Goal: Task Accomplishment & Management: Manage account settings

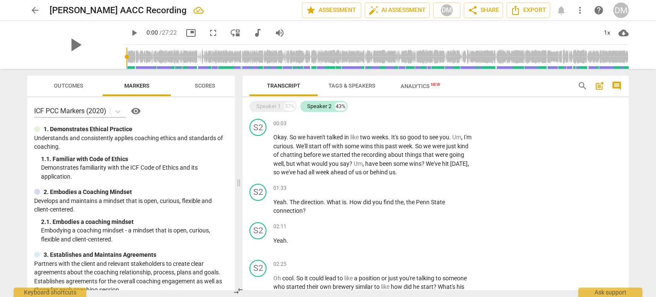
click at [620, 9] on div "DM" at bounding box center [620, 10] width 15 height 15
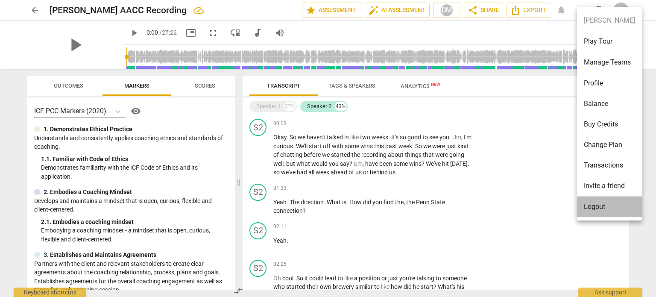
click at [600, 204] on li "Logout" at bounding box center [609, 206] width 65 height 20
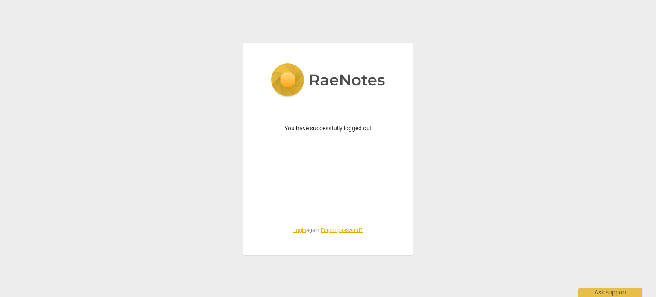
click at [293, 231] on link "Login" at bounding box center [299, 230] width 13 height 6
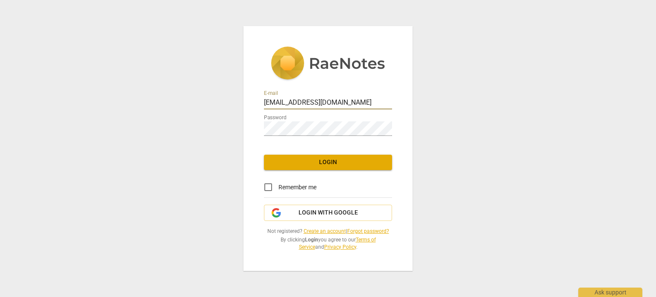
click at [322, 97] on input "[EMAIL_ADDRESS][DOMAIN_NAME]" at bounding box center [328, 103] width 128 height 12
type input "[PERSON_NAME][EMAIL_ADDRESS][DOMAIN_NAME]"
click at [266, 181] on input "Remember me" at bounding box center [268, 187] width 20 height 20
checkbox input "true"
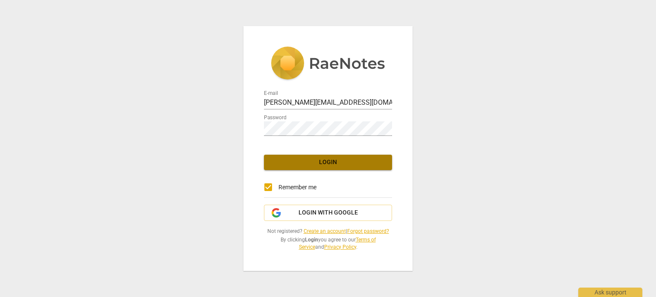
click at [323, 158] on span "Login" at bounding box center [328, 162] width 114 height 9
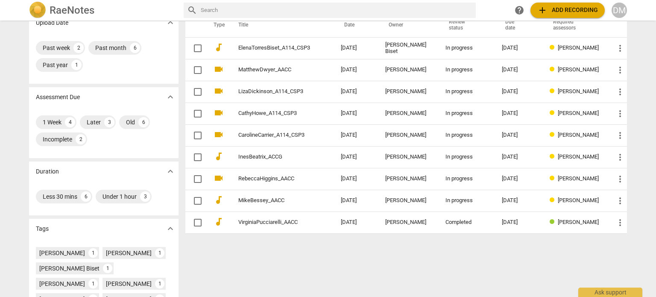
scroll to position [72, 0]
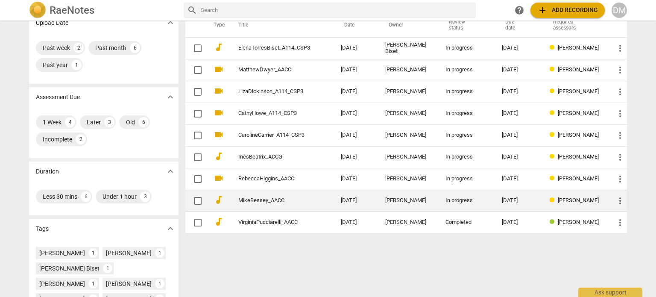
click at [255, 197] on link "MikeBessey_AACC" at bounding box center [274, 200] width 72 height 6
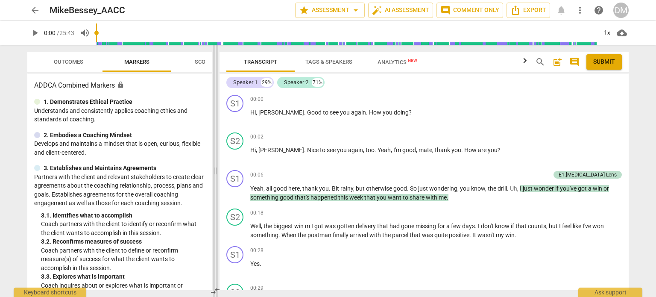
drag, startPoint x: 328, startPoint y: 173, endPoint x: 231, endPoint y: 181, distance: 97.3
click at [218, 181] on span at bounding box center [215, 171] width 5 height 252
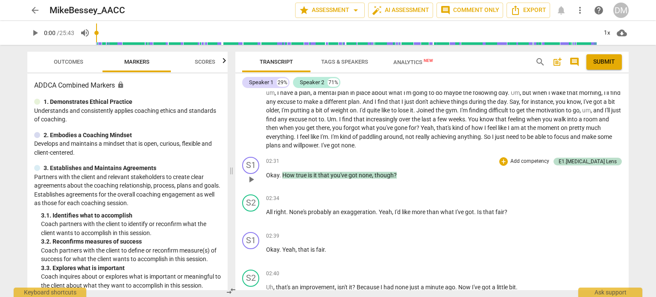
scroll to position [463, 0]
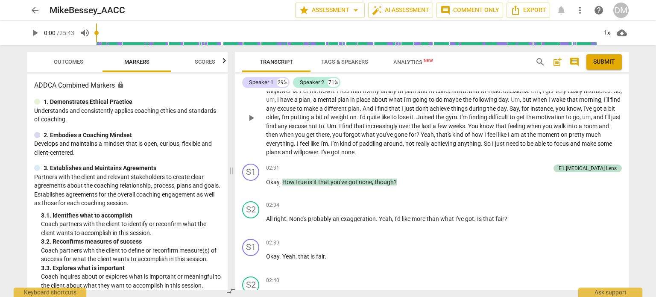
click at [253, 123] on span "play_arrow" at bounding box center [251, 118] width 10 height 10
click at [606, 34] on div "1x" at bounding box center [607, 33] width 16 height 14
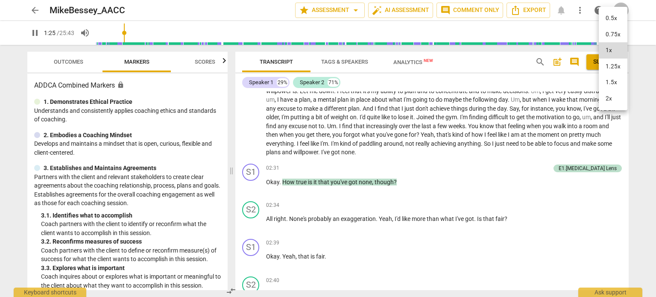
click at [612, 71] on li "1.25x" at bounding box center [613, 67] width 29 height 16
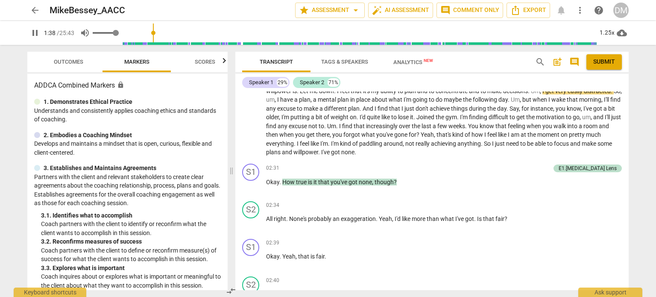
type input "99"
type input "0.93"
type input "99"
type input "0.86"
type input "100"
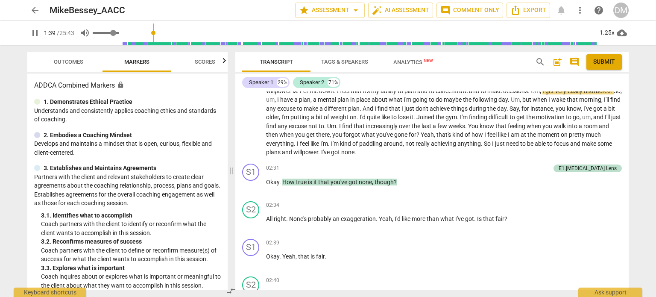
type input "0.85"
type input "100"
type input "0.83"
type input "100"
type input "0.81"
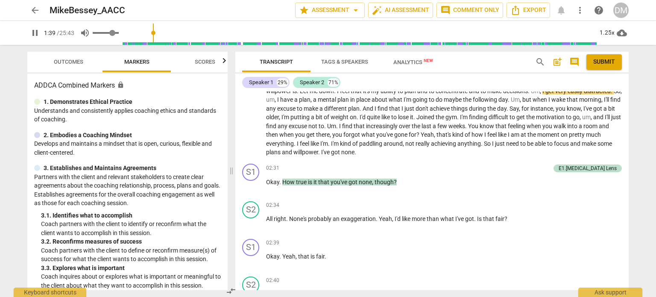
type input "100"
type input "0.8"
type input "100"
type input "0.78"
type input "100"
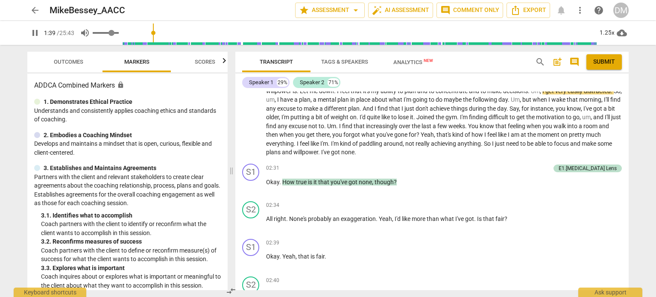
type input "0.76"
type input "100"
type input "0.75"
type input "100"
type input "0.73"
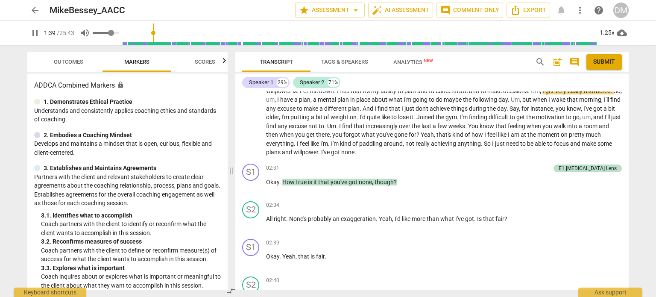
type input "100"
type input "0.71"
type input "100"
type input "0.7"
type input "100"
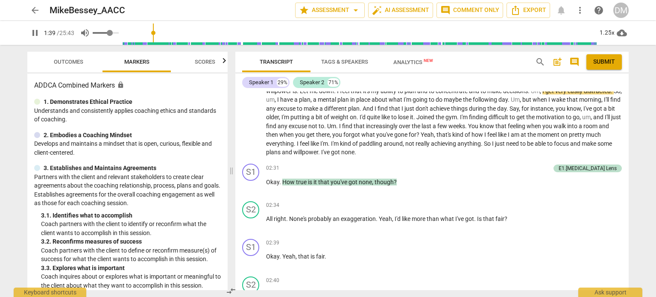
type input "0.68"
type input "100"
type input "0.66"
type input "100"
type input "0.64"
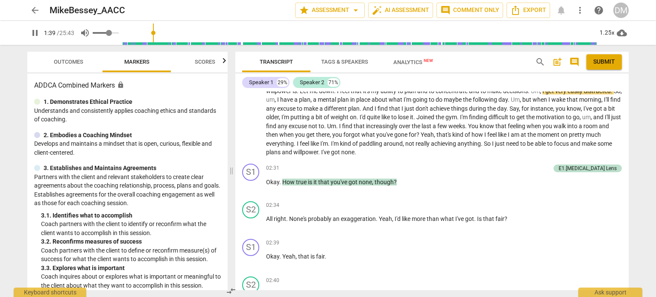
type input "100"
type input "0.63"
type input "100"
type input "0.61"
type input "100"
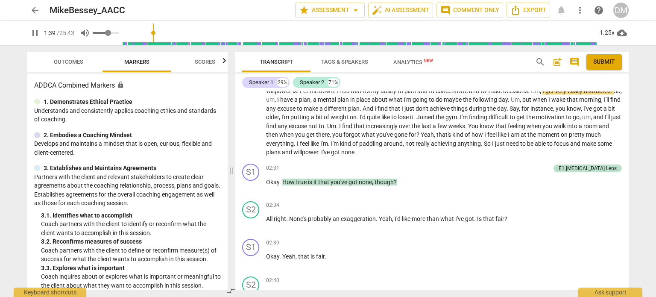
type input "0.56"
type input "100"
type input "0.54"
type input "100"
type input "0.53"
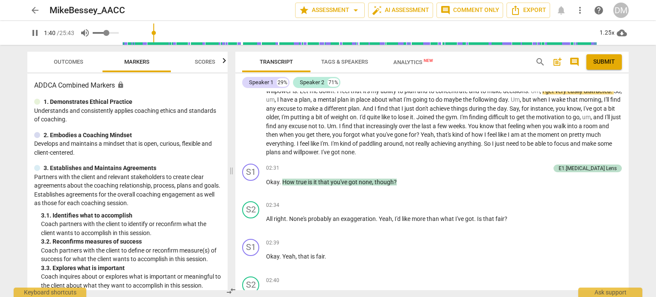
type input "101"
drag, startPoint x: 124, startPoint y: 34, endPoint x: 116, endPoint y: 35, distance: 8.6
type input "0.53"
click at [116, 34] on input "range" at bounding box center [106, 33] width 26 height 2
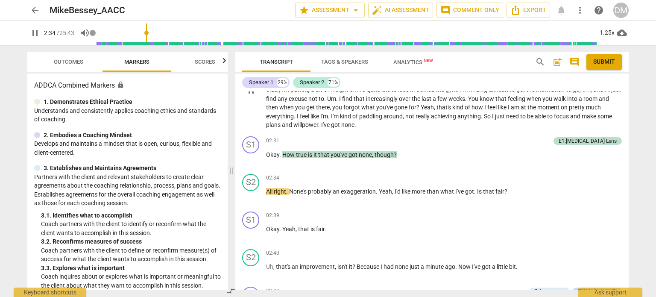
scroll to position [692, 0]
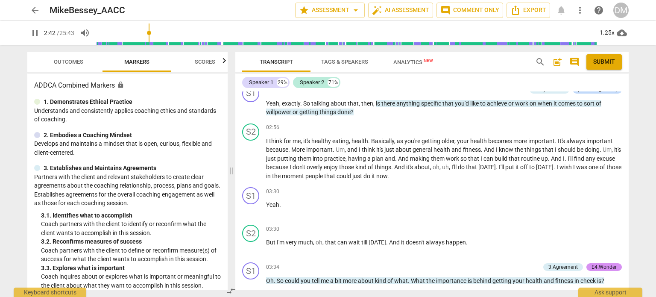
click at [417, 18] on div "02:39 + Add competency keyboard_arrow_right" at bounding box center [444, 14] width 356 height 9
click at [254, 113] on span "pause" at bounding box center [251, 108] width 10 height 10
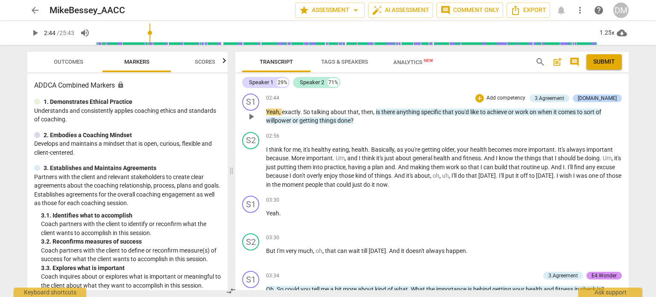
scroll to position [684, 0]
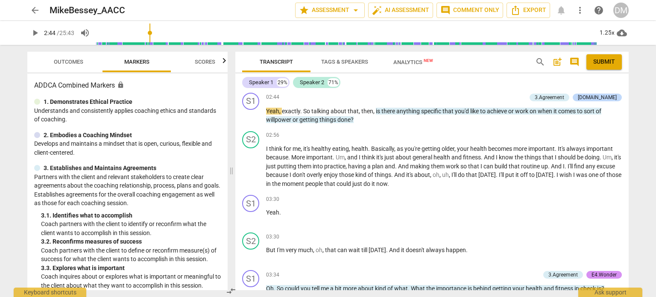
click at [256, 83] on span "play_arrow" at bounding box center [251, 78] width 10 height 10
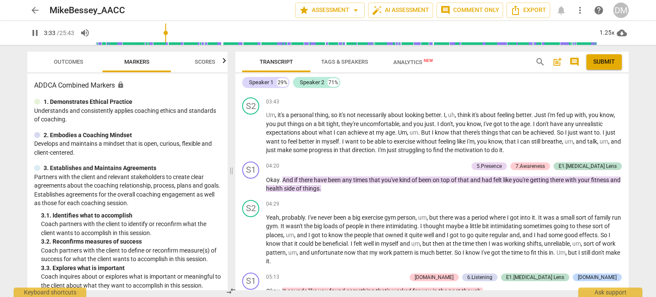
scroll to position [901, 0]
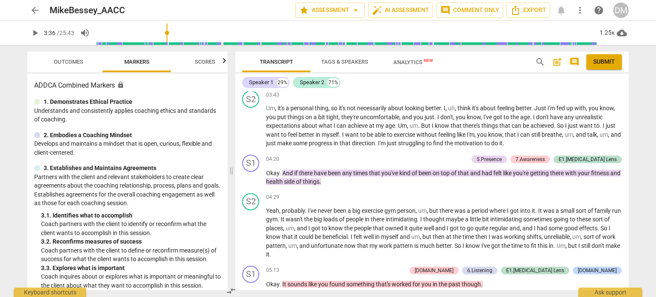
click at [253, 81] on span "play_arrow" at bounding box center [251, 75] width 10 height 10
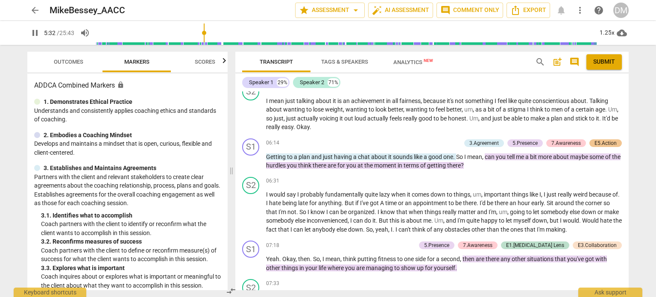
scroll to position [1272, 0]
type input "333"
drag, startPoint x: 301, startPoint y: 174, endPoint x: 369, endPoint y: 190, distance: 69.5
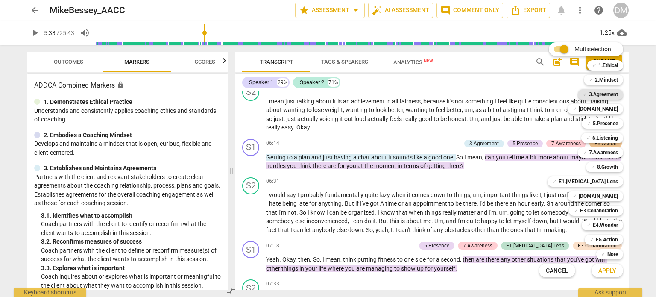
click at [623, 91] on div "✓ 3.Agreement" at bounding box center [600, 94] width 45 height 10
click at [618, 140] on b "6.Listening" at bounding box center [605, 138] width 26 height 10
click at [618, 182] on b "E1.[MEDICAL_DATA] Lens" at bounding box center [588, 181] width 59 height 10
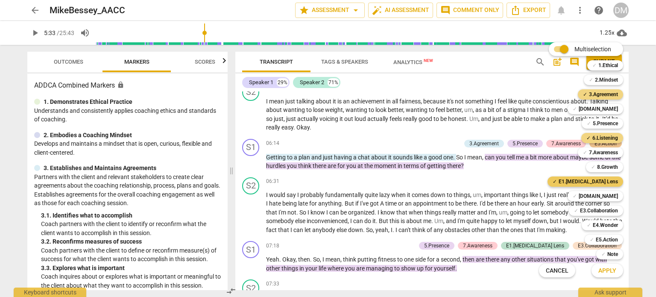
click at [618, 182] on b "E1.[MEDICAL_DATA] Lens" at bounding box center [588, 181] width 59 height 10
click at [618, 193] on b "[DOMAIN_NAME]" at bounding box center [598, 196] width 39 height 10
click at [615, 269] on span "Apply" at bounding box center [607, 270] width 18 height 9
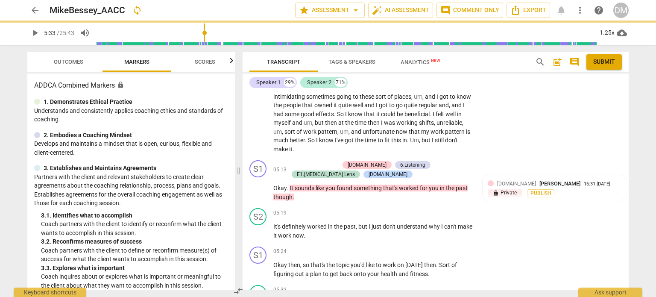
scroll to position [1716, 0]
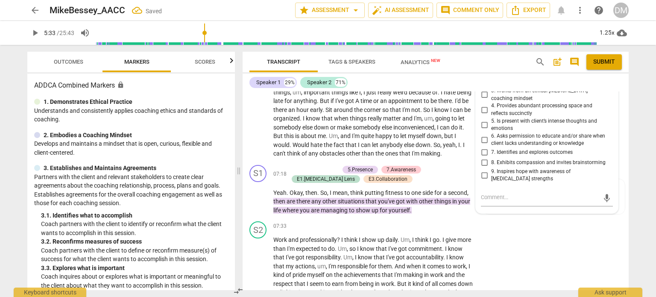
checkbox input "true"
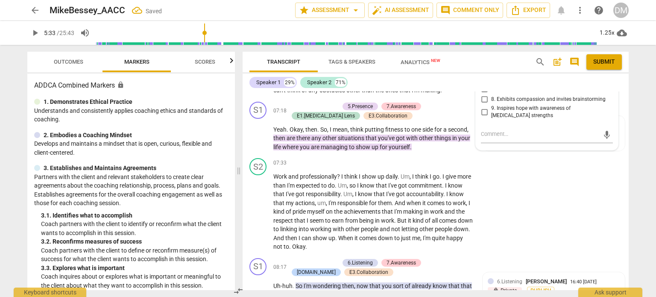
scroll to position [1777, 0]
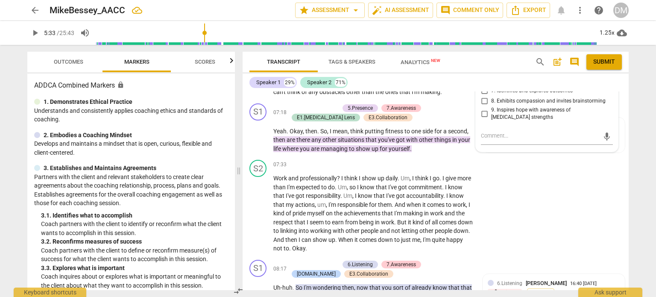
checkbox input "true"
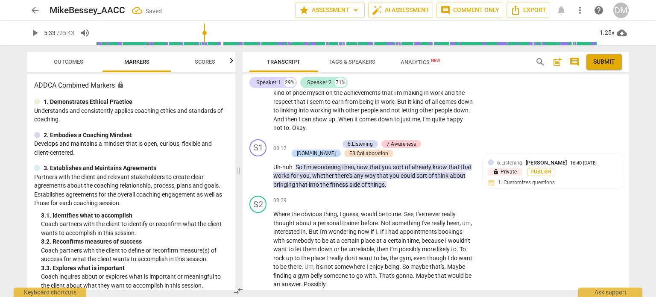
scroll to position [1901, 0]
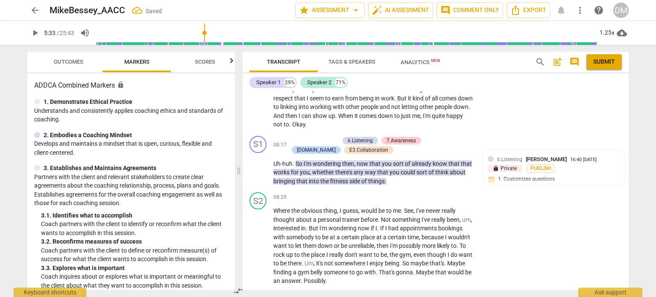
checkbox input "true"
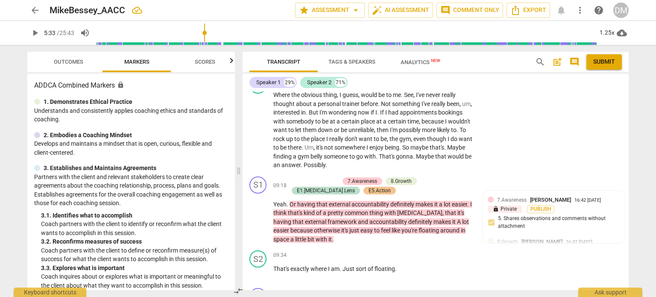
scroll to position [2017, 0]
checkbox input "true"
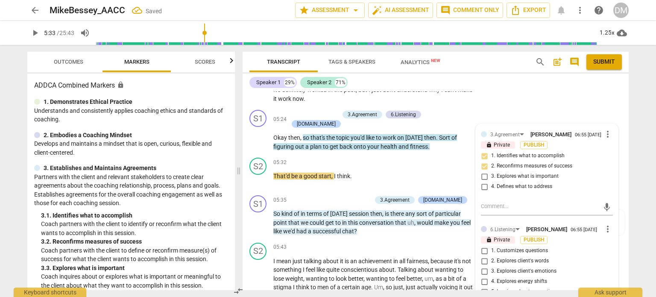
scroll to position [1412, 0]
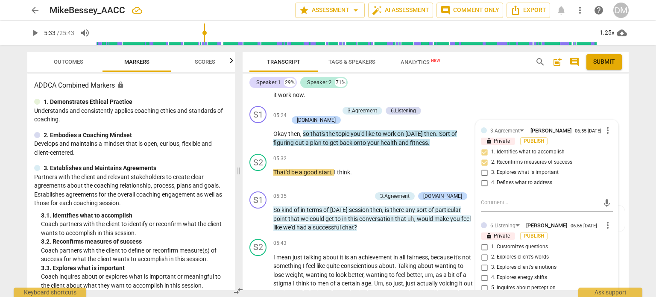
drag, startPoint x: 294, startPoint y: 197, endPoint x: 416, endPoint y: 228, distance: 125.0
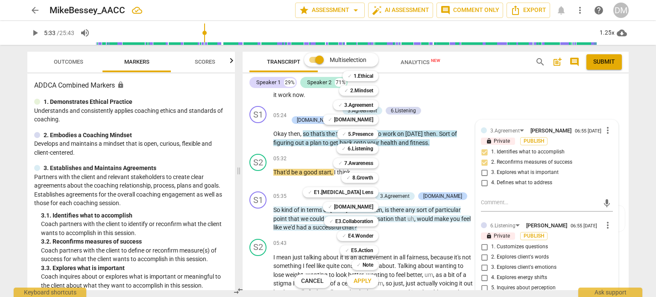
click at [512, 276] on div at bounding box center [328, 148] width 656 height 297
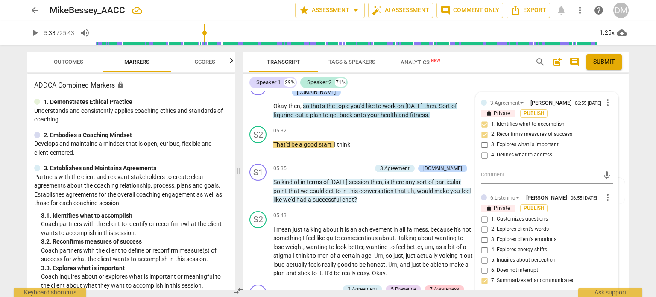
scroll to position [1440, 0]
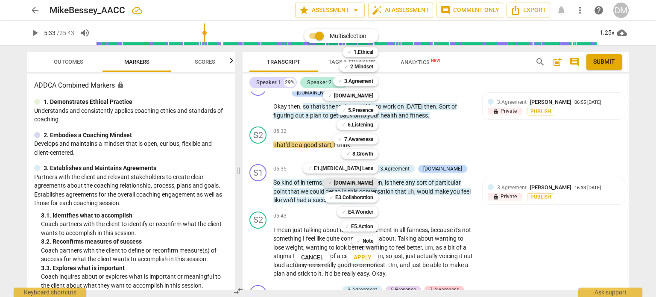
click at [373, 181] on b "[DOMAIN_NAME]" at bounding box center [353, 183] width 39 height 10
click at [372, 258] on span "Apply" at bounding box center [363, 257] width 18 height 9
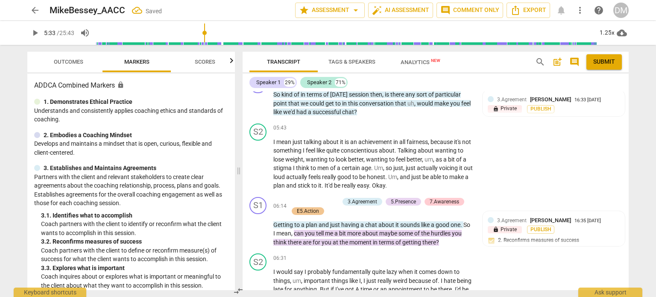
scroll to position [1527, 0]
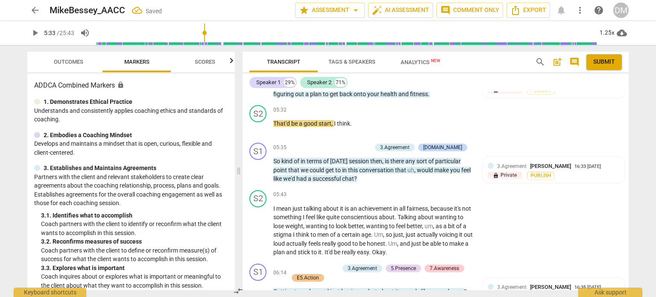
scroll to position [1463, 0]
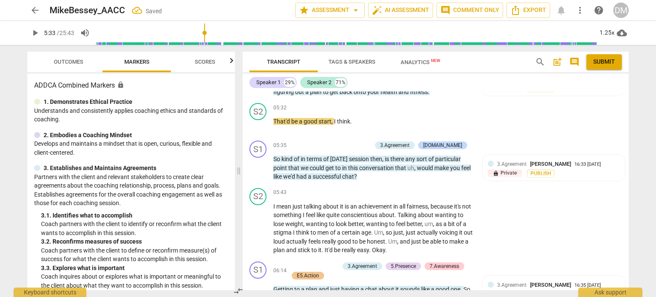
checkbox input "true"
click at [606, 164] on li "Delete" at bounding box center [614, 161] width 29 height 16
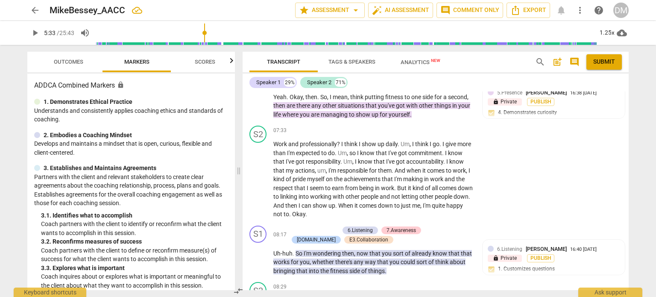
scroll to position [1812, 0]
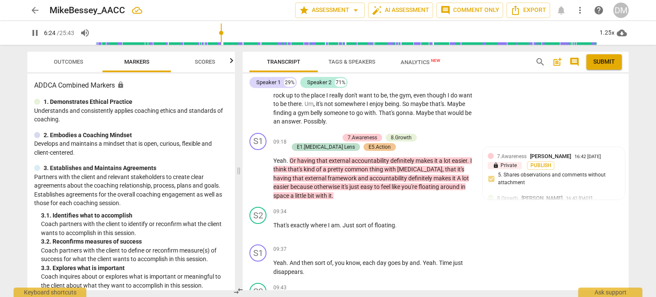
scroll to position [2061, 0]
type input "398"
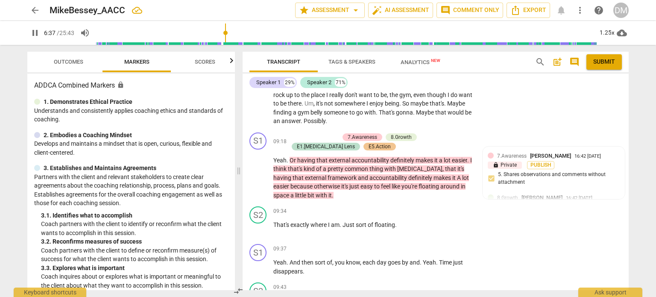
checkbox input "true"
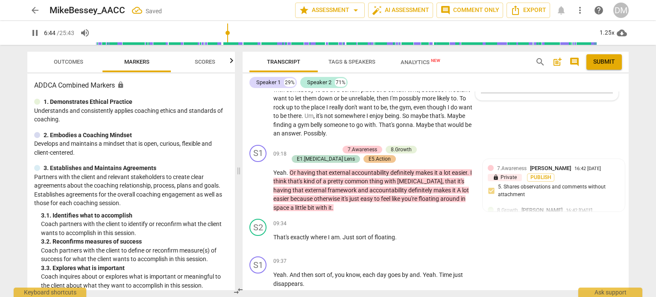
scroll to position [2048, 0]
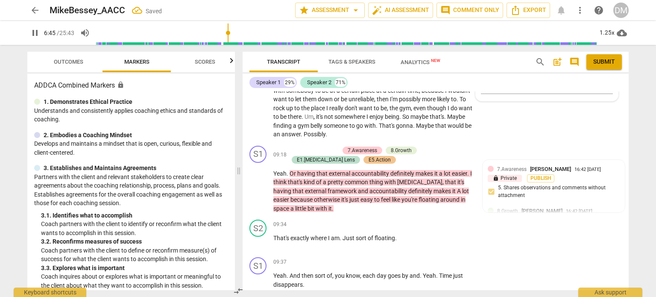
type input "406"
checkbox input "false"
type input "412"
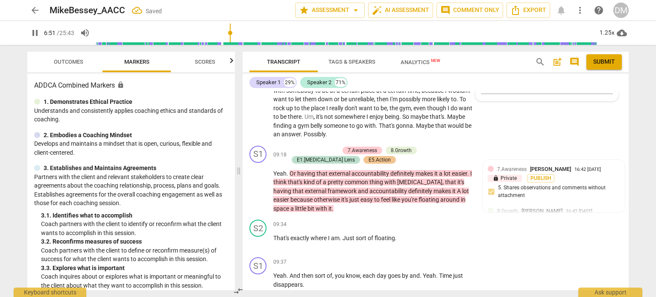
checkbox input "true"
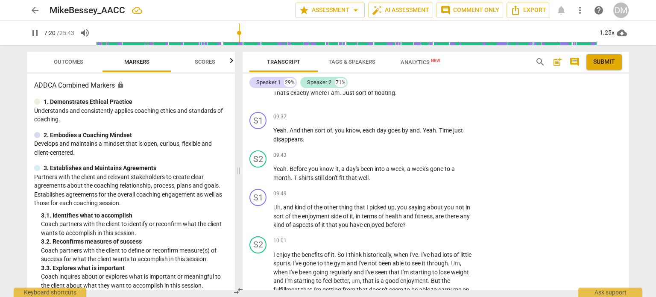
scroll to position [2193, 0]
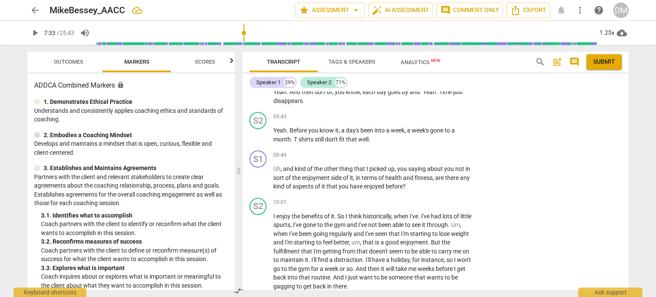
scroll to position [2235, 0]
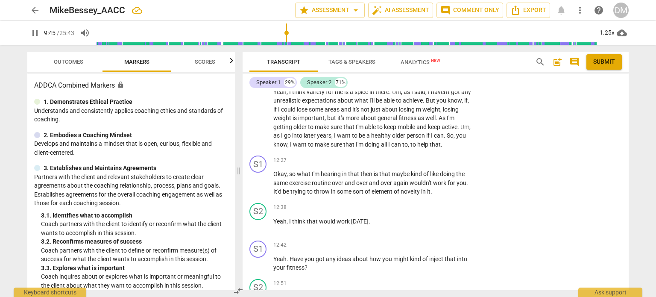
scroll to position [2801, 0]
type input "586"
drag, startPoint x: 369, startPoint y: 178, endPoint x: 292, endPoint y: 167, distance: 78.1
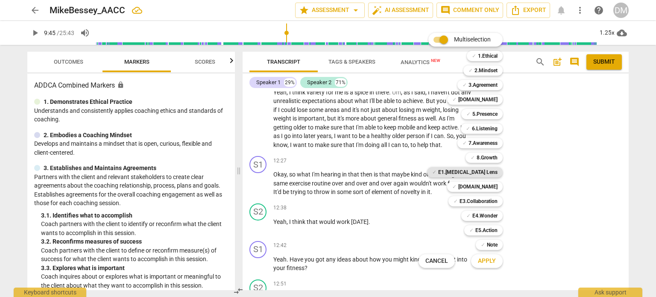
click at [498, 174] on b "E1.[MEDICAL_DATA] Lens" at bounding box center [467, 172] width 59 height 10
click at [495, 257] on span "Apply" at bounding box center [487, 261] width 18 height 9
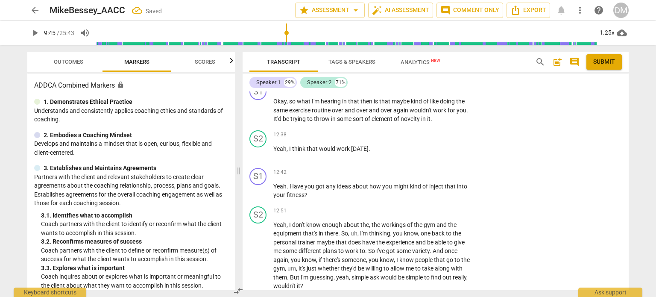
scroll to position [2873, 0]
checkbox input "true"
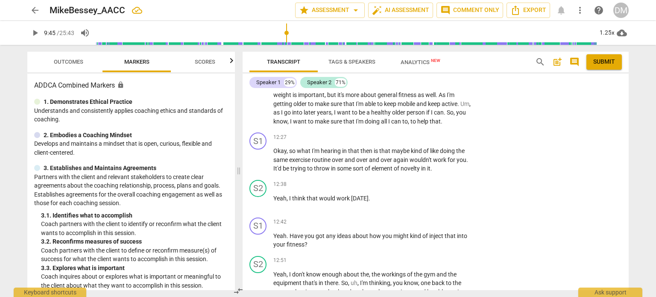
scroll to position [2825, 0]
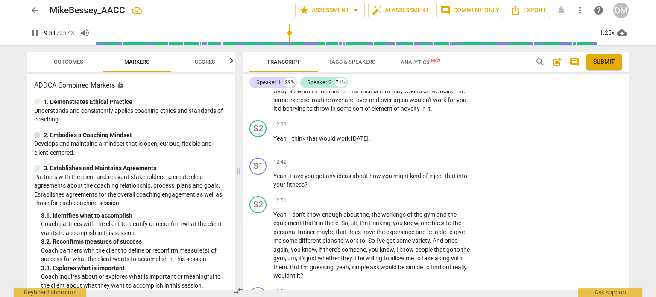
scroll to position [2885, 0]
type input "592"
drag, startPoint x: 296, startPoint y: 169, endPoint x: 425, endPoint y: 207, distance: 135.0
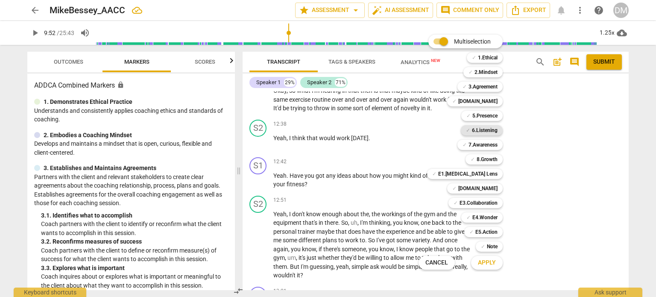
click at [498, 132] on b "6.Listening" at bounding box center [485, 130] width 26 height 10
click at [498, 145] on b "7.Awareness" at bounding box center [482, 145] width 29 height 10
click at [498, 174] on b "E1.[MEDICAL_DATA] Lens" at bounding box center [467, 174] width 59 height 10
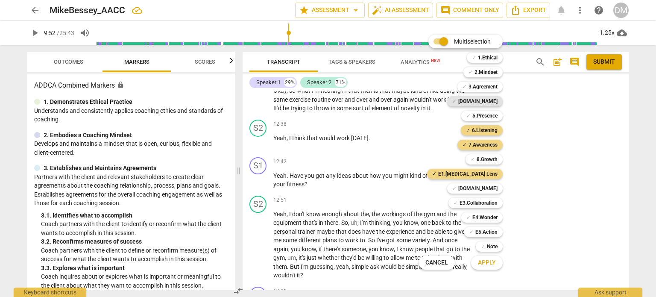
click at [498, 99] on b "[DOMAIN_NAME]" at bounding box center [477, 101] width 39 height 10
click at [494, 203] on b "E3.Collaboration" at bounding box center [479, 203] width 38 height 10
click at [494, 263] on span "Apply" at bounding box center [487, 262] width 18 height 9
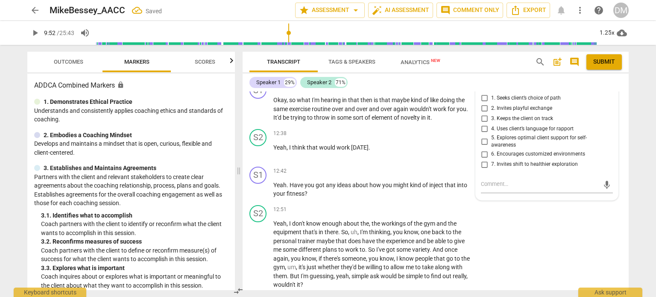
checkbox input "true"
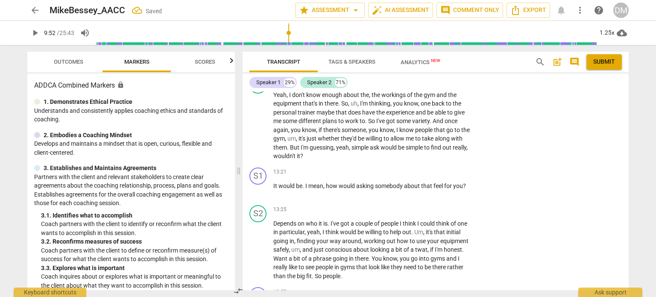
scroll to position [3013, 0]
checkbox input "true"
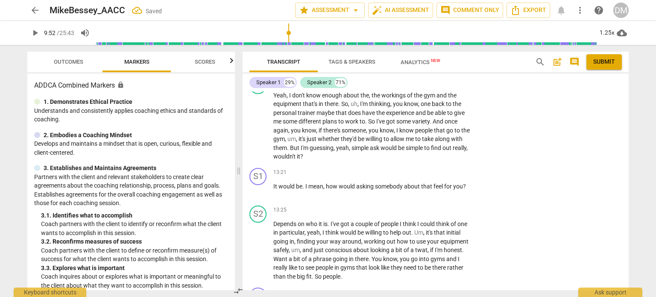
checkbox input "true"
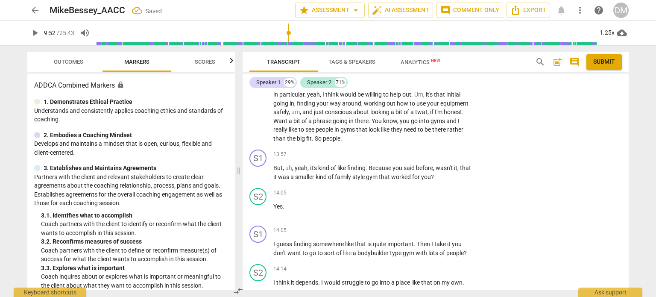
scroll to position [3151, 0]
checkbox input "true"
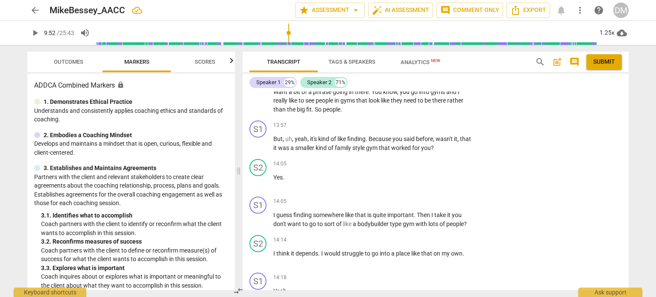
scroll to position [3181, 0]
checkbox input "true"
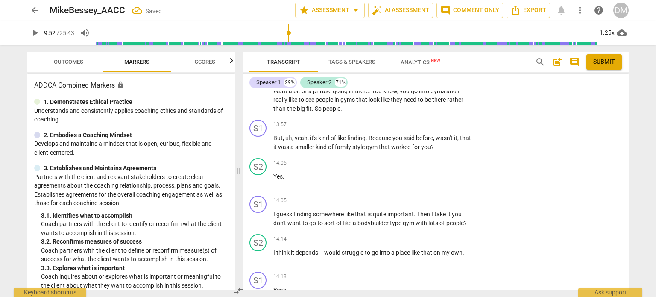
checkbox input "true"
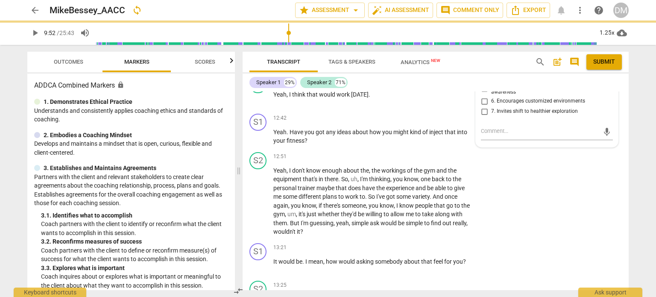
scroll to position [2938, 0]
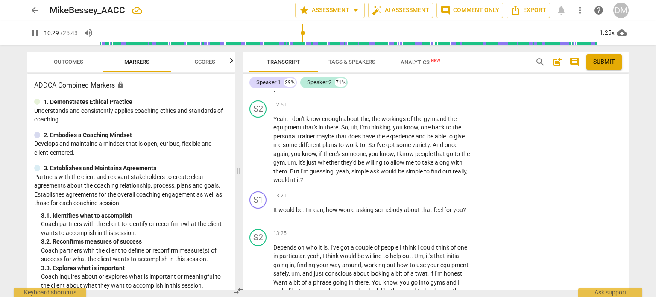
scroll to position [2996, 0]
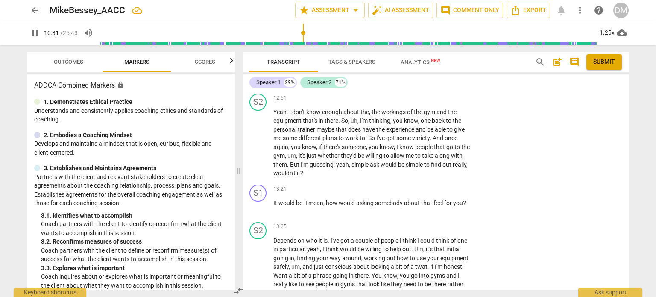
drag, startPoint x: 329, startPoint y: 228, endPoint x: 422, endPoint y: 259, distance: 98.2
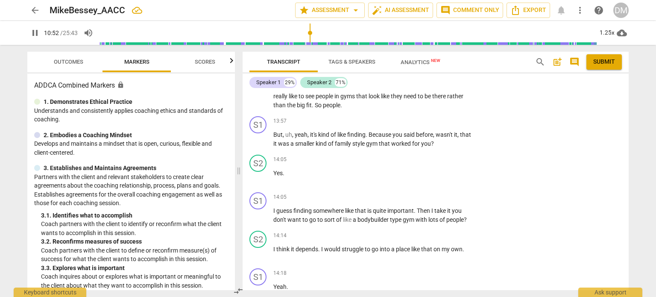
scroll to position [3184, 0]
type input "658"
drag, startPoint x: 272, startPoint y: 158, endPoint x: 468, endPoint y: 169, distance: 196.3
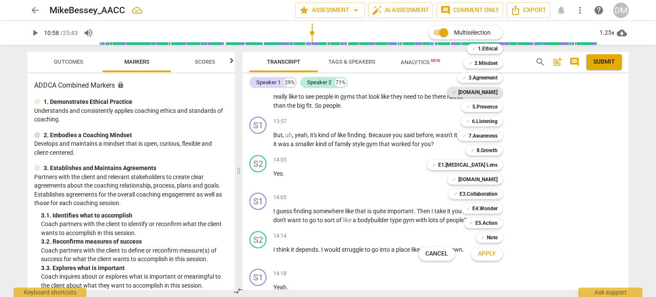
click at [498, 91] on b "[DOMAIN_NAME]" at bounding box center [477, 92] width 39 height 10
click at [498, 122] on b "6.Listening" at bounding box center [485, 121] width 26 height 10
click at [503, 181] on div "✓ [DOMAIN_NAME]" at bounding box center [475, 179] width 56 height 10
click at [498, 123] on b "6.Listening" at bounding box center [485, 121] width 26 height 10
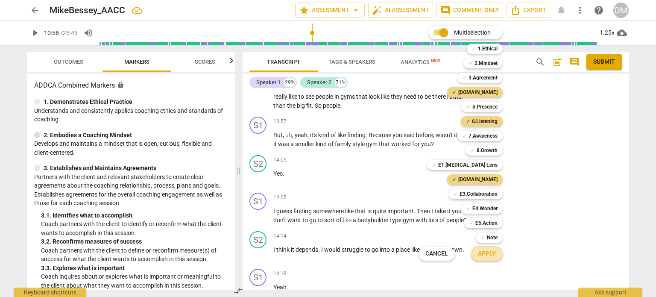
click at [496, 252] on span "Apply" at bounding box center [487, 253] width 18 height 9
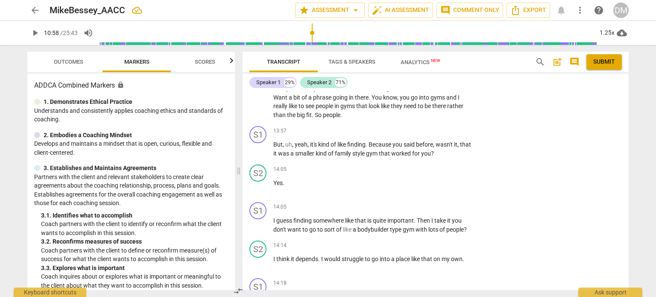
checkbox input "true"
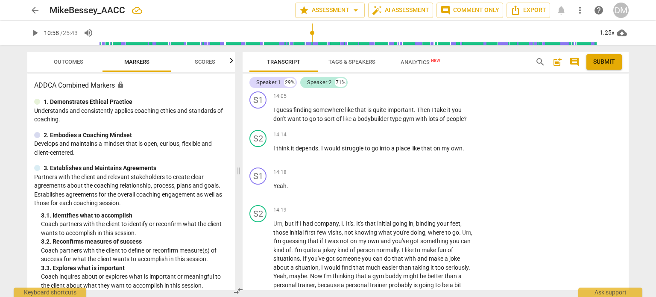
scroll to position [3295, 0]
checkbox input "true"
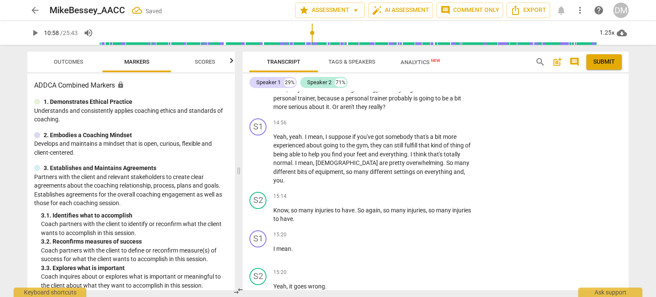
scroll to position [3483, 0]
checkbox input "true"
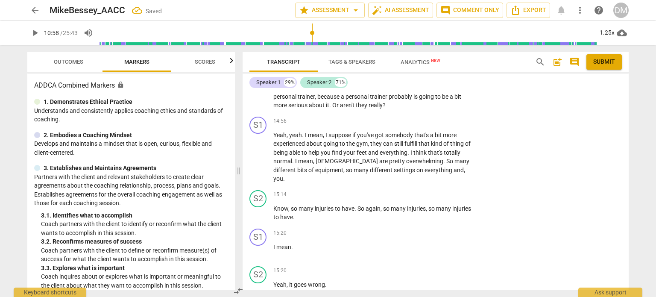
checkbox input "true"
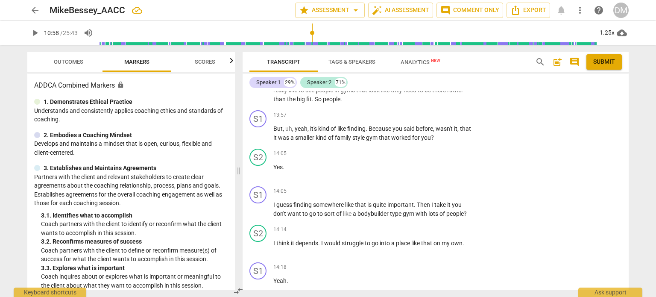
scroll to position [3208, 0]
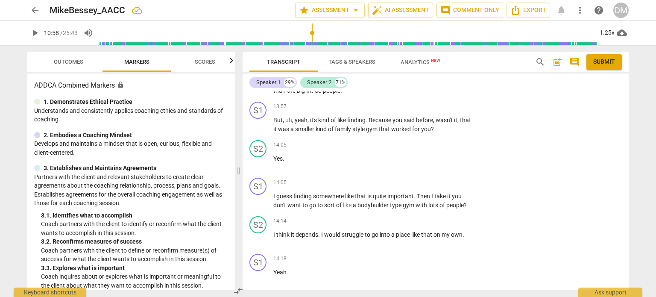
drag, startPoint x: 274, startPoint y: 157, endPoint x: 377, endPoint y: 186, distance: 107.1
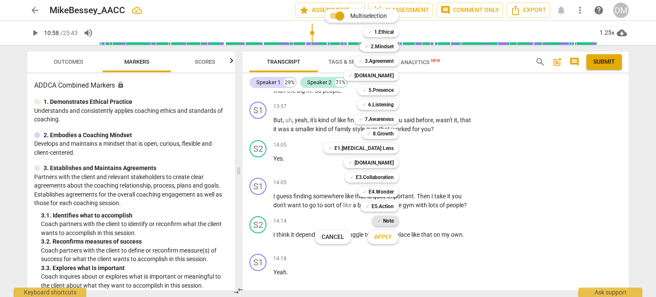
click at [394, 218] on b "Note" at bounding box center [388, 221] width 11 height 10
click at [392, 238] on span "Apply" at bounding box center [383, 237] width 18 height 9
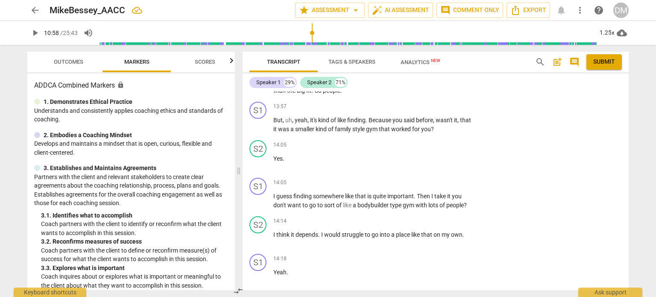
drag, startPoint x: 274, startPoint y: 157, endPoint x: 375, endPoint y: 187, distance: 106.1
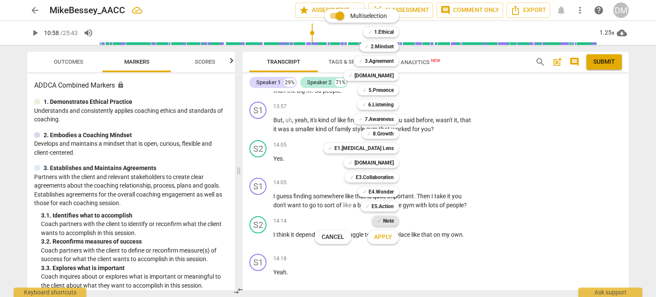
click at [394, 219] on b "Note" at bounding box center [388, 221] width 11 height 10
click at [392, 237] on span "Apply" at bounding box center [383, 237] width 18 height 9
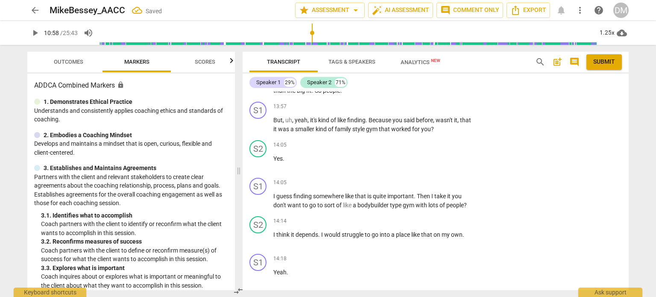
type textarea "R"
type textarea "Ra"
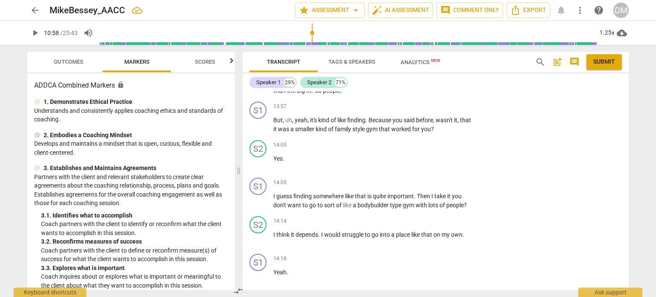
type textarea "Rat"
type textarea "[PERSON_NAME]"
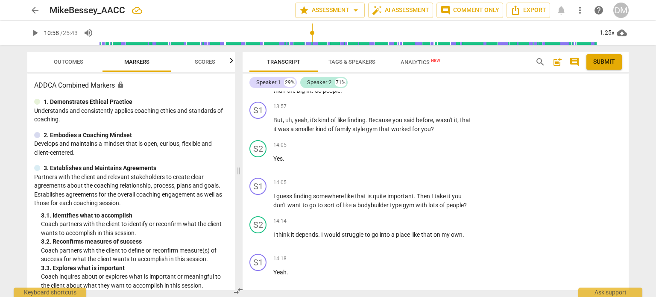
type textarea "[PERSON_NAME]"
type textarea "Rather"
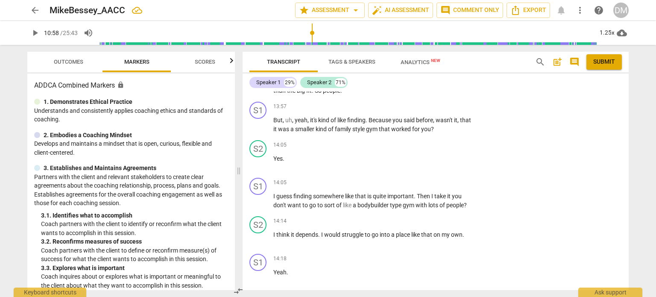
type textarea "Rather t"
type textarea "Rather ta"
type textarea "Rather tan"
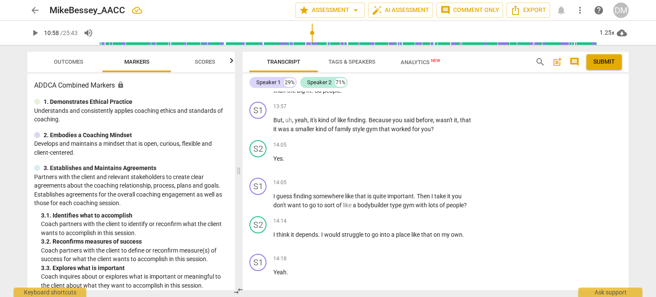
type textarea "Rather tan"
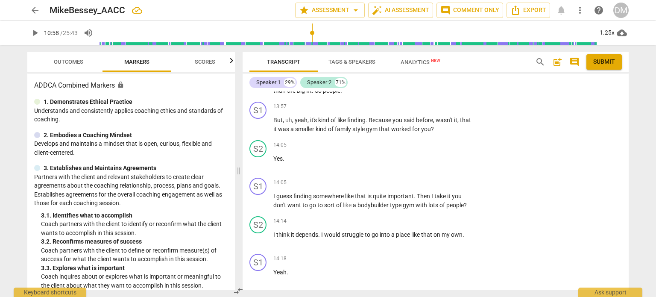
type textarea "Rather ta"
type textarea "Rather t"
type textarea "Rather"
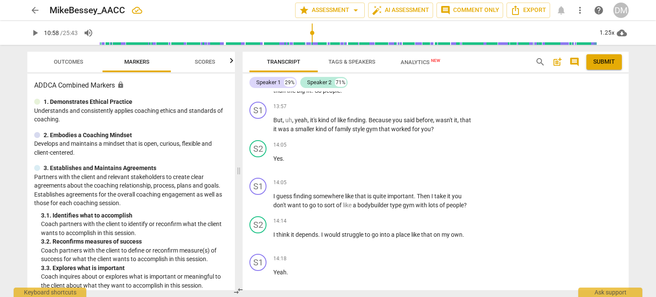
type textarea "Rather"
type textarea "[PERSON_NAME]"
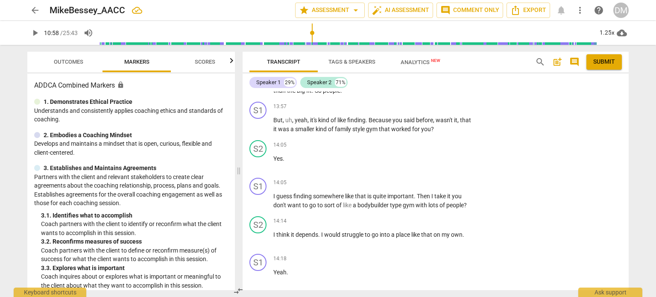
type textarea "[PERSON_NAME]"
type textarea "Rat"
type textarea "Ra"
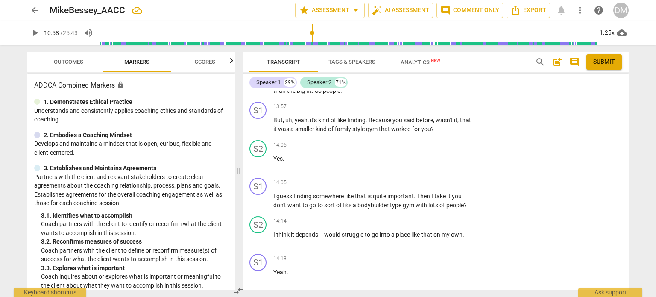
type textarea "Ra"
type textarea "R"
type textarea "T"
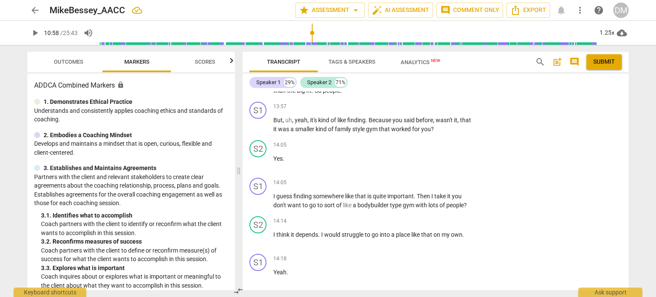
type textarea "To"
type textarea "To m"
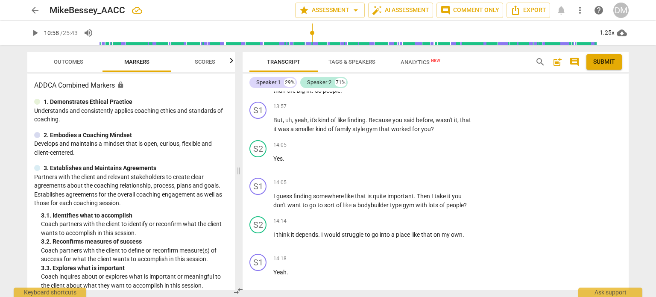
type textarea "To m"
type textarea "To ma"
type textarea "To mak"
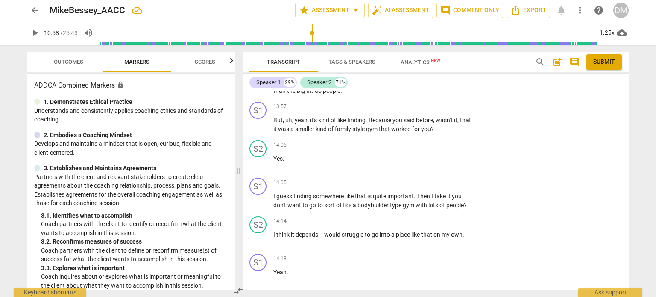
type textarea "To make"
type textarea "To make t"
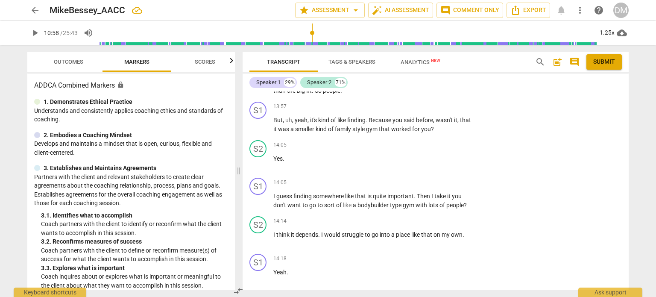
type textarea "To make t"
type textarea "To make th"
type textarea "To make thi"
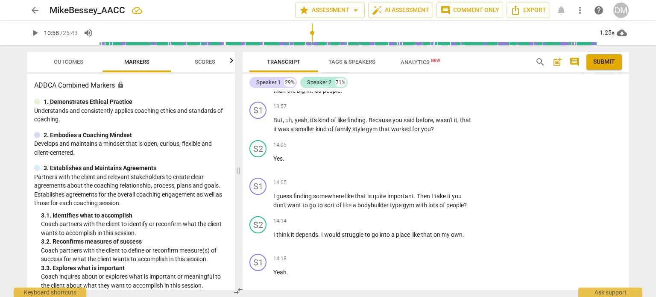
type textarea "To make this"
type textarea "To make this m"
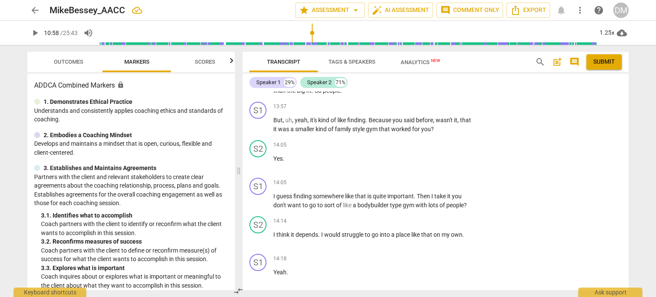
type textarea "To make this m"
type textarea "To make this mo"
type textarea "To make this mor"
type textarea "To make this more"
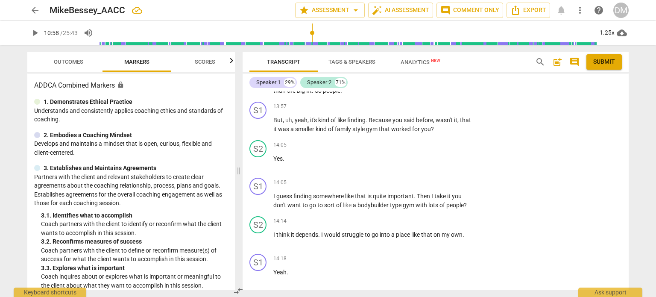
type textarea "To make this more"
type textarea "To make this more p"
type textarea "To make this more po"
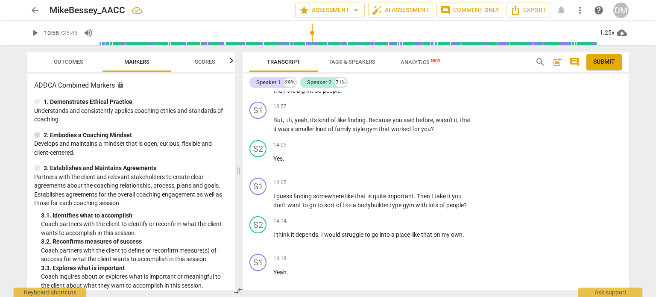
type textarea "To make this more po"
type textarea "To make this more pow"
type textarea "To make this more [PERSON_NAME]"
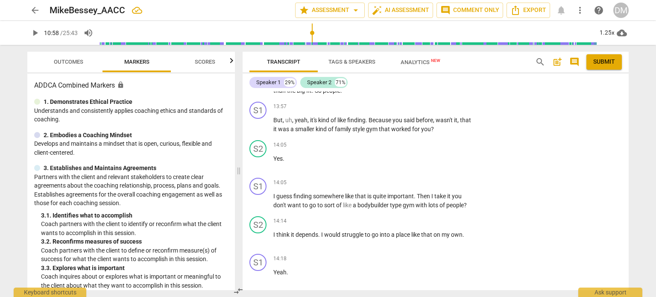
type textarea "To make this more power"
type textarea "To make this more powerf"
type textarea "To make this more powerfu"
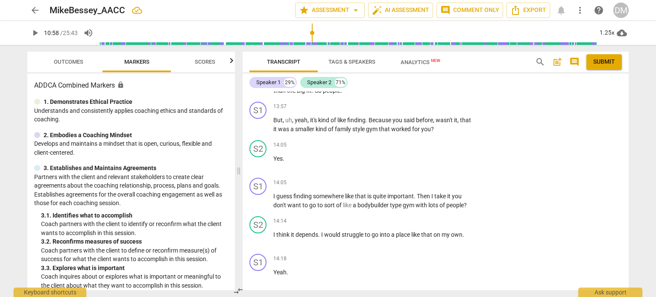
type textarea "To make this more powerfu"
type textarea "To make this more powerful"
type textarea "To make this more powerful,"
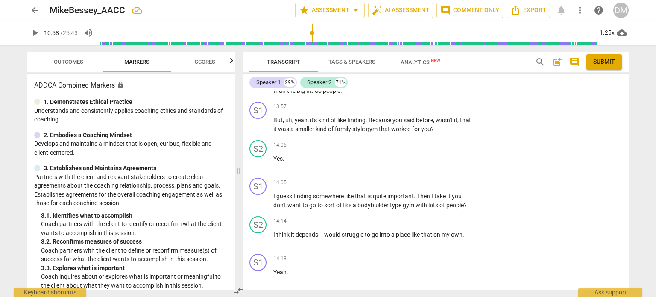
type textarea "To make this more powerful,"
type textarea "To make this more powerful, a"
type textarea "To make this more powerful, as"
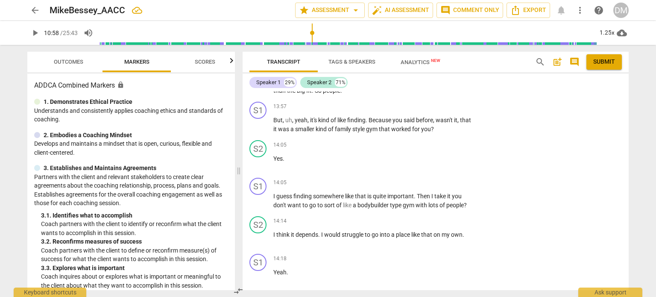
type textarea "To make this more powerful, as"
type textarea "To make this more powerful, ask"
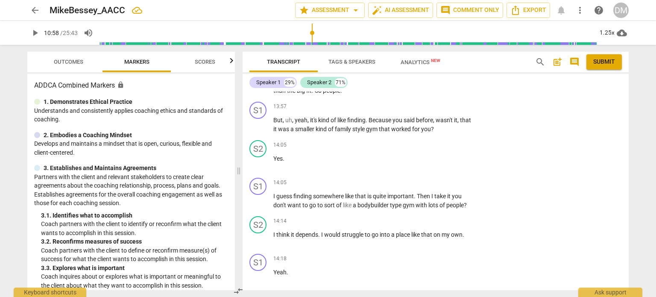
type textarea "To make this more powerful, ask t"
type textarea "To make this more powerful, ask th"
type textarea "To make this more powerful, ask the"
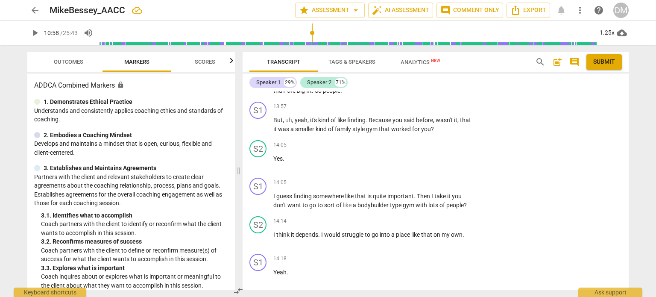
type textarea "To make this more powerful, ask the"
type textarea "To make this more powerful, ask the c"
type textarea "To make this more powerful, ask the cl"
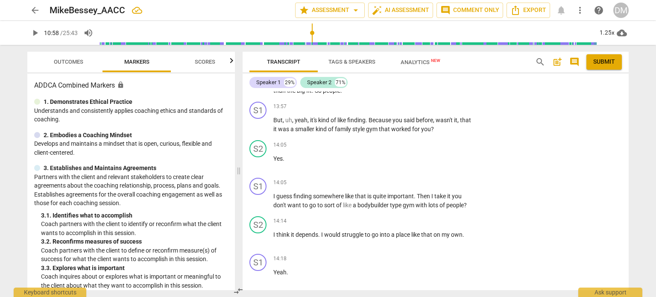
type textarea "To make this more powerful, ask the cli"
type textarea "To make this more powerful, ask the clie"
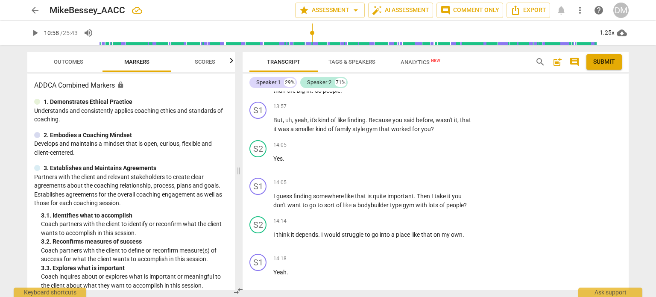
type textarea "To make this more powerful, ask the clien"
type textarea "To make this more powerful, ask the client"
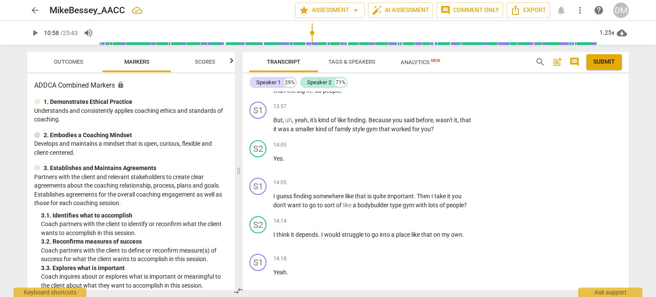
type textarea "To make this more powerful, ask the client"
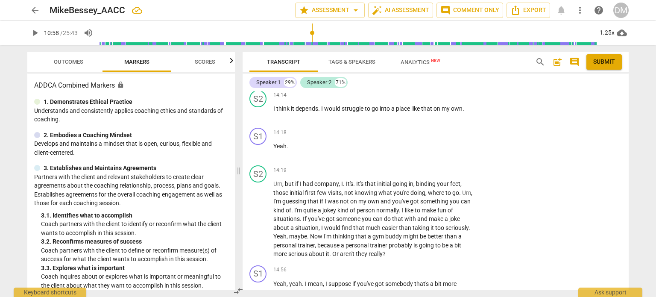
scroll to position [3333, 0]
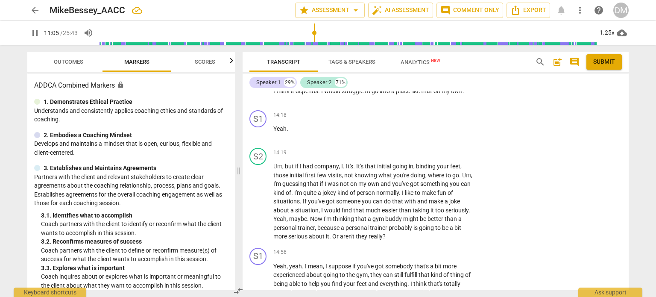
scroll to position [3349, 0]
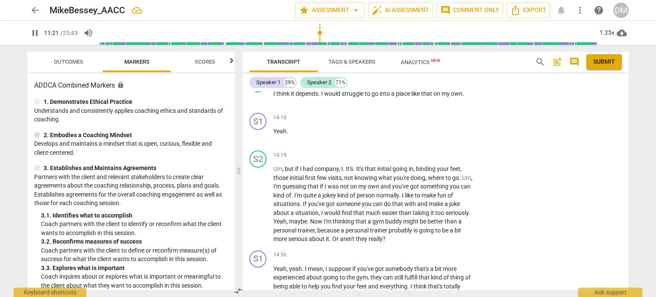
drag, startPoint x: 272, startPoint y: 130, endPoint x: 418, endPoint y: 173, distance: 151.9
click at [418, 173] on div "S1 play_arrow pause 00:00 + Add competency keyboard_arrow_right Hi , [PERSON_NA…" at bounding box center [436, 190] width 386 height 199
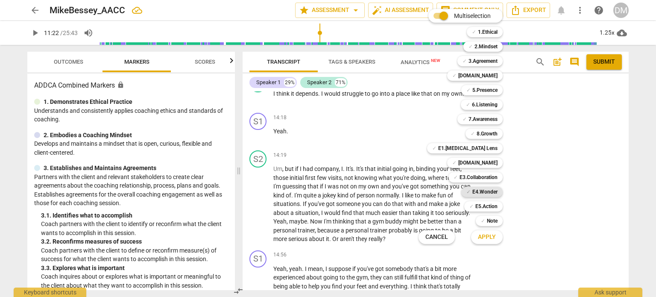
click at [498, 194] on b "E4.Wonder" at bounding box center [484, 192] width 25 height 10
click at [498, 120] on b "7.Awareness" at bounding box center [482, 119] width 29 height 10
click at [498, 88] on b "5.Presence" at bounding box center [484, 90] width 25 height 10
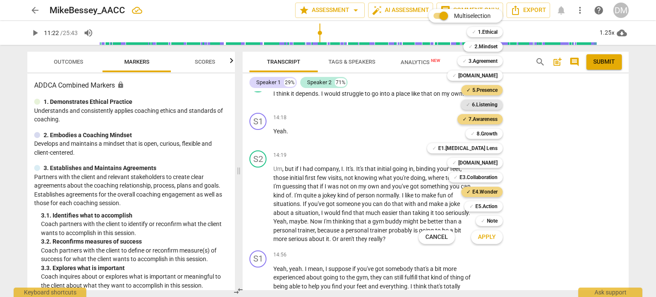
click at [498, 104] on b "6.Listening" at bounding box center [485, 105] width 26 height 10
click at [496, 237] on span "Apply" at bounding box center [487, 237] width 18 height 9
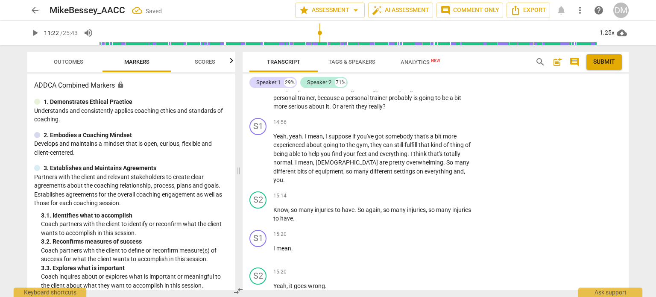
scroll to position [3492, 0]
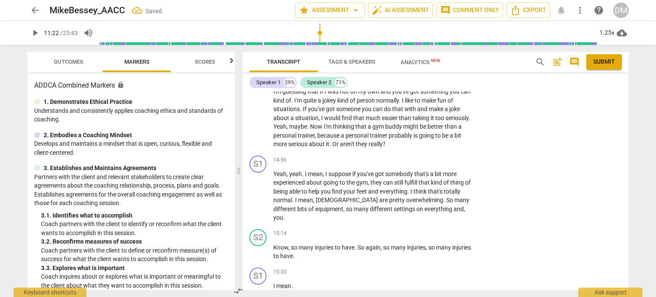
scroll to position [3454, 0]
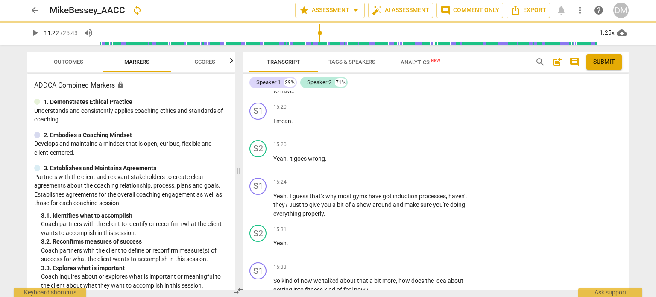
scroll to position [3626, 0]
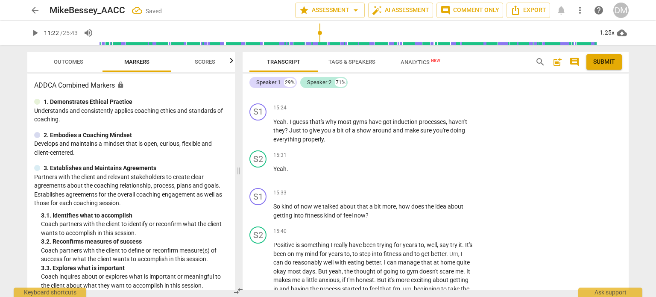
scroll to position [3693, 0]
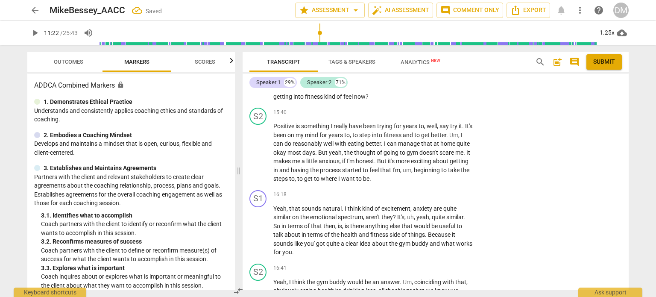
scroll to position [3811, 0]
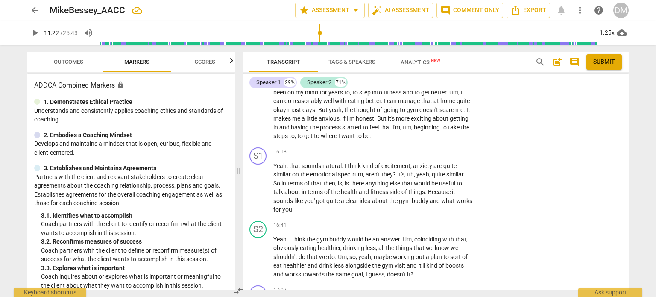
scroll to position [3855, 0]
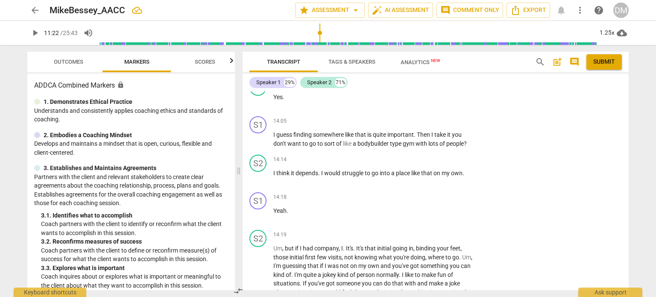
scroll to position [3278, 0]
drag, startPoint x: 273, startPoint y: 211, endPoint x: 407, endPoint y: 246, distance: 137.8
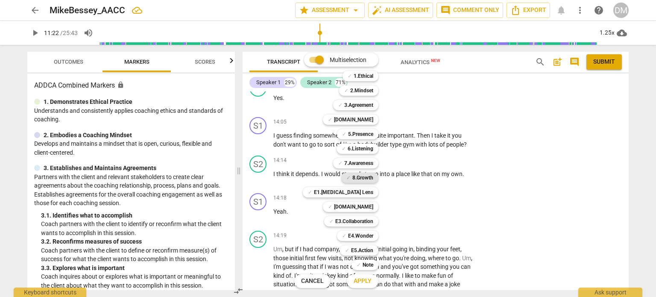
click at [373, 176] on b "8.Growth" at bounding box center [362, 178] width 21 height 10
click at [378, 275] on button "Apply" at bounding box center [363, 280] width 32 height 15
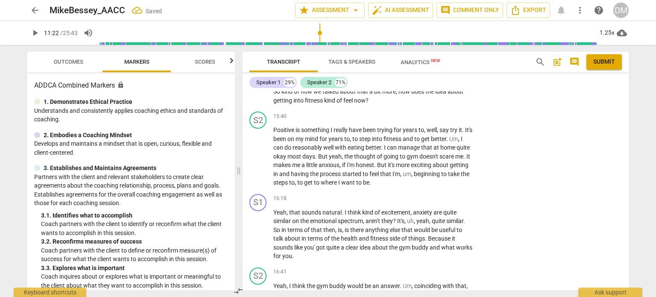
scroll to position [3808, 0]
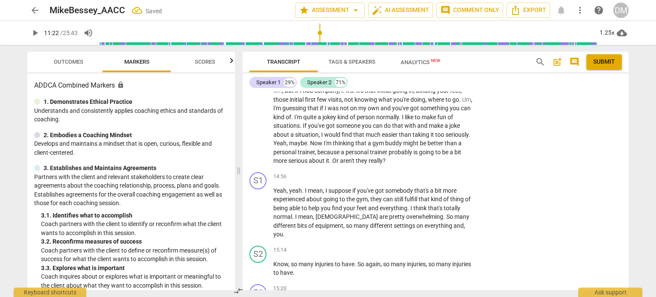
scroll to position [3437, 0]
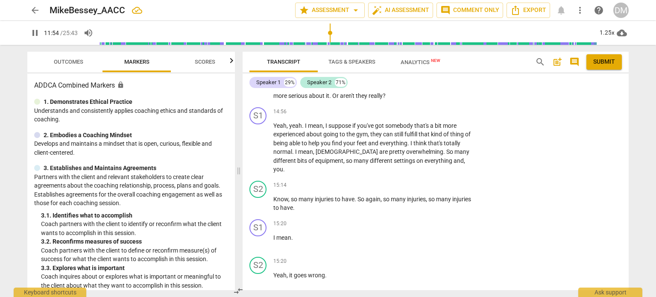
scroll to position [3501, 0]
drag, startPoint x: 275, startPoint y: 152, endPoint x: 435, endPoint y: 176, distance: 161.5
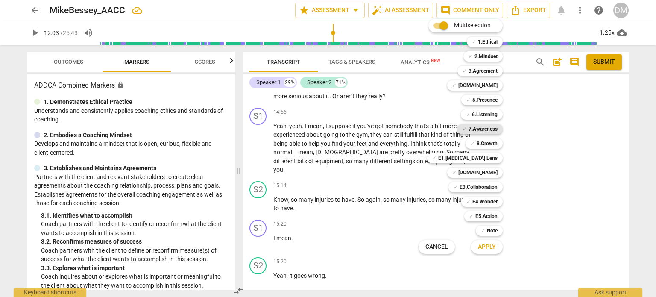
click at [498, 129] on b "7.Awareness" at bounding box center [482, 129] width 29 height 10
click at [498, 158] on b "E1.[MEDICAL_DATA] Lens" at bounding box center [467, 158] width 59 height 10
click at [496, 249] on span "Apply" at bounding box center [487, 247] width 18 height 9
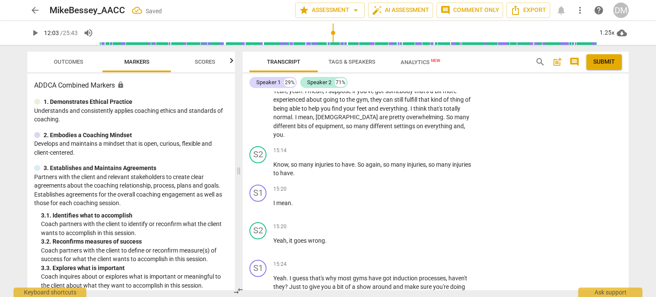
scroll to position [3537, 0]
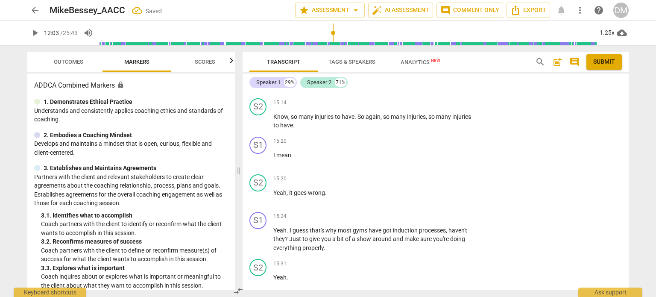
scroll to position [3586, 0]
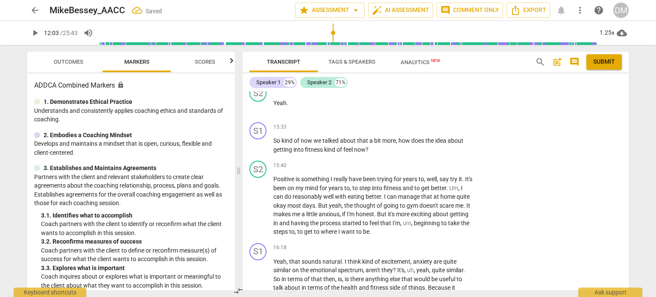
scroll to position [3758, 0]
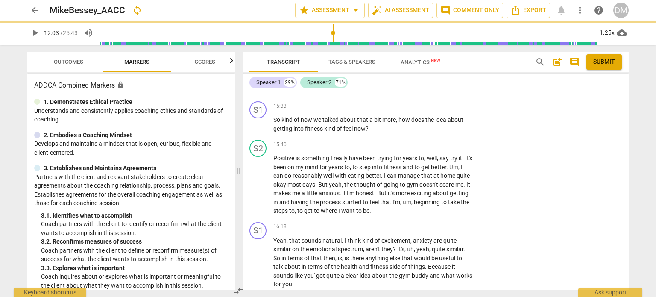
scroll to position [3780, 0]
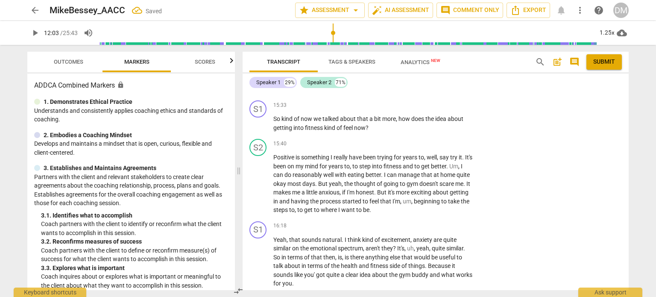
drag, startPoint x: 568, startPoint y: 264, endPoint x: 557, endPoint y: 266, distance: 11.7
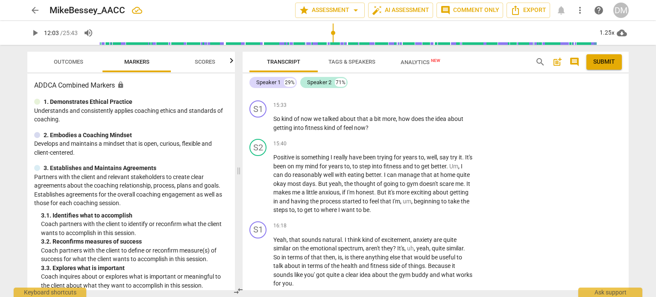
scroll to position [10, 0]
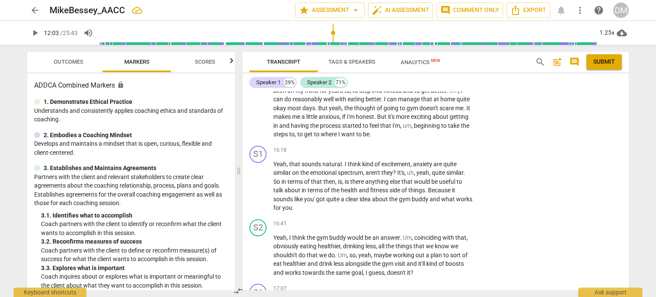
scroll to position [3855, 0]
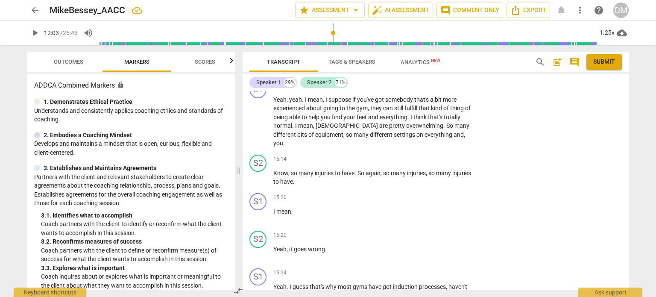
scroll to position [3533, 0]
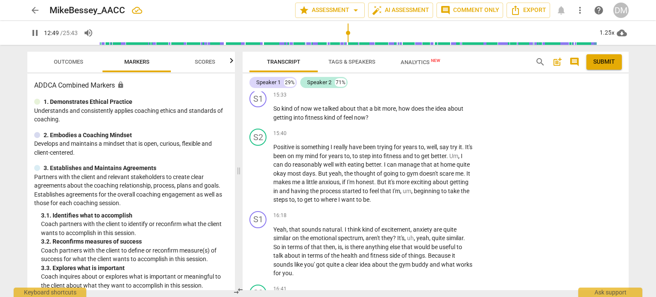
scroll to position [3785, 0]
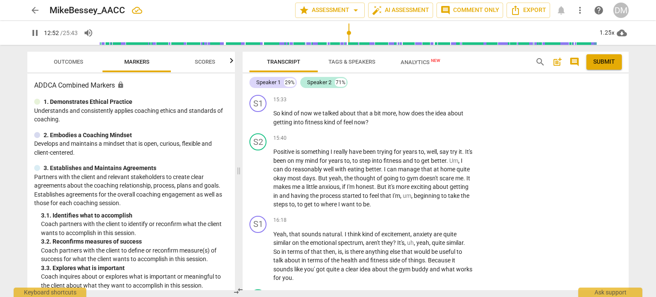
drag, startPoint x: 372, startPoint y: 153, endPoint x: 274, endPoint y: 136, distance: 100.1
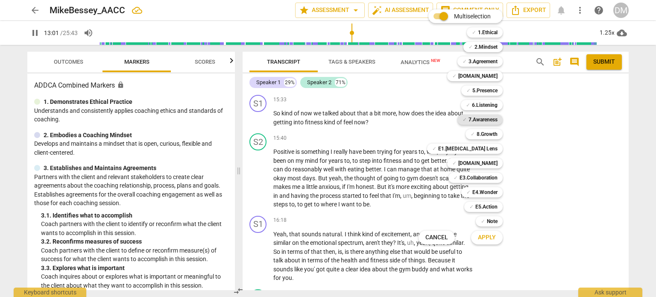
click at [503, 118] on div "✓ 7.Awareness" at bounding box center [479, 119] width 45 height 10
click at [498, 102] on b "6.Listening" at bounding box center [485, 105] width 26 height 10
click at [498, 204] on b "E5.Action" at bounding box center [486, 207] width 22 height 10
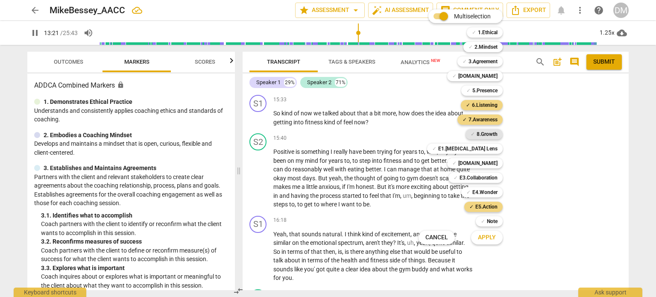
scroll to position [3993, 0]
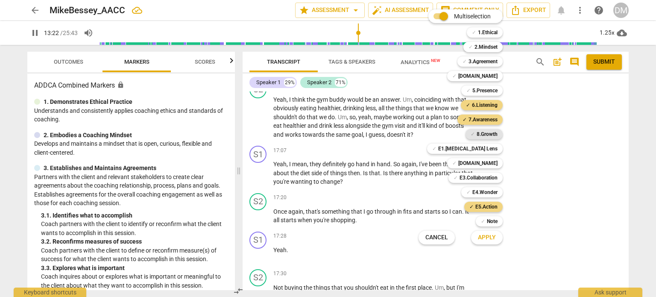
click at [497, 135] on b "8.Growth" at bounding box center [487, 134] width 21 height 10
click at [496, 239] on span "Apply" at bounding box center [487, 237] width 18 height 9
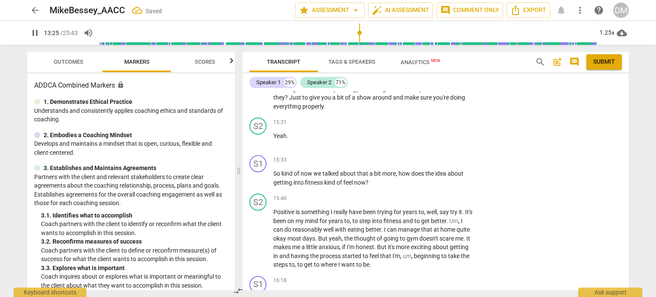
scroll to position [3852, 0]
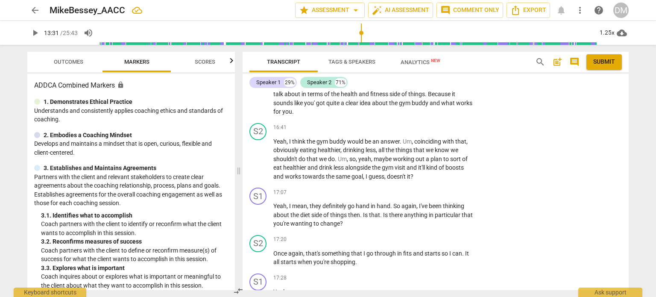
scroll to position [3962, 0]
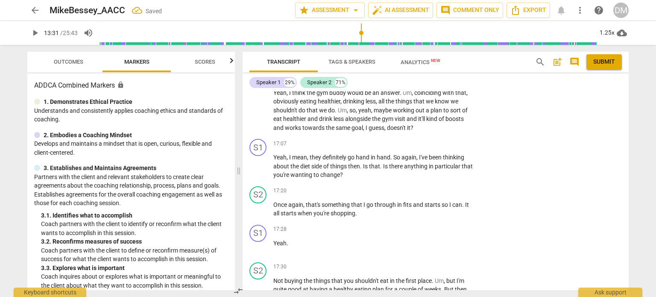
scroll to position [4018, 0]
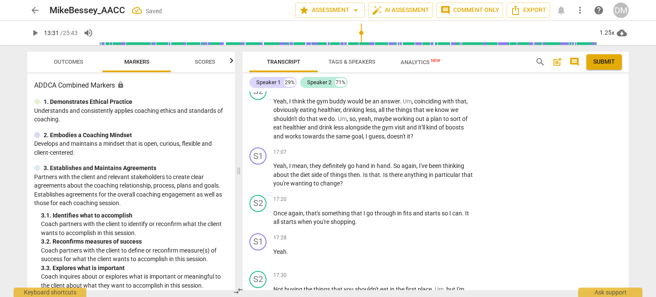
scroll to position [4004, 0]
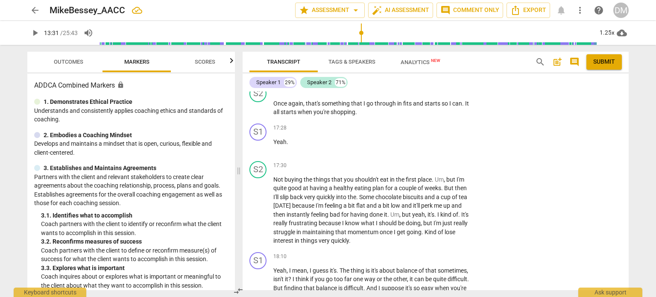
scroll to position [4115, 0]
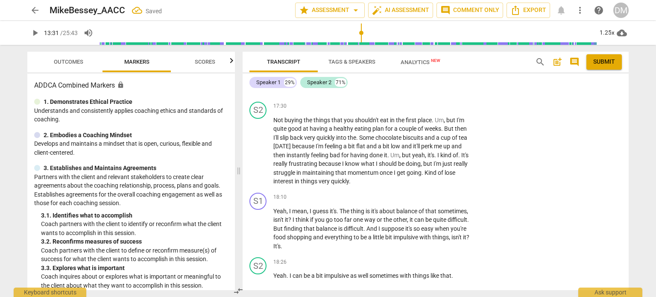
scroll to position [4171, 0]
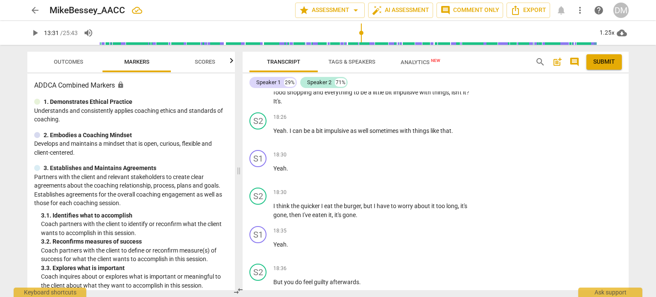
scroll to position [4317, 0]
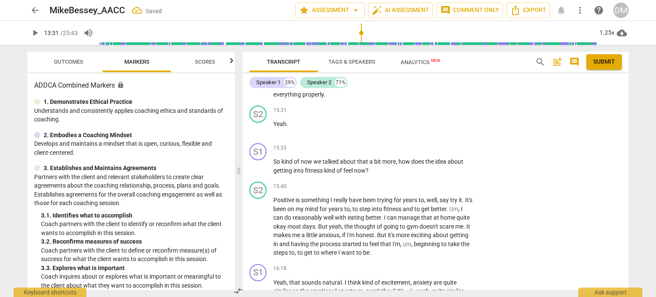
scroll to position [3747, 0]
drag, startPoint x: 379, startPoint y: 201, endPoint x: 272, endPoint y: 190, distance: 107.4
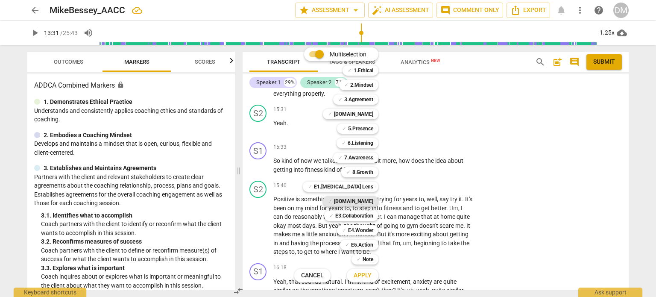
click at [373, 198] on b "[DOMAIN_NAME]" at bounding box center [353, 201] width 39 height 10
click at [378, 275] on button "Apply" at bounding box center [363, 275] width 32 height 15
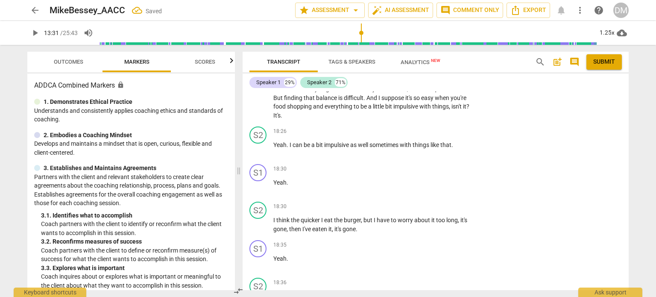
scroll to position [4303, 0]
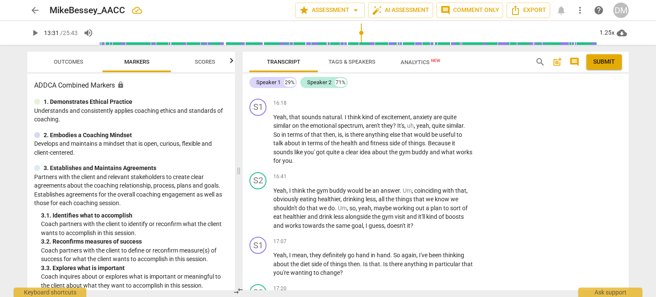
scroll to position [3912, 0]
drag, startPoint x: 335, startPoint y: 201, endPoint x: 272, endPoint y: 184, distance: 65.4
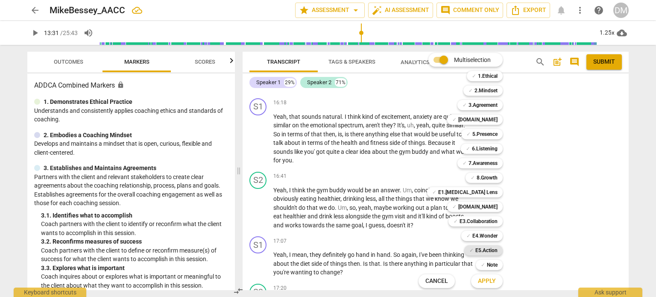
click at [496, 249] on b "E5.Action" at bounding box center [486, 250] width 22 height 10
click at [494, 238] on b "E4.Wonder" at bounding box center [484, 236] width 25 height 10
click at [498, 178] on b "8.Growth" at bounding box center [487, 178] width 21 height 10
click at [498, 162] on b "7.Awareness" at bounding box center [482, 163] width 29 height 10
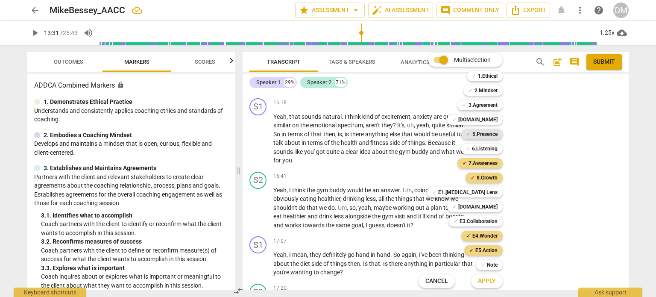
click at [498, 132] on b "5.Presence" at bounding box center [484, 134] width 25 height 10
click at [496, 281] on span "Apply" at bounding box center [487, 281] width 18 height 9
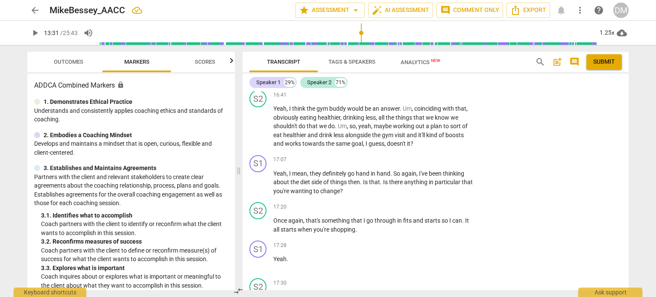
scroll to position [3997, 0]
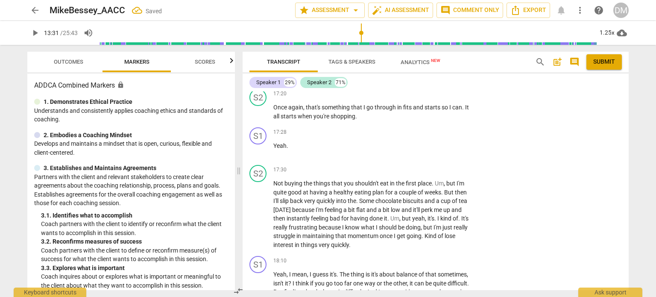
scroll to position [4112, 0]
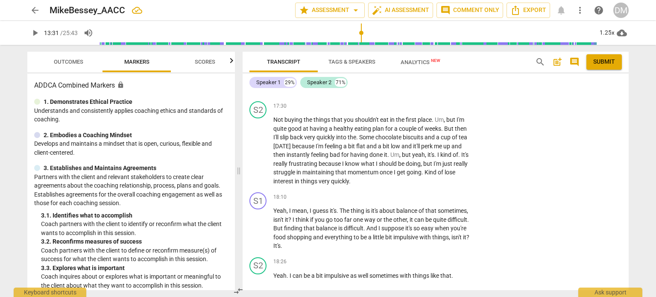
scroll to position [4172, 0]
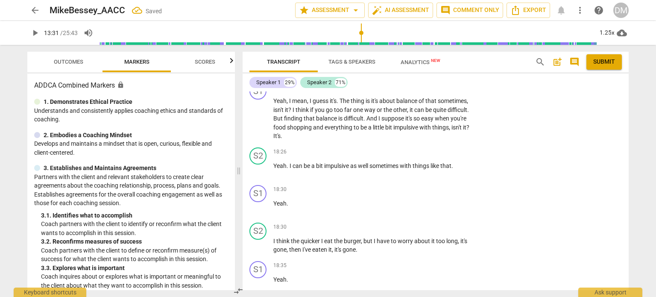
scroll to position [4286, 0]
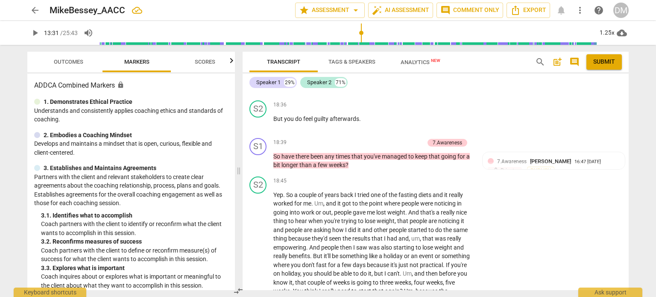
scroll to position [4481, 0]
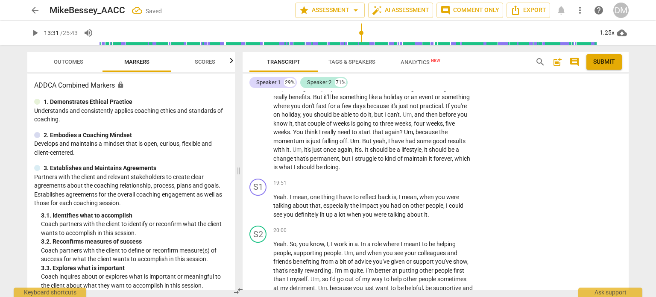
scroll to position [4639, 0]
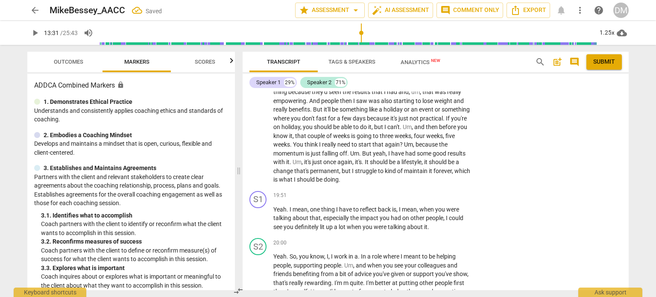
scroll to position [4642, 0]
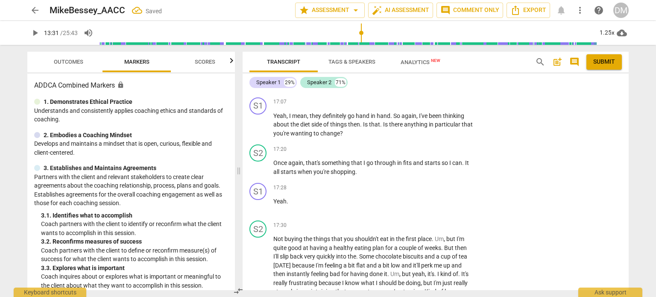
scroll to position [4053, 0]
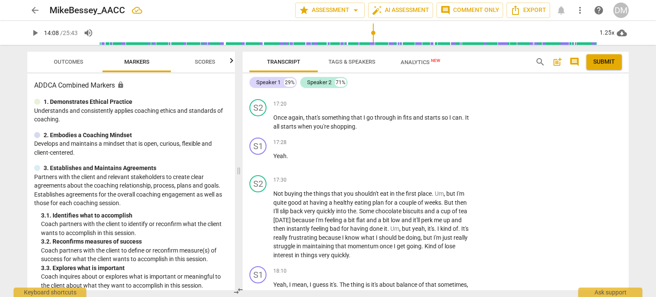
scroll to position [4094, 0]
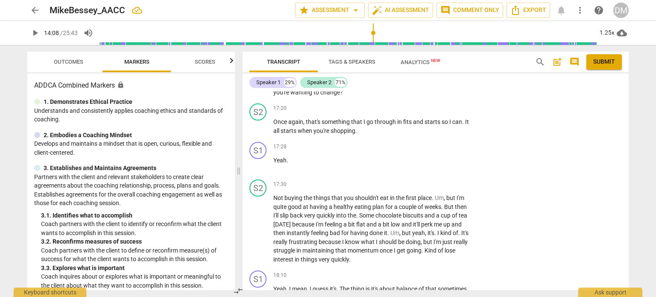
drag, startPoint x: 395, startPoint y: 176, endPoint x: 408, endPoint y: 201, distance: 28.1
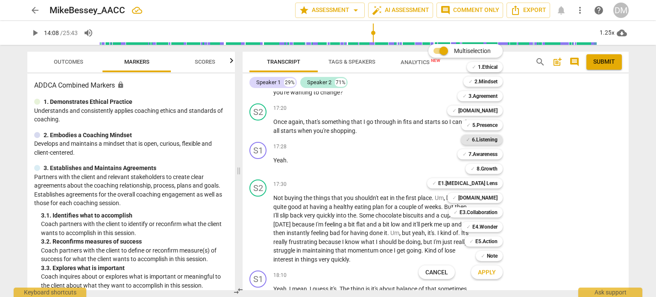
click at [498, 141] on b "6.Listening" at bounding box center [485, 140] width 26 height 10
click at [498, 199] on b "[DOMAIN_NAME]" at bounding box center [477, 198] width 39 height 10
click at [510, 164] on div "✓ 8.Growth 8" at bounding box center [488, 168] width 53 height 15
click at [495, 278] on button "Apply" at bounding box center [487, 271] width 32 height 15
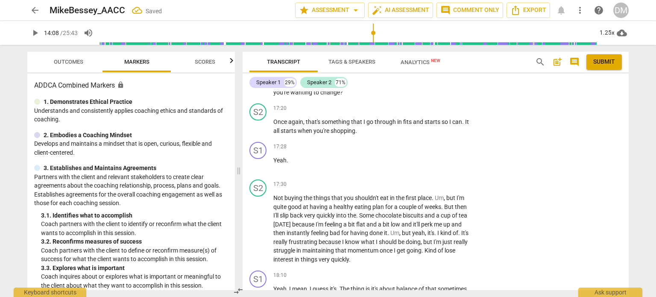
scroll to position [4100, 0]
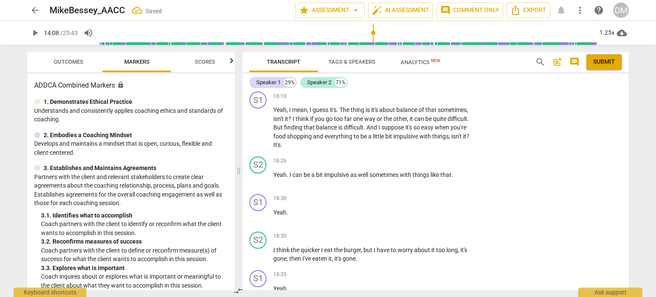
scroll to position [4273, 0]
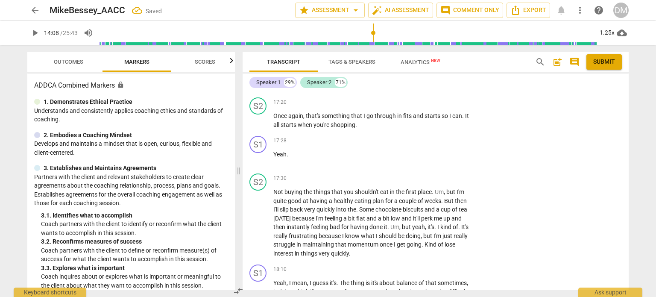
scroll to position [4100, 0]
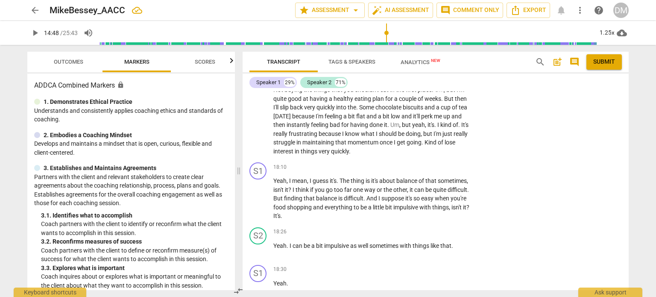
scroll to position [4204, 0]
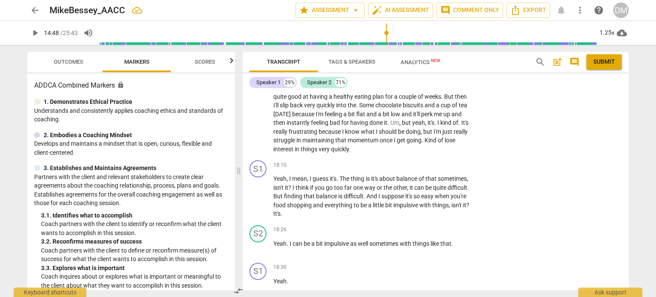
drag, startPoint x: 271, startPoint y: 158, endPoint x: 379, endPoint y: 181, distance: 110.5
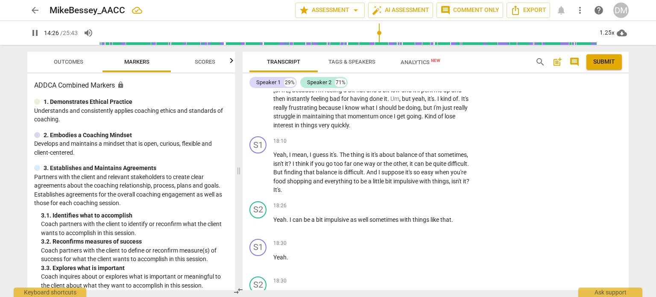
scroll to position [4227, 0]
drag, startPoint x: 372, startPoint y: 157, endPoint x: 269, endPoint y: 139, distance: 104.0
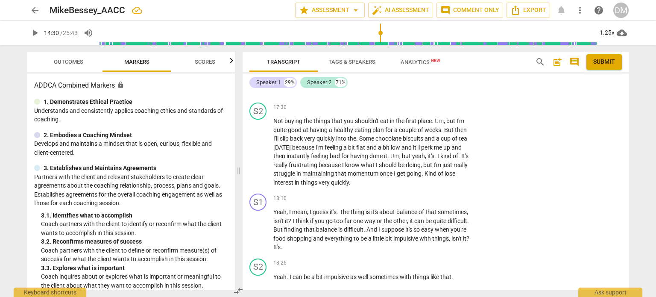
scroll to position [4174, 0]
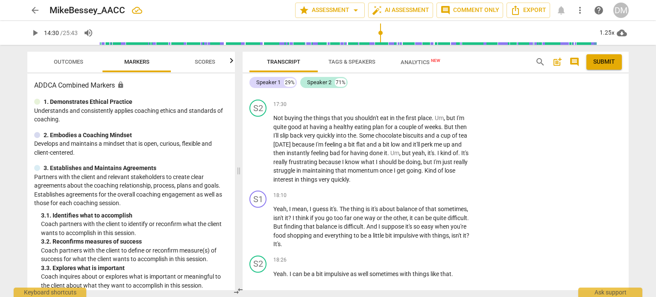
drag, startPoint x: 272, startPoint y: 186, endPoint x: 389, endPoint y: 217, distance: 121.4
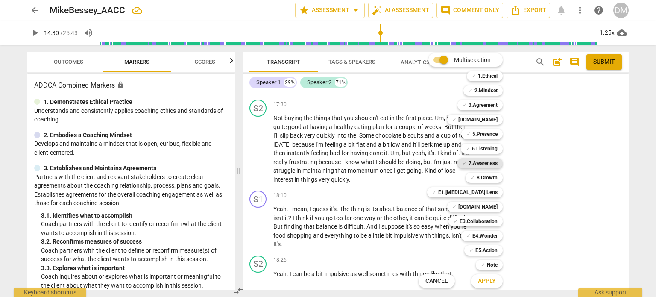
click at [503, 163] on div "✓ 7.Awareness" at bounding box center [479, 163] width 45 height 10
click at [498, 268] on b "Note" at bounding box center [492, 265] width 11 height 10
click at [496, 283] on span "Apply" at bounding box center [487, 281] width 18 height 9
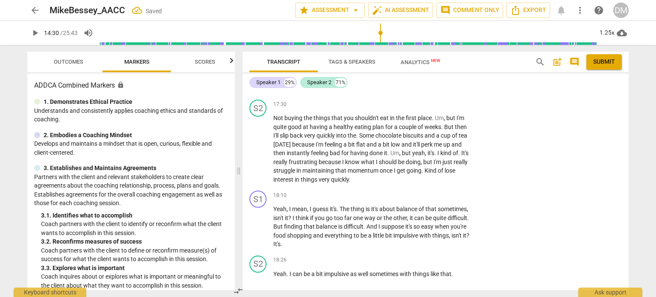
scroll to position [4330, 0]
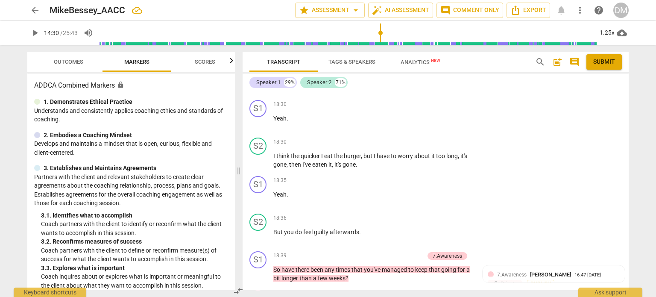
scroll to position [4371, 0]
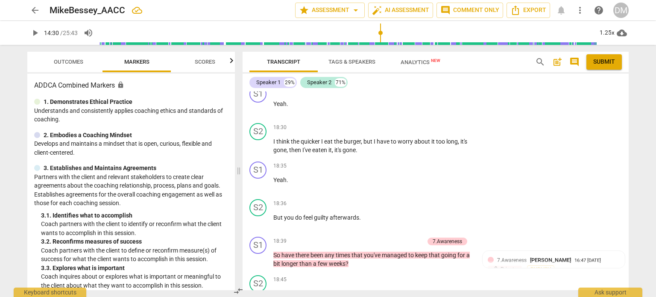
scroll to position [4381, 0]
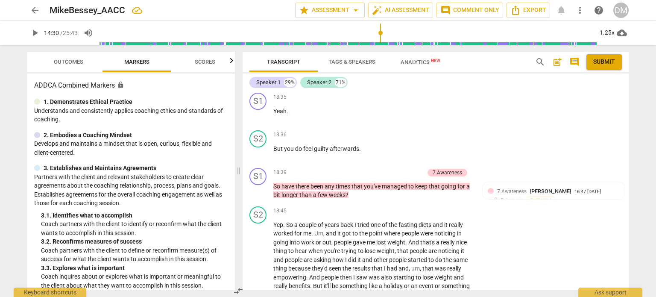
scroll to position [59, 0]
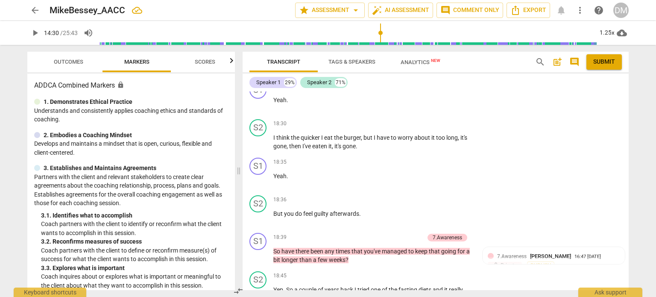
scroll to position [4385, 0]
click at [614, 159] on li "Edit" at bounding box center [614, 160] width 29 height 16
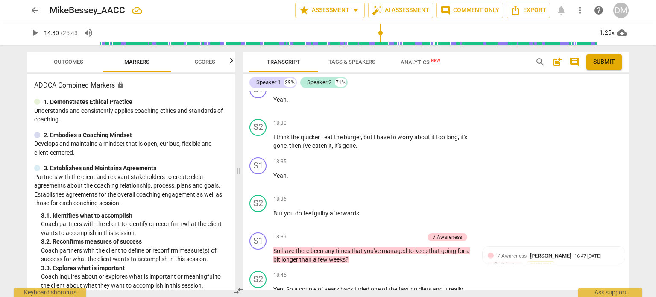
scroll to position [39, 0]
drag, startPoint x: 569, startPoint y: 212, endPoint x: 550, endPoint y: 213, distance: 19.2
drag, startPoint x: 567, startPoint y: 212, endPoint x: 549, endPoint y: 215, distance: 18.6
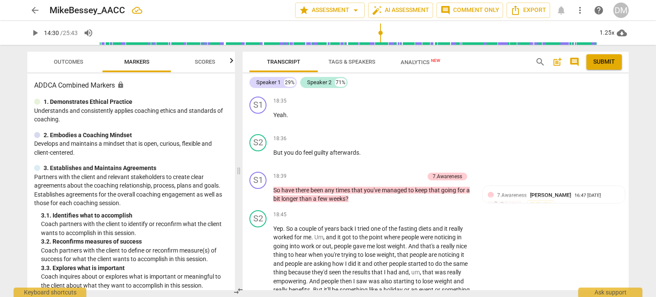
scroll to position [4445, 0]
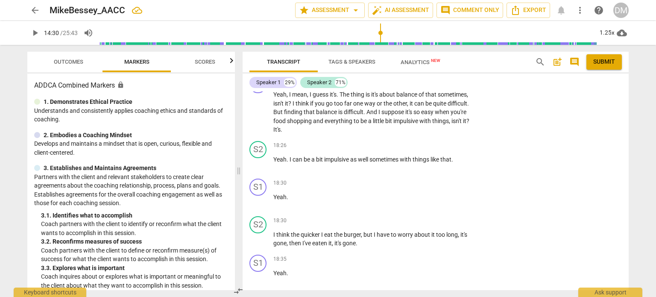
scroll to position [4288, 0]
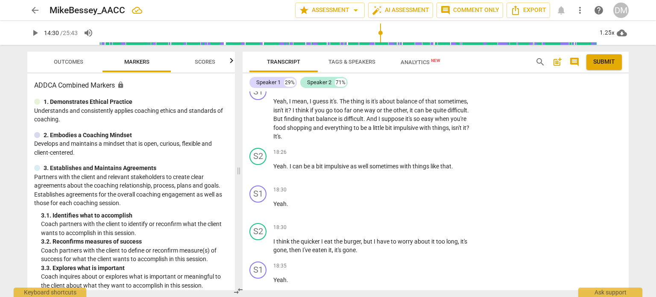
scroll to position [4282, 0]
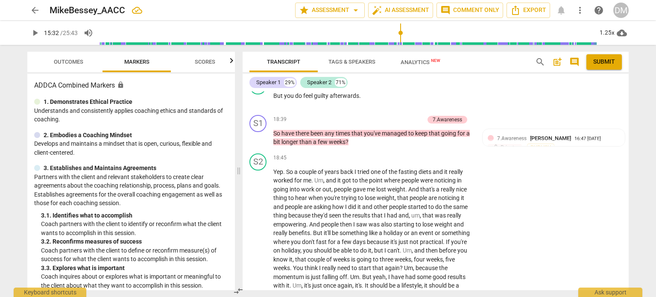
scroll to position [4502, 0]
drag, startPoint x: 337, startPoint y: 133, endPoint x: 354, endPoint y: 201, distance: 70.0
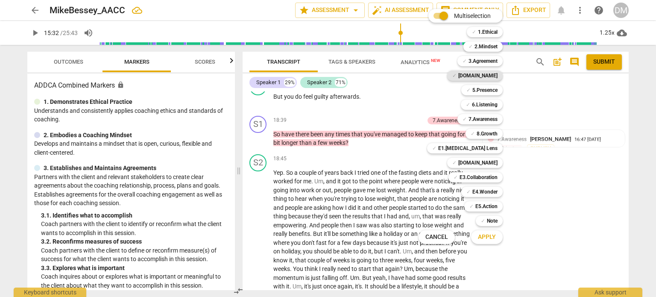
click at [498, 75] on b "[DOMAIN_NAME]" at bounding box center [477, 75] width 39 height 10
click at [486, 239] on span "Apply" at bounding box center [487, 237] width 18 height 9
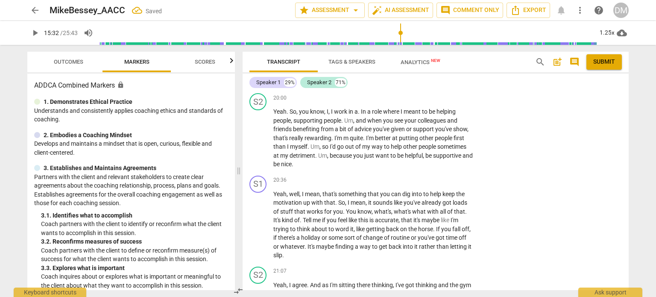
scroll to position [4796, 0]
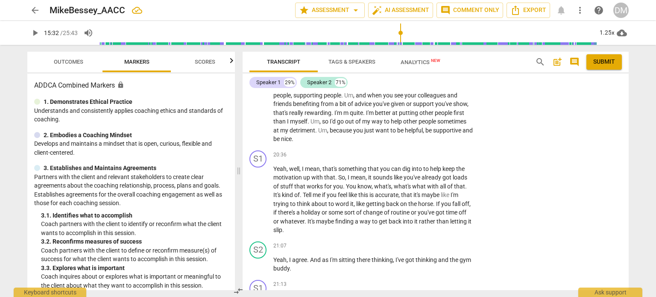
drag, startPoint x: 274, startPoint y: 146, endPoint x: 454, endPoint y: 158, distance: 180.6
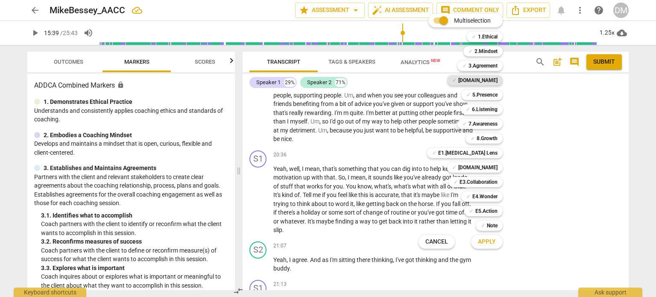
click at [498, 80] on b "[DOMAIN_NAME]" at bounding box center [477, 80] width 39 height 10
click at [498, 91] on b "5.Presence" at bounding box center [484, 95] width 25 height 10
click at [498, 136] on b "8.Growth" at bounding box center [487, 138] width 21 height 10
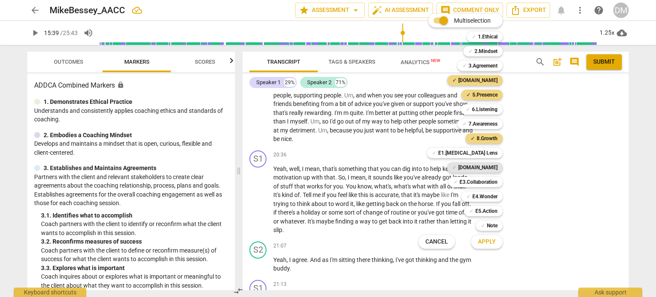
click at [498, 169] on b "[DOMAIN_NAME]" at bounding box center [477, 167] width 39 height 10
click at [498, 183] on b "E3.Collaboration" at bounding box center [479, 182] width 38 height 10
click at [498, 196] on b "E4.Wonder" at bounding box center [484, 196] width 25 height 10
click at [496, 246] on span "Apply" at bounding box center [487, 241] width 18 height 9
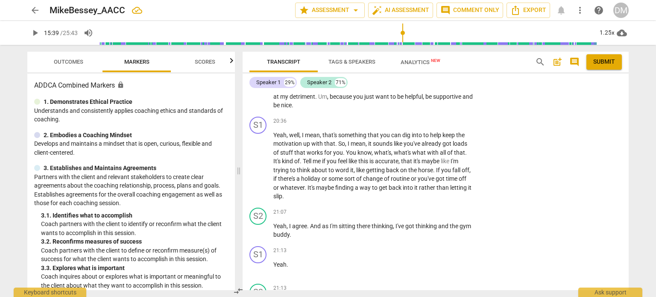
scroll to position [4846, 0]
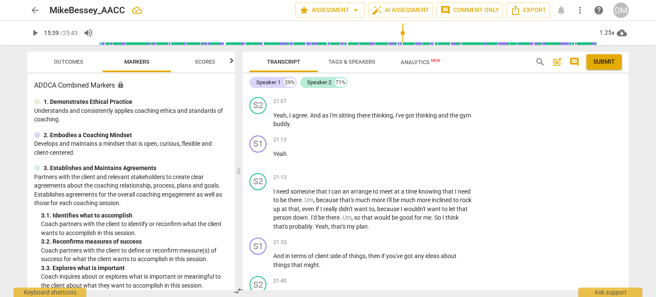
scroll to position [4949, 0]
click at [615, 123] on li "Delete" at bounding box center [614, 119] width 29 height 16
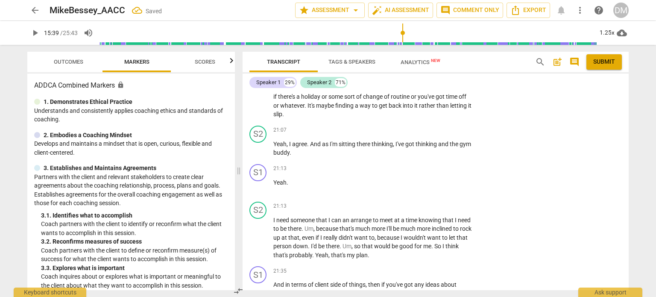
scroll to position [4921, 0]
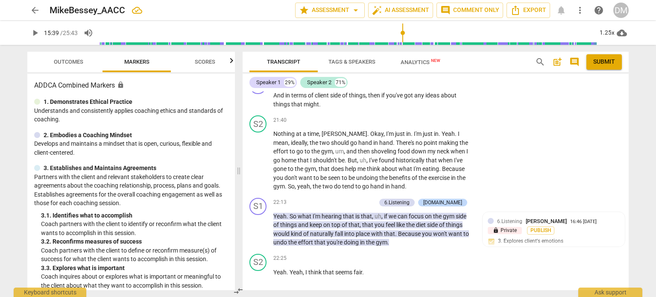
scroll to position [5110, 0]
click at [610, 130] on li "Delete" at bounding box center [614, 129] width 29 height 16
click at [606, 135] on li "Delete" at bounding box center [614, 129] width 29 height 16
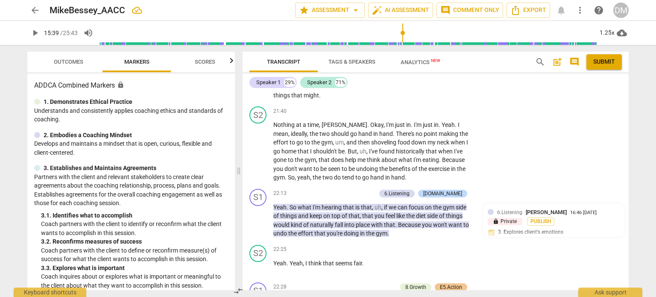
click at [614, 131] on li "Delete" at bounding box center [614, 129] width 29 height 16
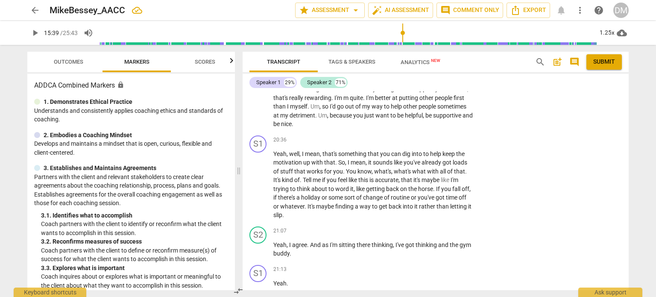
scroll to position [4811, 0]
drag, startPoint x: 273, startPoint y: 130, endPoint x: 444, endPoint y: 146, distance: 172.0
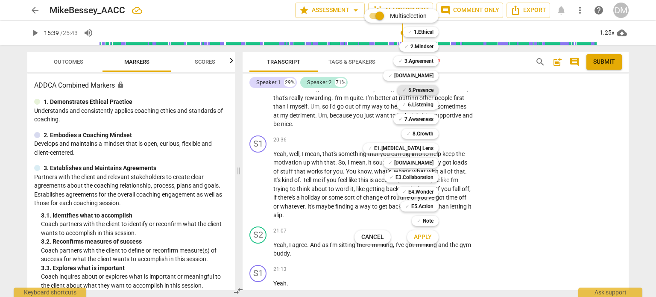
click at [433, 91] on b "5.Presence" at bounding box center [420, 90] width 25 height 10
click at [432, 240] on span "Apply" at bounding box center [423, 237] width 18 height 9
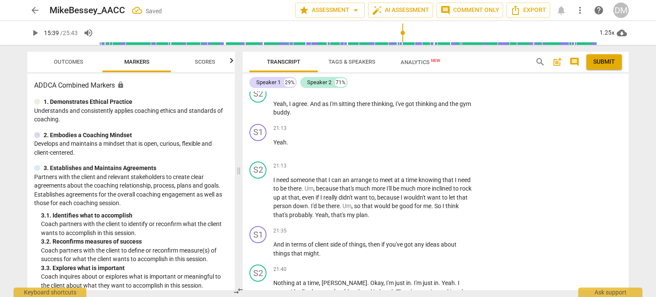
scroll to position [4952, 0]
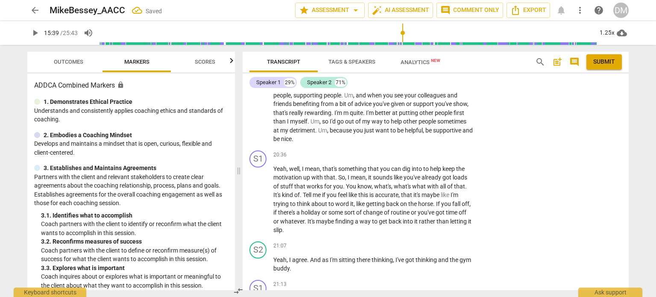
scroll to position [4797, 0]
drag, startPoint x: 273, startPoint y: 146, endPoint x: 451, endPoint y: 164, distance: 178.6
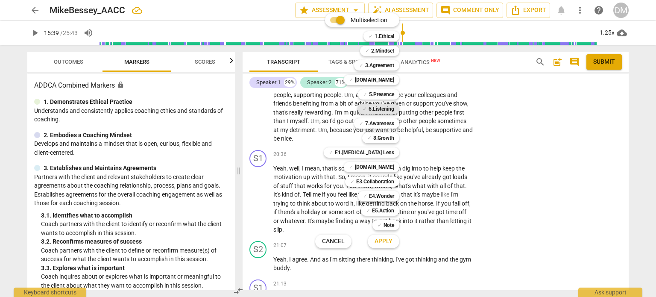
click at [394, 110] on b "6.Listening" at bounding box center [382, 109] width 26 height 10
click at [392, 240] on span "Apply" at bounding box center [384, 241] width 18 height 9
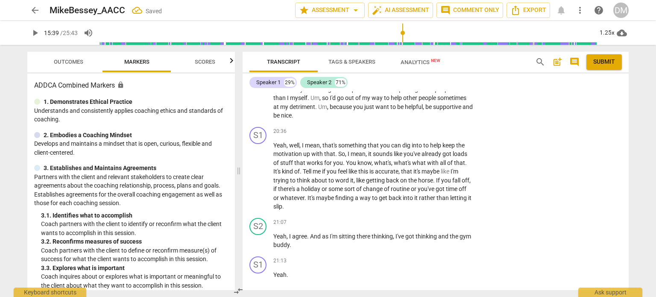
scroll to position [4832, 0]
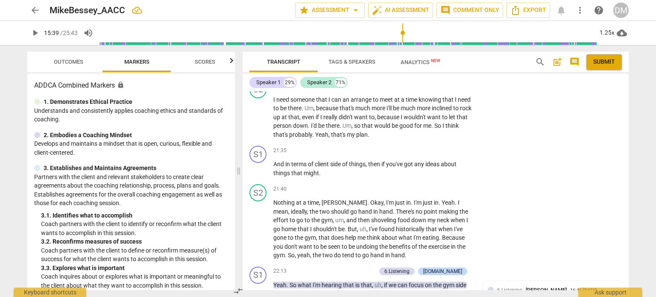
scroll to position [5040, 0]
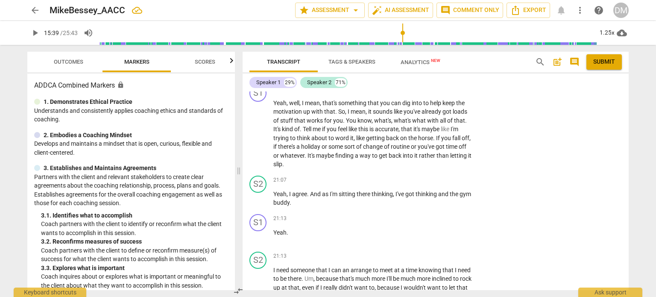
scroll to position [4872, 0]
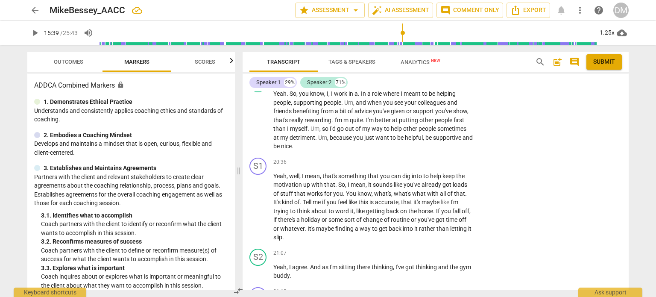
scroll to position [4799, 0]
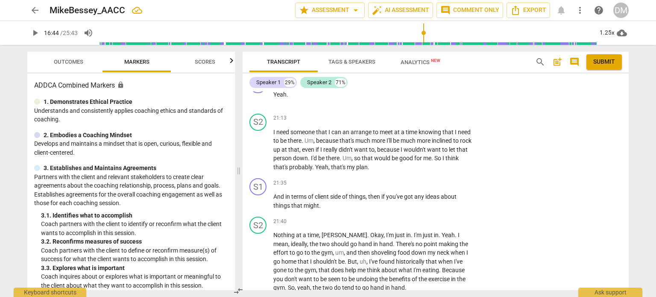
scroll to position [5010, 0]
drag, startPoint x: 274, startPoint y: 101, endPoint x: 458, endPoint y: 117, distance: 184.3
drag, startPoint x: 274, startPoint y: 103, endPoint x: 347, endPoint y: 129, distance: 77.4
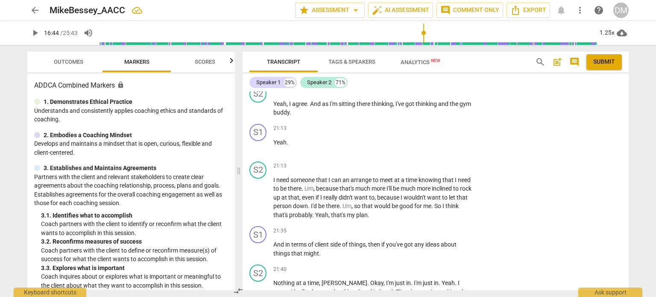
scroll to position [4957, 0]
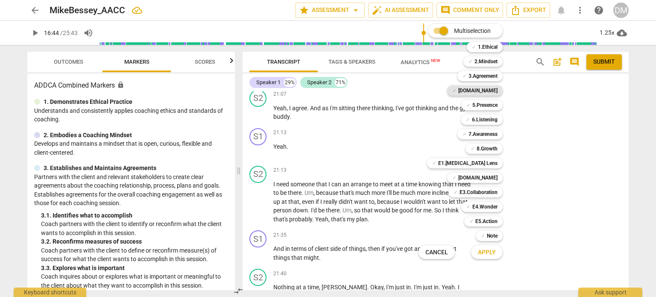
click at [498, 91] on b "[DOMAIN_NAME]" at bounding box center [477, 90] width 39 height 10
click at [503, 117] on div "✓ 6.Listening" at bounding box center [482, 119] width 42 height 10
click at [503, 253] on button "Apply" at bounding box center [487, 251] width 32 height 15
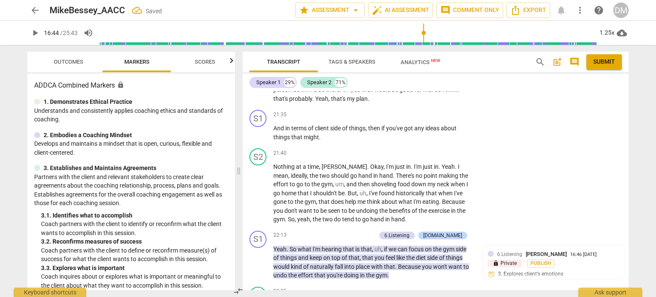
scroll to position [5077, 0]
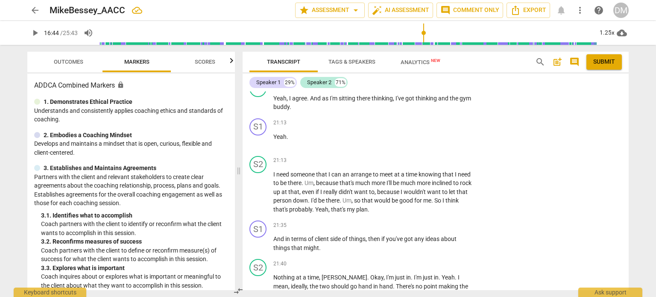
scroll to position [4966, 0]
drag, startPoint x: 351, startPoint y: 168, endPoint x: 430, endPoint y: 214, distance: 91.3
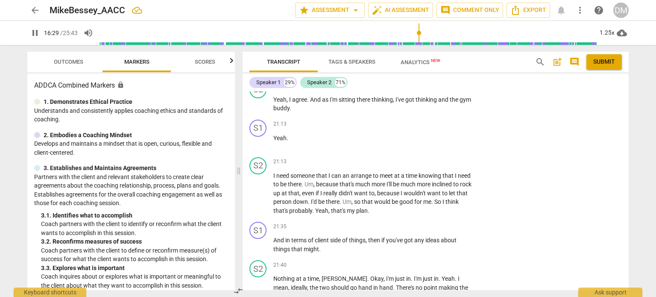
drag, startPoint x: 348, startPoint y: 168, endPoint x: 358, endPoint y: 194, distance: 28.2
drag, startPoint x: 350, startPoint y: 170, endPoint x: 366, endPoint y: 217, distance: 49.8
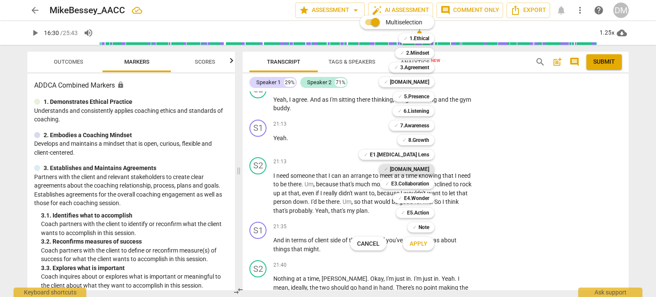
click at [429, 169] on b "[DOMAIN_NAME]" at bounding box center [409, 169] width 39 height 10
click at [429, 96] on b "5.Presence" at bounding box center [416, 96] width 25 height 10
drag, startPoint x: 435, startPoint y: 138, endPoint x: 419, endPoint y: 140, distance: 16.3
click at [419, 140] on b "8.Growth" at bounding box center [418, 140] width 21 height 10
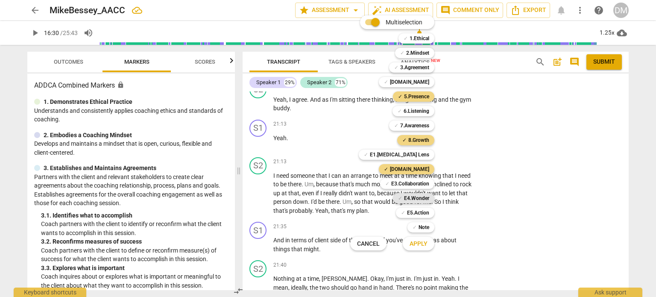
click at [429, 199] on b "E4.Wonder" at bounding box center [416, 198] width 25 height 10
click at [429, 182] on b "E3.Collaboration" at bounding box center [410, 184] width 38 height 10
click at [429, 124] on b "7.Awareness" at bounding box center [414, 125] width 29 height 10
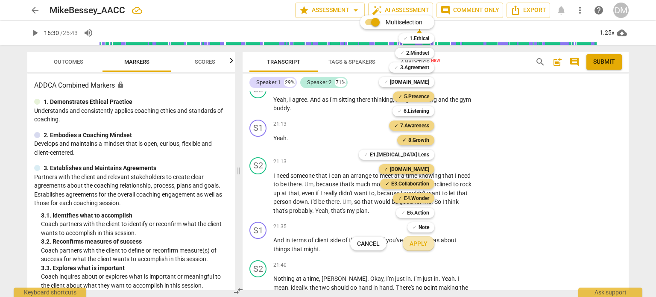
click at [427, 242] on span "Apply" at bounding box center [419, 244] width 18 height 9
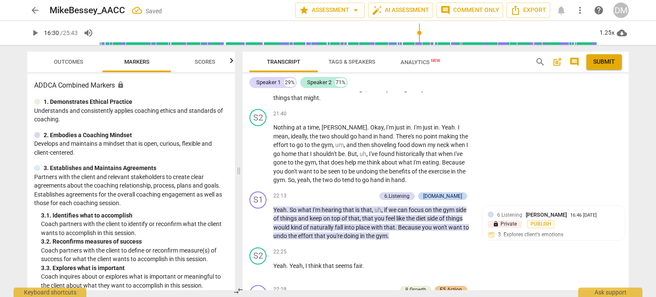
scroll to position [5136, 0]
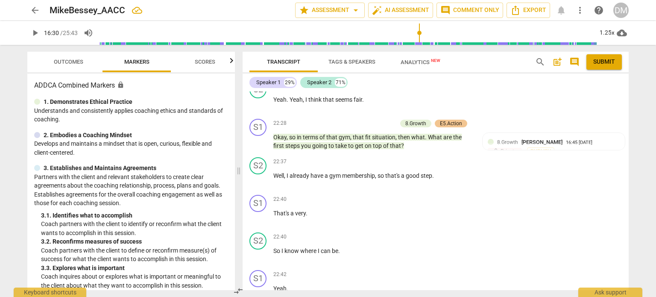
scroll to position [5302, 0]
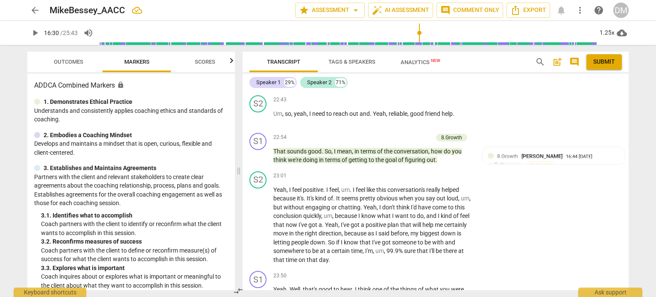
scroll to position [5514, 0]
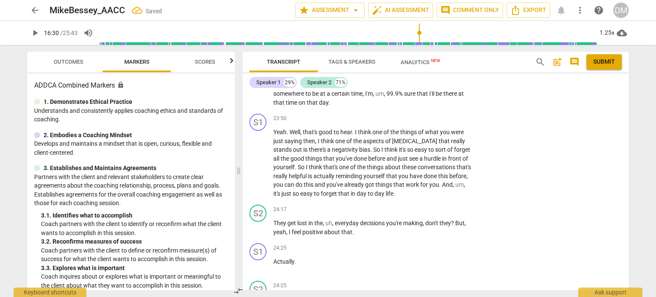
scroll to position [5672, 0]
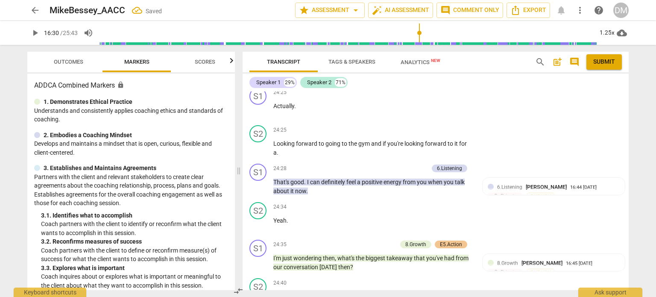
scroll to position [5827, 0]
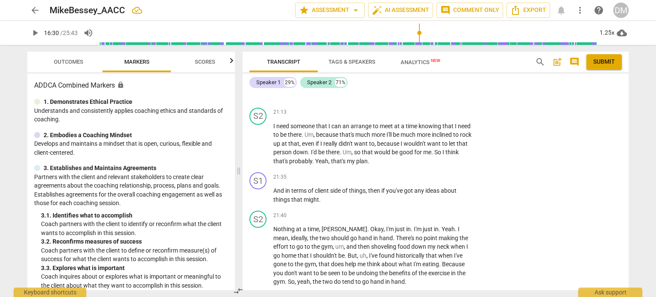
scroll to position [5034, 0]
drag, startPoint x: 350, startPoint y: 120, endPoint x: 354, endPoint y: 169, distance: 48.8
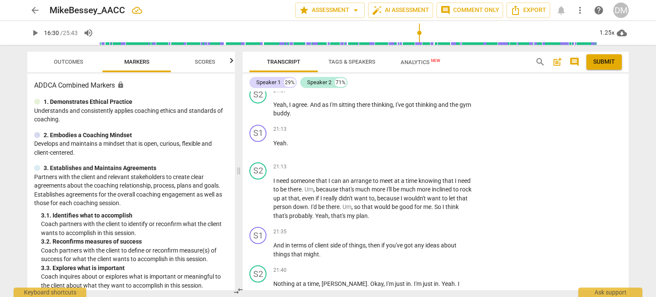
scroll to position [4980, 0]
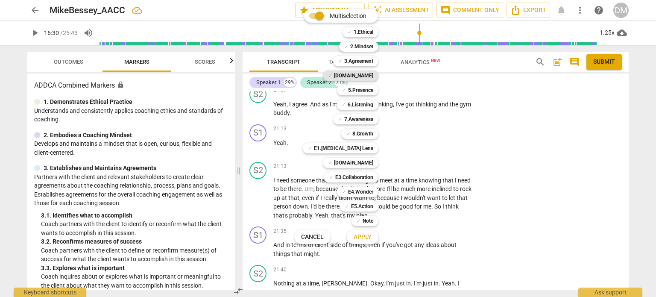
click at [373, 78] on b "[DOMAIN_NAME]" at bounding box center [353, 75] width 39 height 10
click at [372, 237] on span "Apply" at bounding box center [363, 237] width 18 height 9
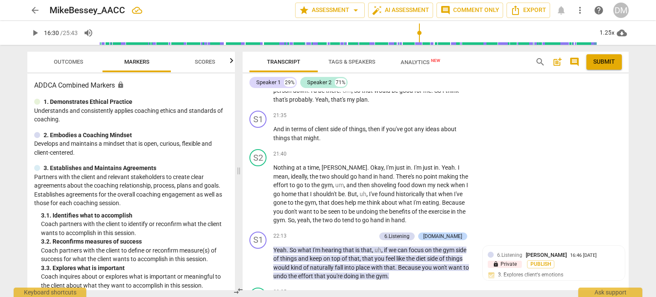
scroll to position [5102, 0]
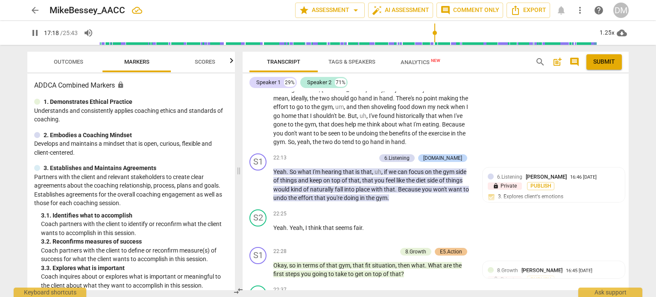
scroll to position [5178, 0]
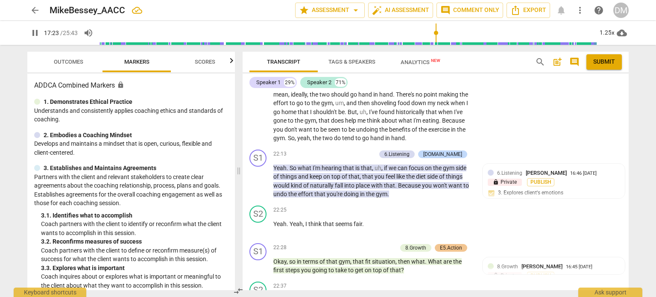
drag, startPoint x: 422, startPoint y: 148, endPoint x: 268, endPoint y: 146, distance: 153.8
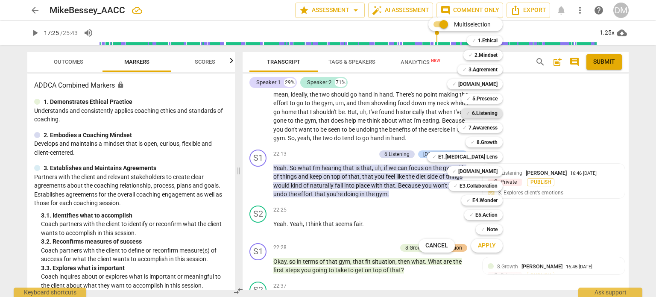
click at [498, 113] on b "6.Listening" at bounding box center [485, 113] width 26 height 10
click at [496, 246] on span "Apply" at bounding box center [487, 245] width 18 height 9
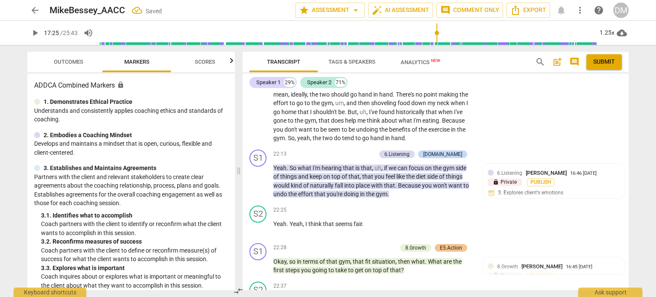
drag, startPoint x: 426, startPoint y: 151, endPoint x: 468, endPoint y: 173, distance: 48.3
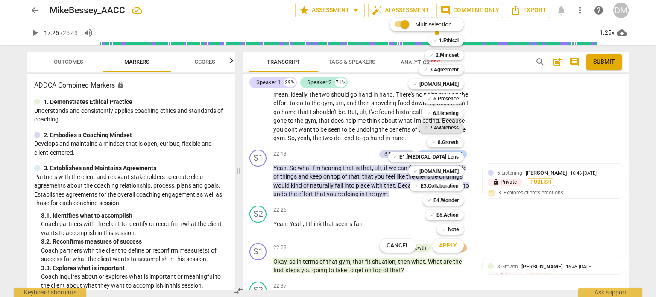
click at [459, 126] on b "7.Awareness" at bounding box center [444, 128] width 29 height 10
click at [456, 245] on span "Apply" at bounding box center [448, 245] width 18 height 9
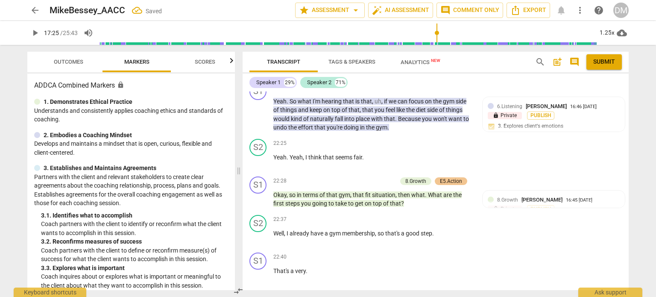
scroll to position [5242, 0]
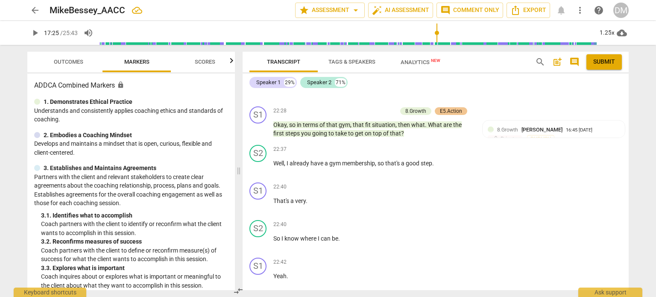
scroll to position [5315, 0]
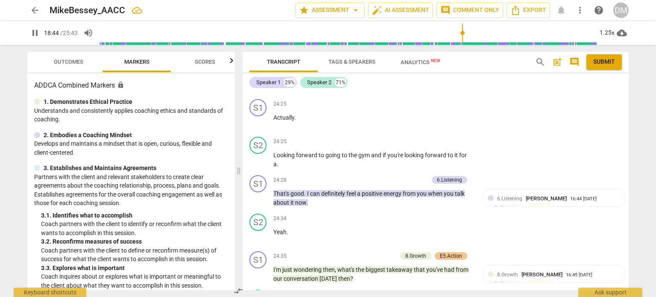
scroll to position [5816, 0]
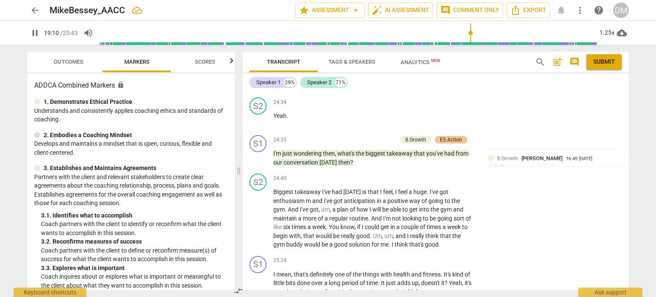
scroll to position [5977, 0]
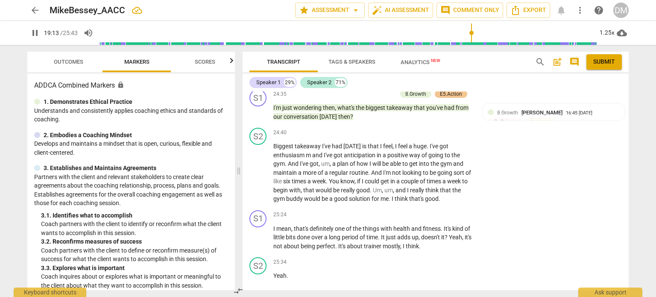
drag, startPoint x: 270, startPoint y: 181, endPoint x: 384, endPoint y: 217, distance: 120.2
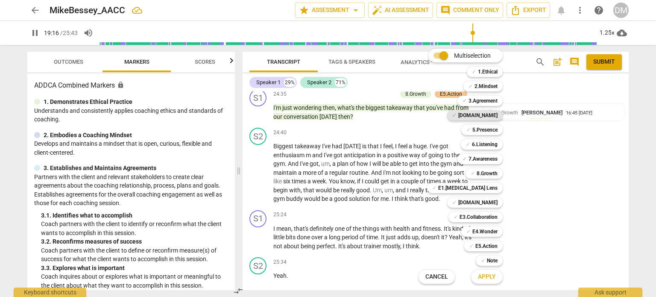
click at [503, 114] on div "✓ [DOMAIN_NAME]" at bounding box center [475, 115] width 56 height 10
click at [498, 188] on b "E1.[MEDICAL_DATA] Lens" at bounding box center [467, 188] width 59 height 10
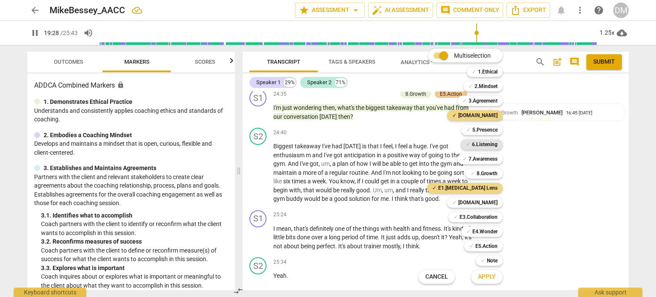
click at [498, 143] on b "6.Listening" at bounding box center [485, 144] width 26 height 10
click at [496, 274] on span "Apply" at bounding box center [487, 276] width 18 height 9
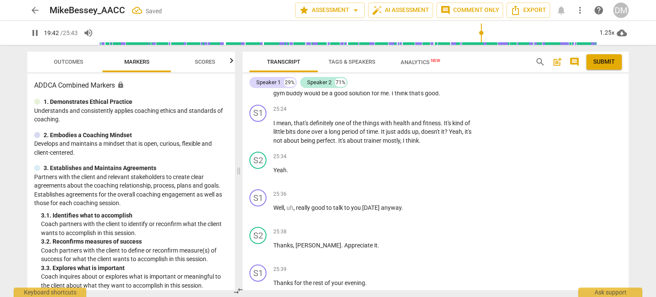
scroll to position [6133, 0]
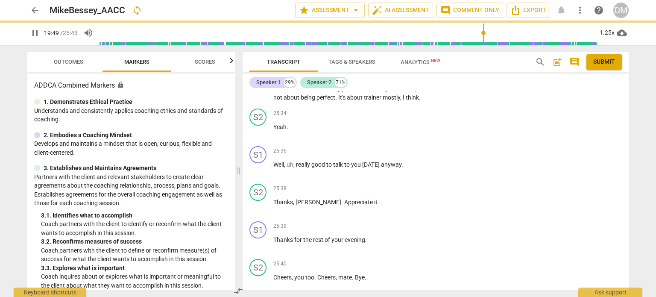
scroll to position [6137, 0]
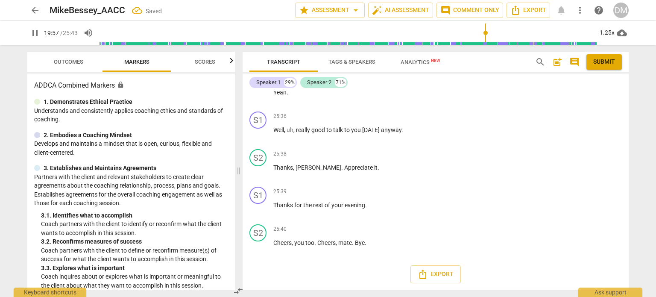
scroll to position [6331, 0]
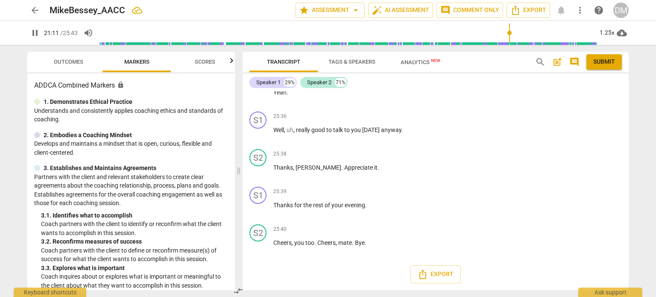
drag, startPoint x: 399, startPoint y: 140, endPoint x: 408, endPoint y: 161, distance: 23.3
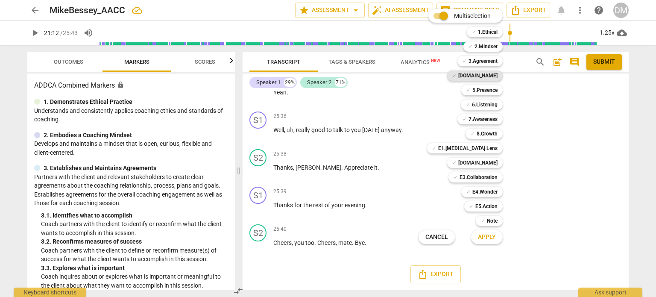
click at [498, 73] on b "[DOMAIN_NAME]" at bounding box center [477, 75] width 39 height 10
click at [498, 149] on b "E1.[MEDICAL_DATA] Lens" at bounding box center [467, 148] width 59 height 10
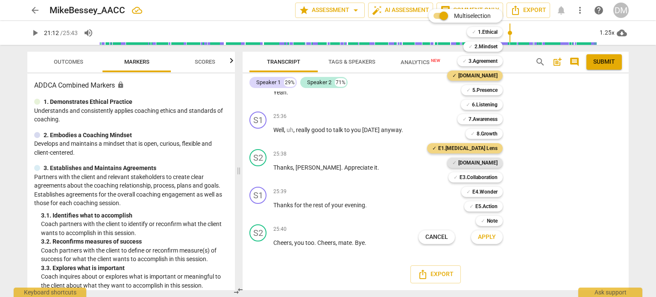
click at [495, 163] on b "[DOMAIN_NAME]" at bounding box center [477, 163] width 39 height 10
click at [498, 101] on b "6.Listening" at bounding box center [485, 105] width 26 height 10
click at [496, 236] on span "Apply" at bounding box center [487, 237] width 18 height 9
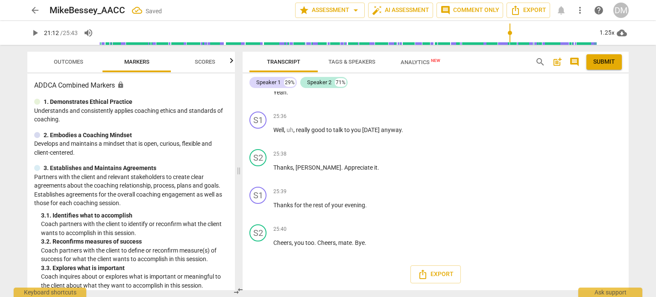
scroll to position [6462, 0]
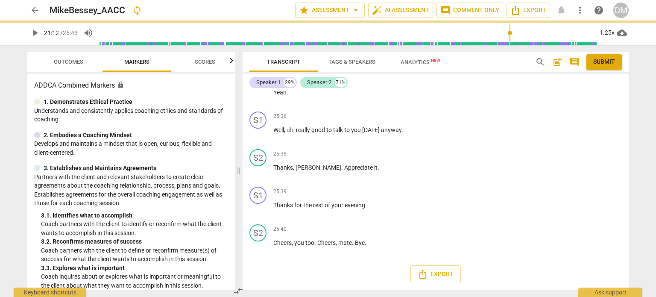
scroll to position [6717, 0]
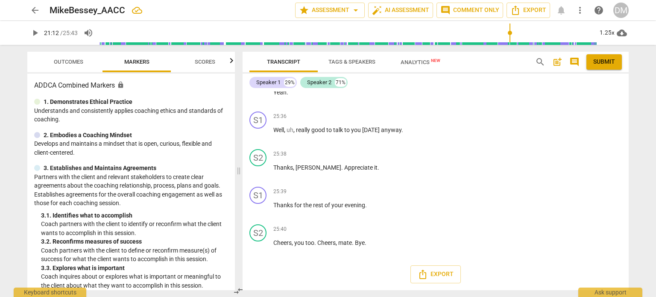
drag, startPoint x: 448, startPoint y: 159, endPoint x: 468, endPoint y: 227, distance: 70.2
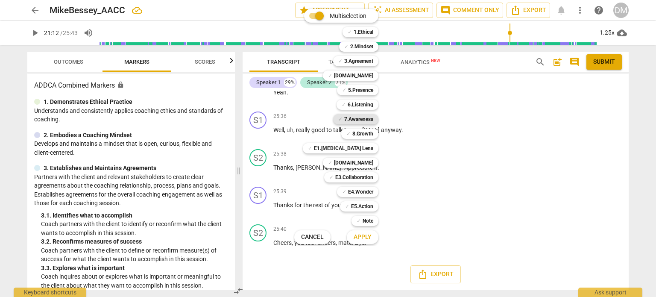
click at [373, 117] on b "7.Awareness" at bounding box center [358, 119] width 29 height 10
click at [371, 241] on span "Apply" at bounding box center [363, 237] width 18 height 9
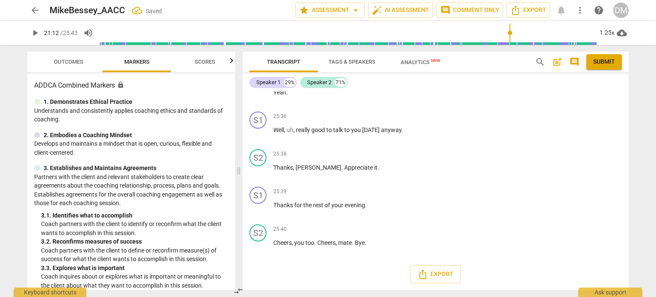
scroll to position [6252, 0]
drag, startPoint x: 448, startPoint y: 122, endPoint x: 464, endPoint y: 185, distance: 65.4
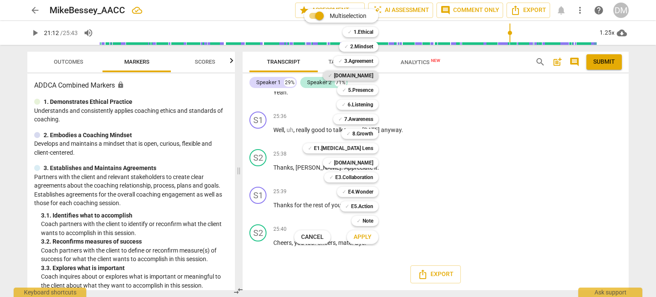
click at [373, 76] on b "[DOMAIN_NAME]" at bounding box center [353, 75] width 39 height 10
click at [373, 89] on b "5.Presence" at bounding box center [360, 90] width 25 height 10
click at [372, 235] on span "Apply" at bounding box center [363, 237] width 18 height 9
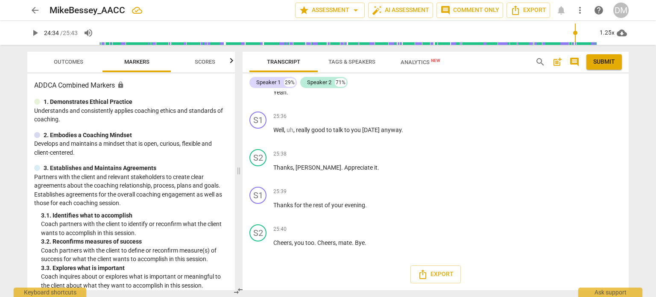
scroll to position [7210, 0]
drag, startPoint x: 374, startPoint y: 148, endPoint x: 393, endPoint y: 245, distance: 98.4
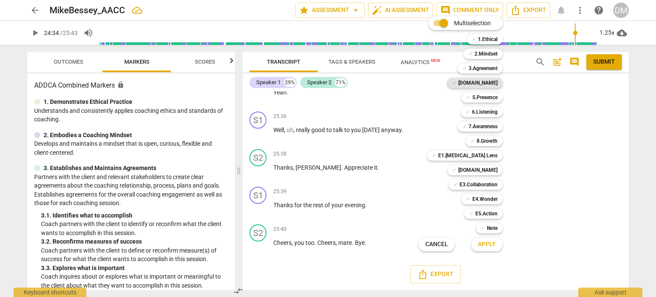
click at [498, 82] on b "[DOMAIN_NAME]" at bounding box center [477, 83] width 39 height 10
click at [498, 96] on b "5.Presence" at bounding box center [484, 97] width 25 height 10
click at [498, 127] on b "7.Awareness" at bounding box center [482, 126] width 29 height 10
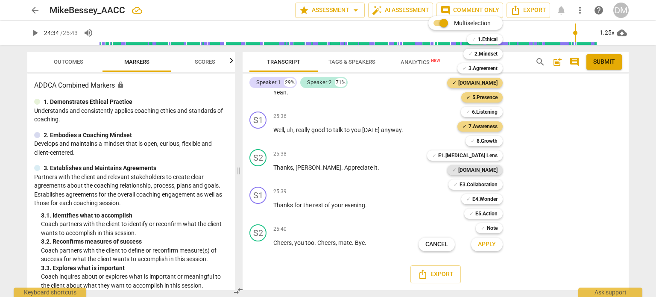
click at [498, 172] on b "[DOMAIN_NAME]" at bounding box center [477, 170] width 39 height 10
click at [498, 157] on b "E1.[MEDICAL_DATA] Lens" at bounding box center [467, 155] width 59 height 10
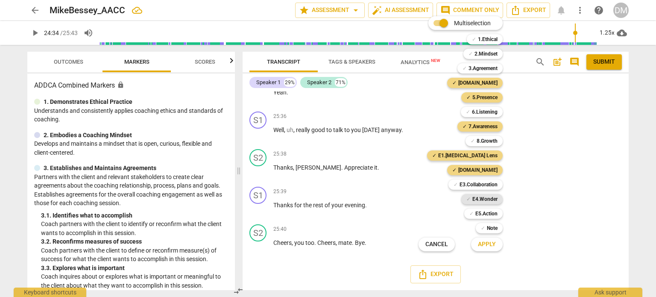
click at [498, 198] on b "E4.Wonder" at bounding box center [484, 199] width 25 height 10
click at [496, 245] on span "Apply" at bounding box center [487, 244] width 18 height 9
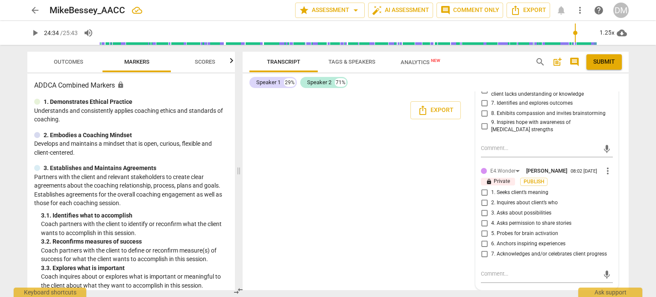
click at [610, 162] on li "Delete" at bounding box center [614, 160] width 29 height 16
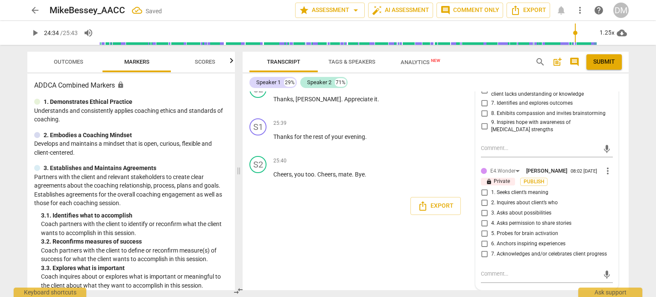
scroll to position [7343, 0]
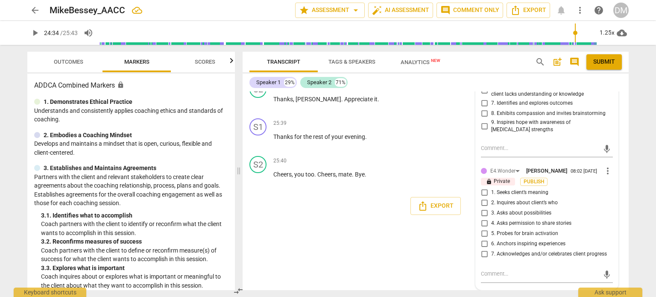
click at [610, 132] on li "Delete" at bounding box center [614, 132] width 29 height 16
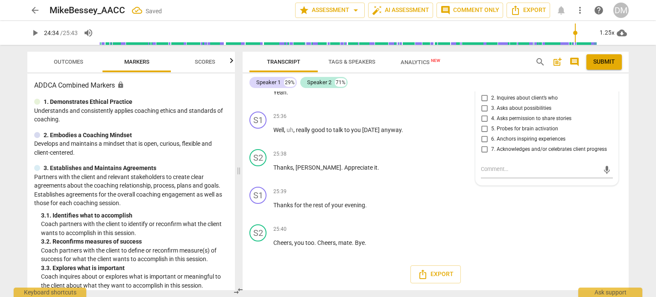
scroll to position [7744, 0]
click at [482, 144] on input "6. Anchors inspiring experiences" at bounding box center [484, 139] width 14 height 10
click at [480, 155] on input "7. Acknowledges and/or celebrates client progress" at bounding box center [484, 149] width 14 height 10
click at [484, 155] on input "7. Acknowledges and/or celebrates client progress" at bounding box center [484, 149] width 14 height 10
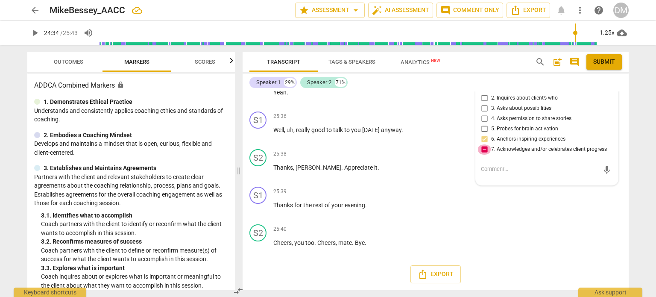
click at [484, 155] on input "7. Acknowledges and/or celebrates client progress" at bounding box center [484, 149] width 14 height 10
click at [553, 221] on div "S1 play_arrow pause 25:39 + Add competency keyboard_arrow_right Thanks for the …" at bounding box center [436, 202] width 386 height 38
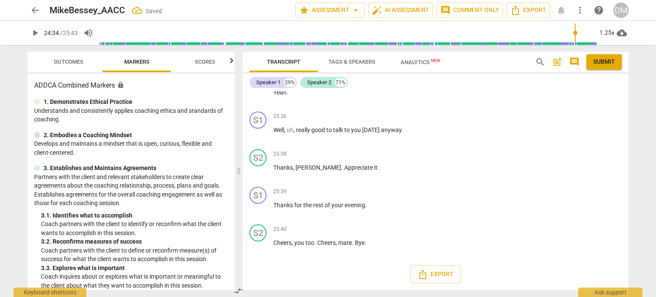
scroll to position [7526, 0]
click at [75, 64] on span "Outcomes" at bounding box center [68, 62] width 29 height 6
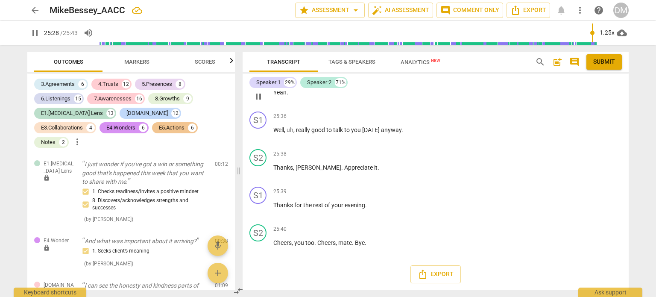
scroll to position [7692, 0]
drag, startPoint x: 272, startPoint y: 171, endPoint x: 383, endPoint y: 211, distance: 117.0
click at [383, 71] on div "S1 play_arrow pause 25:24 + Add competency keyboard_arrow_right I mean , that's…" at bounding box center [436, 46] width 386 height 47
click at [420, 36] on div "+" at bounding box center [420, 31] width 9 height 9
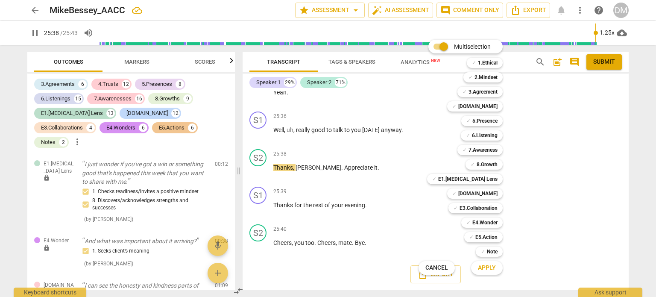
scroll to position [7834, 0]
type input "1540"
click at [549, 159] on div at bounding box center [328, 148] width 656 height 297
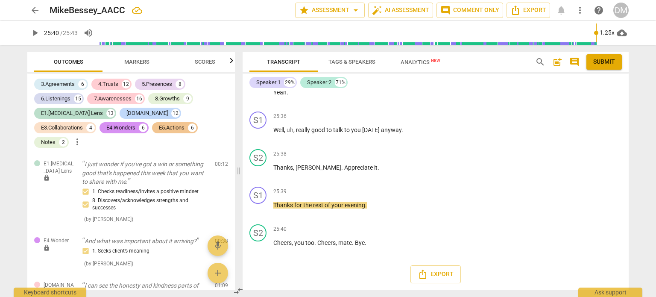
scroll to position [7722, 0]
drag, startPoint x: 271, startPoint y: 142, endPoint x: 392, endPoint y: 175, distance: 124.8
click at [392, 71] on div "S1 play_arrow pause 25:24 + Add competency keyboard_arrow_right I mean , that's…" at bounding box center [436, 46] width 386 height 47
click at [418, 36] on div "+" at bounding box center [420, 31] width 9 height 9
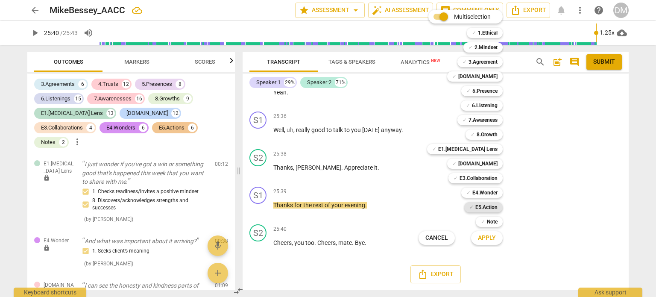
click at [498, 206] on b "E5.Action" at bounding box center [486, 207] width 22 height 10
click at [496, 234] on span "Apply" at bounding box center [487, 238] width 18 height 9
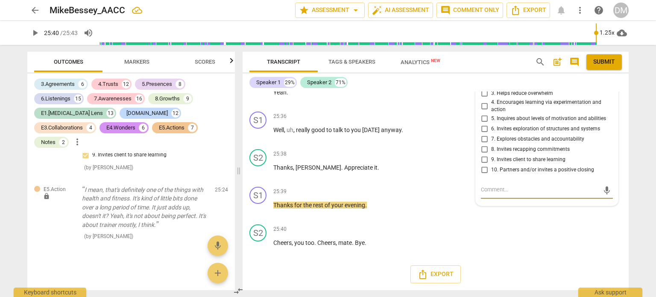
scroll to position [7782, 0]
click at [482, 99] on input "3. Helps reduce overwhelm" at bounding box center [484, 93] width 14 height 10
checkbox input "true"
click at [500, 196] on textarea at bounding box center [540, 190] width 118 height 10
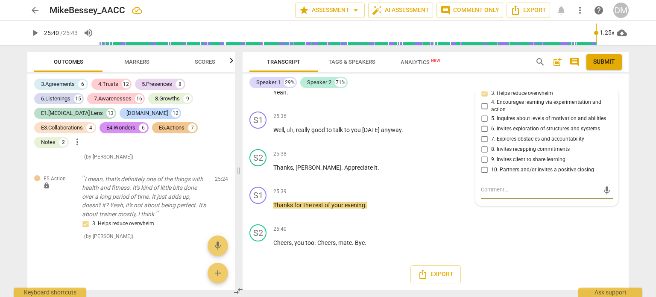
scroll to position [7768, 0]
type textarea "B"
type textarea "By"
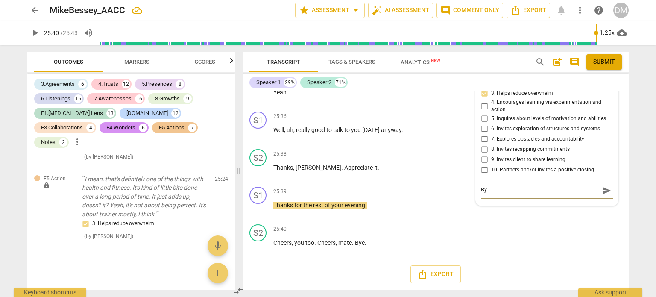
type textarea "By"
type textarea "By r"
type textarea "By re"
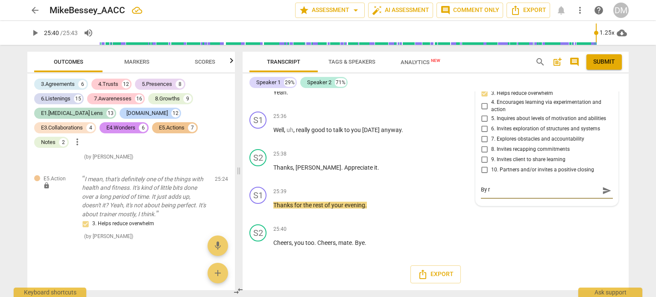
type textarea "By re"
type textarea "By ref"
type textarea "By refl"
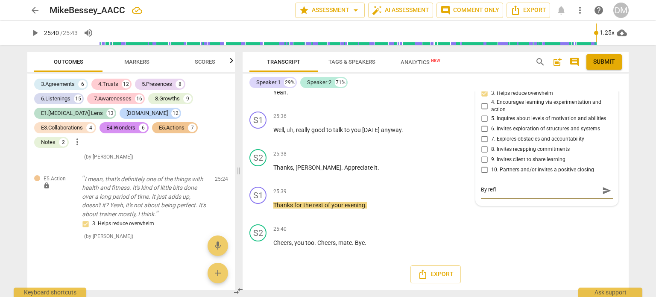
type textarea "By refle"
type textarea "By reflec"
type textarea "By reflect"
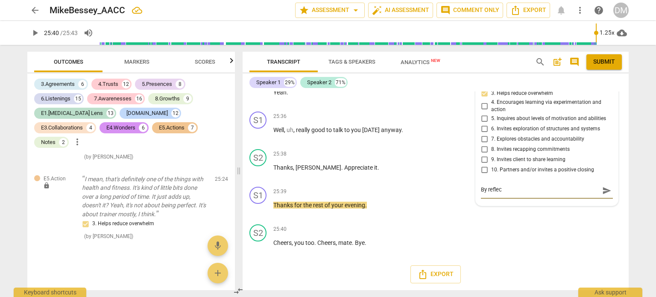
type textarea "By reflect"
type textarea "By reflecti"
type textarea "By reflectin"
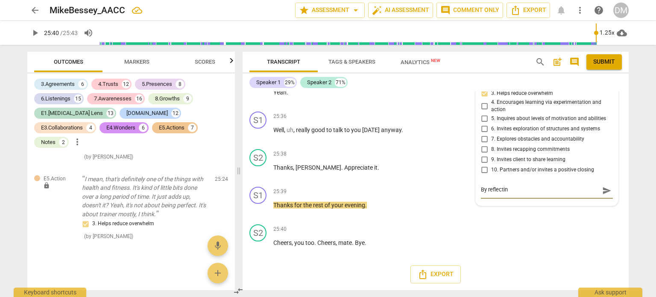
type textarea "By reflecting"
type textarea "By reflecting h"
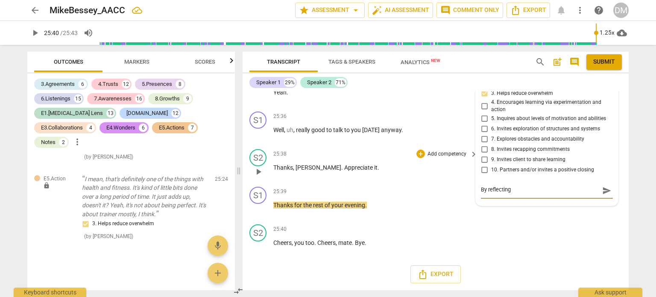
type textarea "By reflecting h"
type textarea "By reflecting hi"
type textarea "By reflecting his"
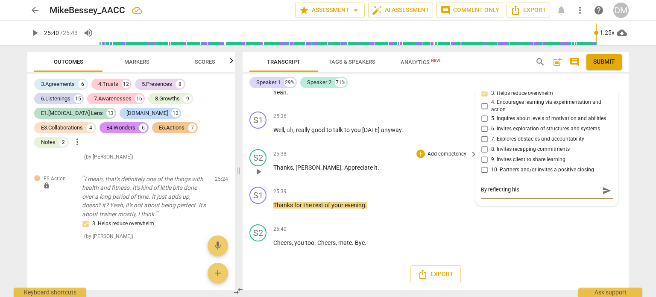
type textarea "By reflecting his"
type textarea "By reflecting his i"
type textarea "By reflecting his in"
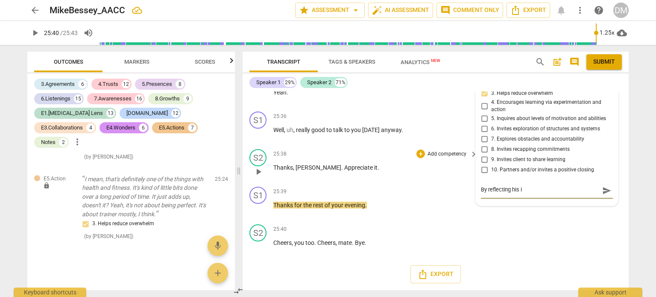
type textarea "By reflecting his in"
type textarea "By reflecting his ins"
type textarea "By reflecting his insi"
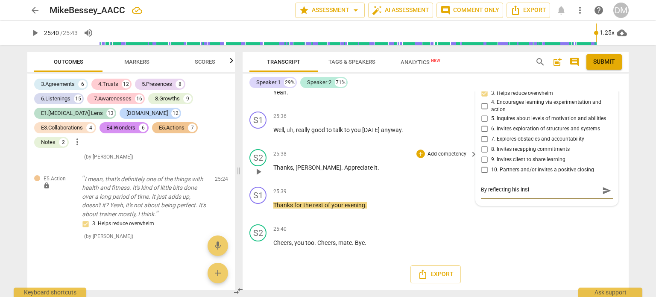
type textarea "By reflecting his insig"
type textarea "By reflecting his insigh"
type textarea "By reflecting his insight"
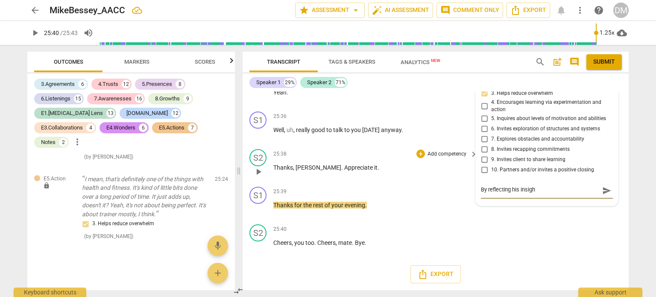
type textarea "By reflecting his insight"
type textarea "By reflecting his insigh"
type textarea "By reflecting his insig"
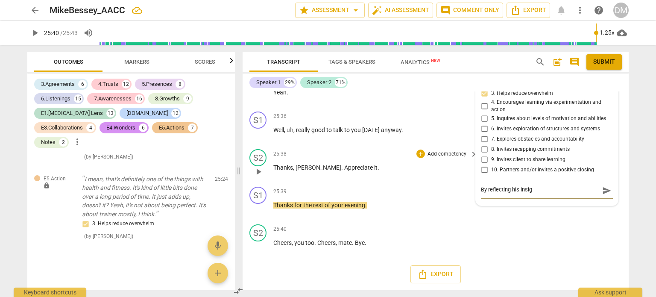
type textarea "By reflecting his insi"
type textarea "By reflecting his ins"
type textarea "By reflecting his in"
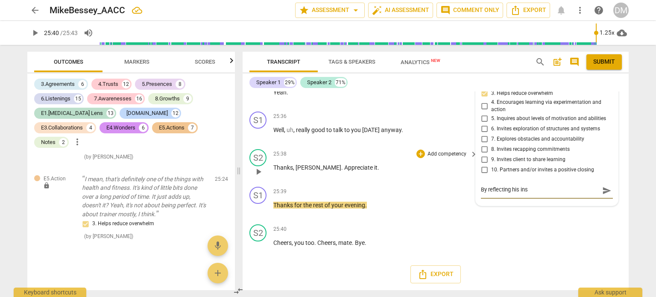
type textarea "By reflecting his in"
type textarea "By reflecting his i"
type textarea "By reflecting his"
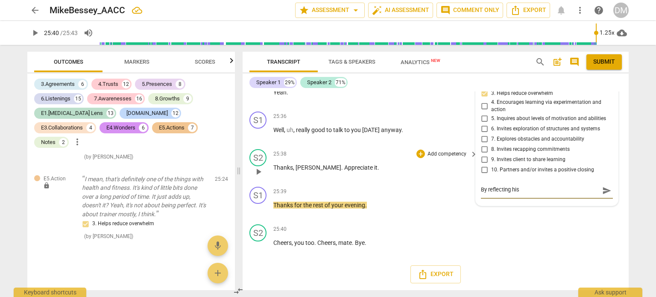
type textarea "By reflecting his w"
type textarea "By reflecting his wa"
type textarea "By reflecting his w"
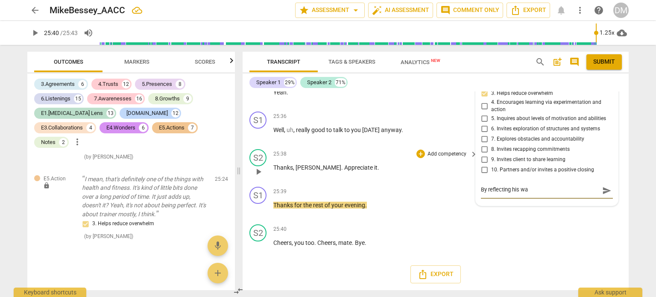
type textarea "By reflecting his w"
type textarea "By reflecting his"
type textarea "By reflecting his a"
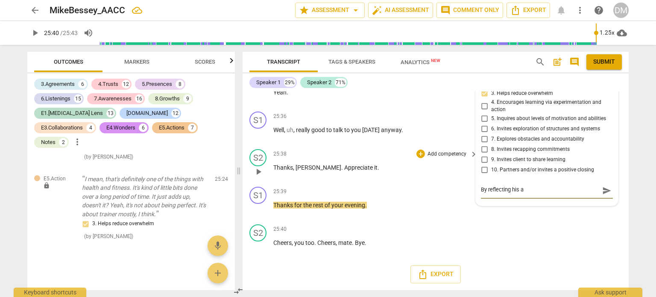
type textarea "By reflecting his aw"
type textarea "By reflecting his awa"
type textarea "By reflecting his awar"
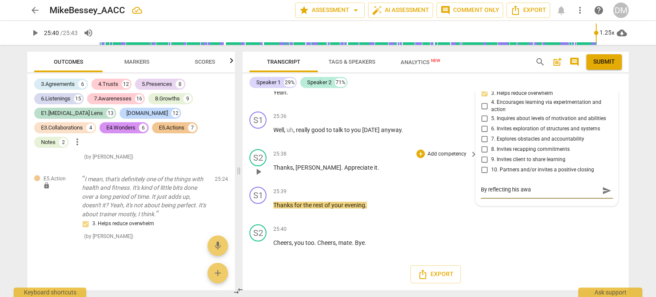
type textarea "By reflecting his awar"
type textarea "By reflecting his aware"
type textarea "By reflecting his awaren"
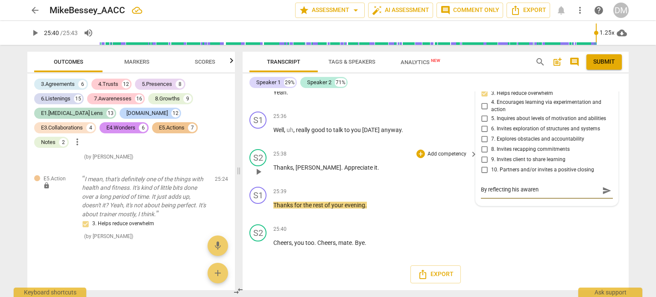
type textarea "By reflecting his awarene"
type textarea "By reflecting his awarenes"
type textarea "By reflecting his awareness"
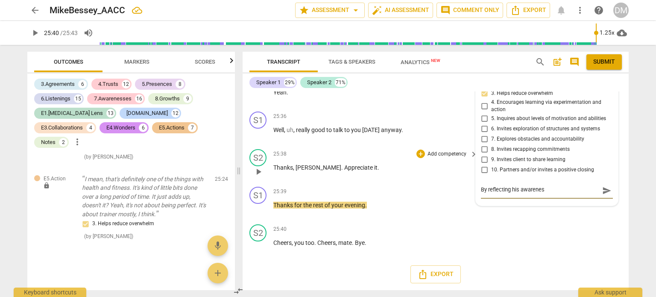
type textarea "By reflecting his awareness"
type textarea "By reflecting his awareness o"
type textarea "By reflecting his awareness of"
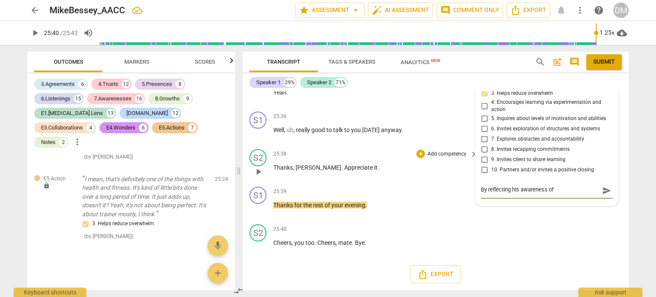
type textarea "By reflecting his awareness of"
type textarea "By reflecting his awareness of t"
type textarea "By reflecting his awareness of th"
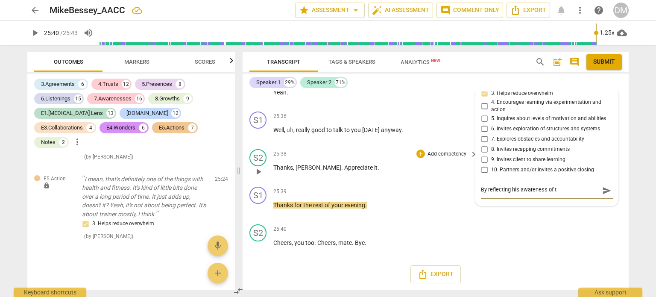
type textarea "By reflecting his awareness of th"
type textarea "By reflecting his awareness of the"
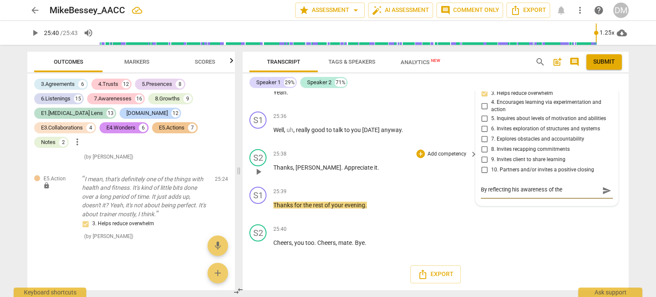
type textarea "By reflecting his awareness of the i"
type textarea "By reflecting his awareness of the im"
type textarea "By reflecting his awareness of the imp"
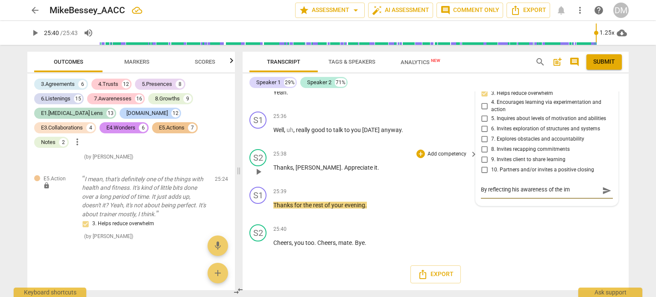
type textarea "By reflecting his awareness of the imp"
type textarea "By reflecting his awareness of the impa"
type textarea "By reflecting his awareness of the impac"
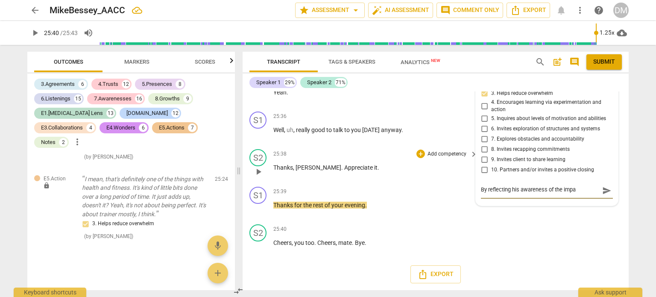
type textarea "By reflecting his awareness of the impac"
type textarea "By reflecting his awareness of the impact"
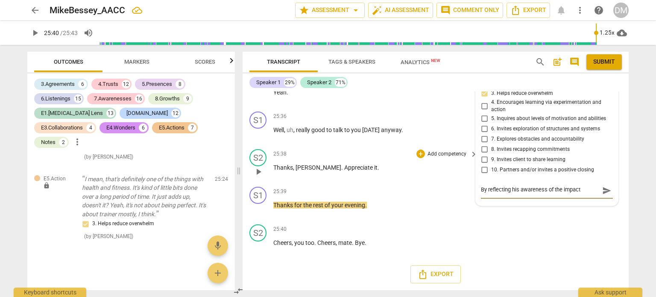
type textarea "By reflecting his awareness of the impact o"
type textarea "By reflecting his awareness of the impact of"
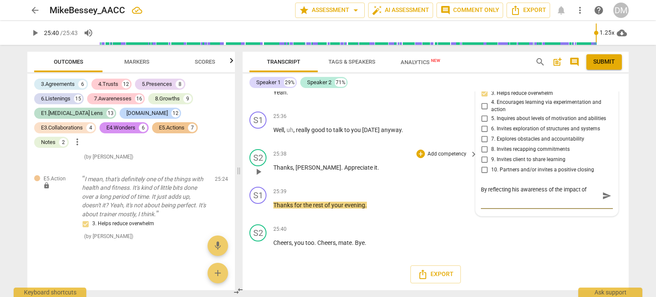
type textarea "By reflecting his awareness of the impact of s"
type textarea "By reflecting his awareness of the impact of sm"
type textarea "By reflecting his awareness of the impact of sma"
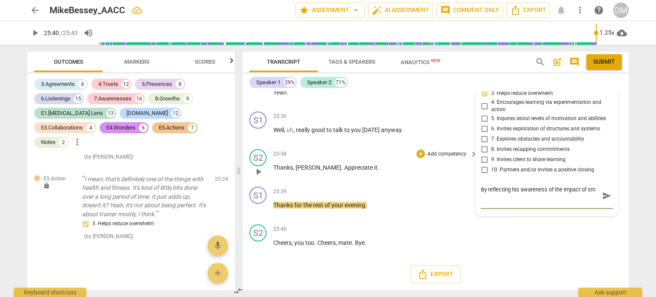
type textarea "By reflecting his awareness of the impact of sma"
type textarea "By reflecting his awareness of the impact of smal"
type textarea "By reflecting his awareness of the impact of small"
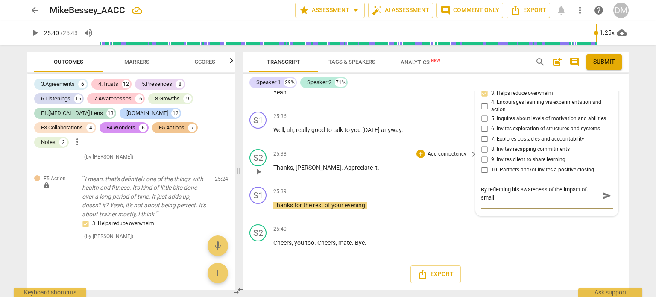
type textarea "By reflecting his awareness of the impact of small"
type textarea "By reflecting his awareness of the impact of small s"
type textarea "By reflecting his awareness of the impact of small st"
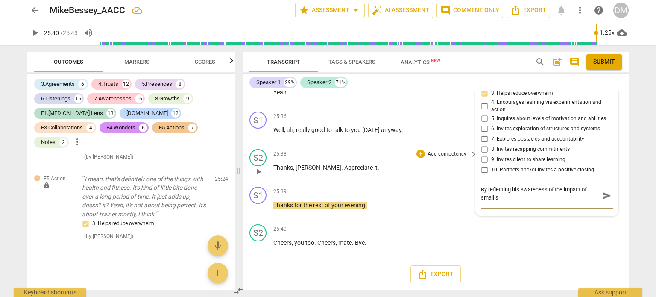
type textarea "By reflecting his awareness of the impact of small st"
type textarea "By reflecting his awareness of the impact of small ste"
type textarea "By reflecting his awareness of the impact of small step"
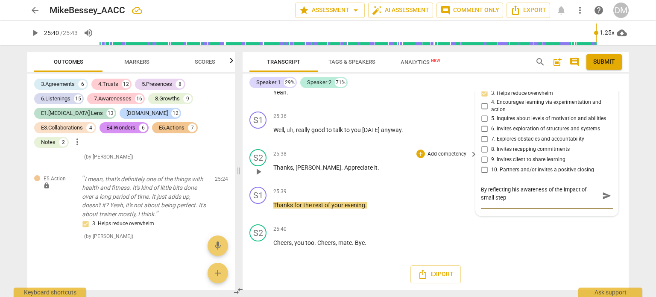
type textarea "By reflecting his awareness of the impact of small steps"
type textarea "By reflecting his awareness of the impact of small steps,"
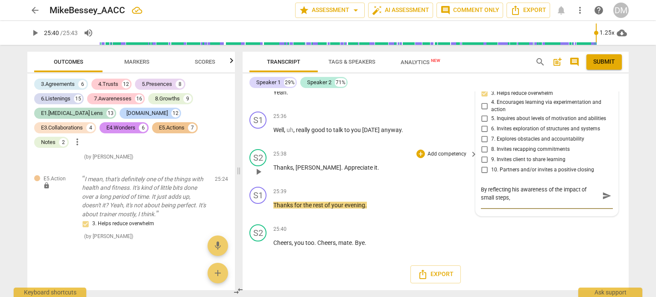
type textarea "By reflecting his awareness of the impact of small steps,"
type textarea "By reflecting his awareness of the impact of small steps, y"
type textarea "By reflecting his awareness of the impact of small steps, yo"
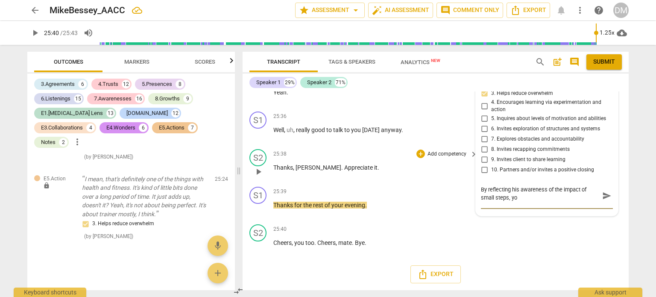
type textarea "By reflecting his awareness of the impact of small steps, you"
type textarea "By reflecting his awareness of the impact of small steps, yo"
type textarea "By reflecting his awareness of the impact of small steps, you"
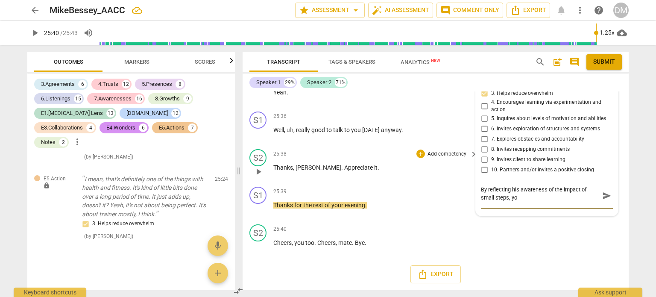
type textarea "By reflecting his awareness of the impact of small steps, you"
type textarea "By reflecting his awareness of the impact of small steps, you a"
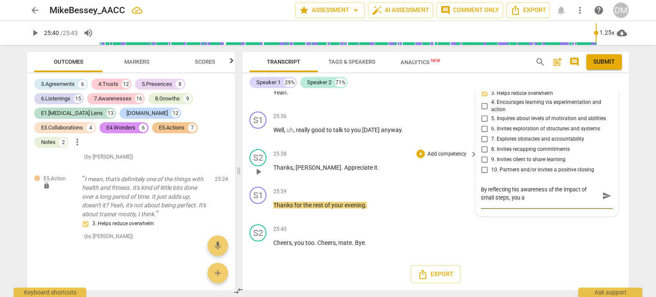
type textarea "By reflecting his awareness of the impact of small steps, you ar"
type textarea "By reflecting his awareness of the impact of small steps, you are"
type textarea "By reflecting his awareness of the impact of small steps, you are a"
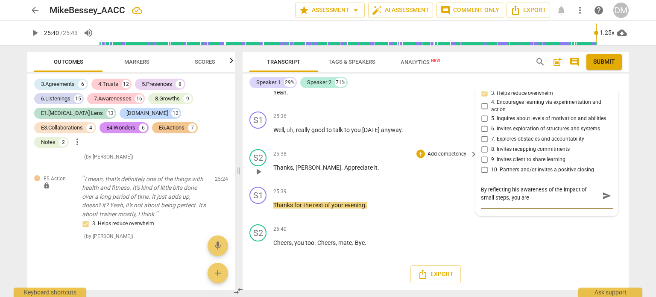
type textarea "By reflecting his awareness of the impact of small steps, you are a"
type textarea "By reflecting his awareness of the impact of small steps, you are al"
type textarea "By reflecting his awareness of the impact of small steps, you are als"
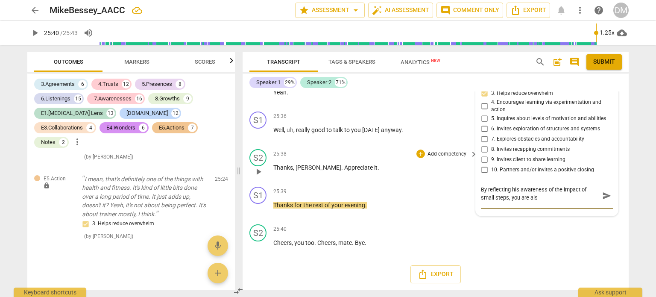
type textarea "By reflecting his awareness of the impact of small steps, you are also"
type textarea "By reflecting his awareness of the impact of small steps, you are also a"
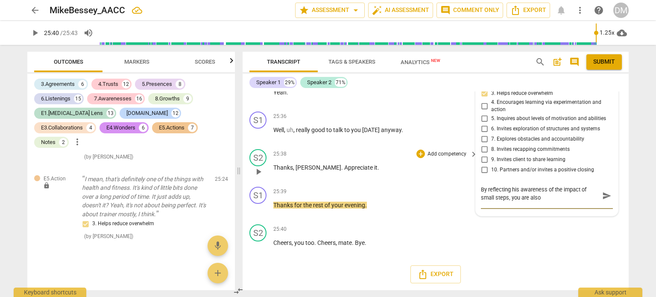
type textarea "By reflecting his awareness of the impact of small steps, you are also a"
type textarea "By reflecting his awareness of the impact of small steps, you are also ad"
type textarea "By reflecting his awareness of the impact of small steps, you are also add"
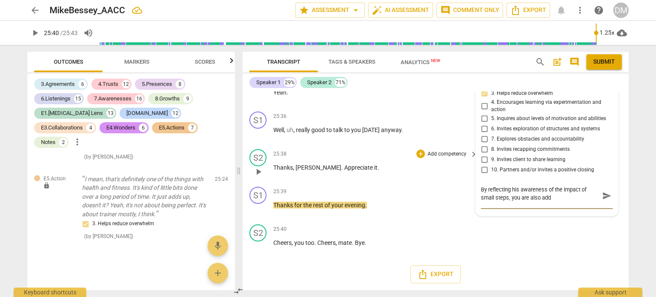
scroll to position [7779, 0]
type textarea "By reflecting his awareness of the impact of small steps, you are also addr"
type textarea "By reflecting his awareness of the impact of small steps, you are also addre"
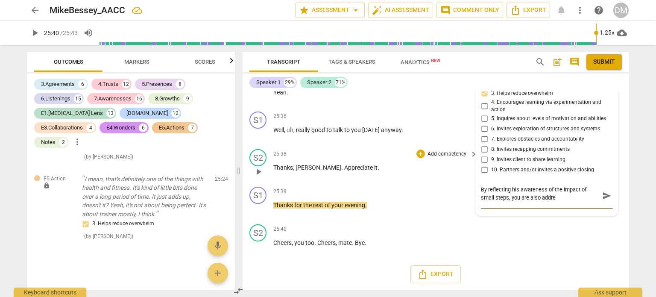
type textarea "By reflecting his awareness of the impact of small steps, you are also addres"
type textarea "By reflecting his awareness of the impact of small steps, you are also address"
type textarea "By reflecting his awareness of the impact of small steps, you are also addressi"
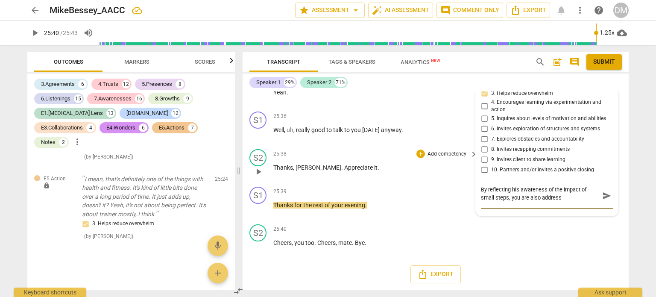
type textarea "By reflecting his awareness of the impact of small steps, you are also addressi"
type textarea "By reflecting his awareness of the impact of small steps, you are also addressin"
type textarea "By reflecting his awareness of the impact of small steps, you are also addressi…"
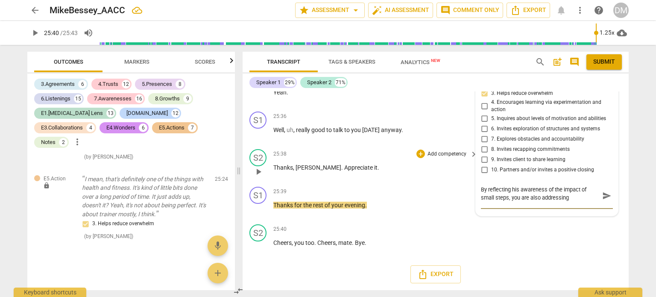
type textarea "By reflecting his awareness of the impact of small steps, you are also addressi…"
click at [295, 183] on div "S2 play_arrow pause 25:38 + Add competency keyboard_arrow_right Thanks , Mike .…" at bounding box center [436, 165] width 386 height 38
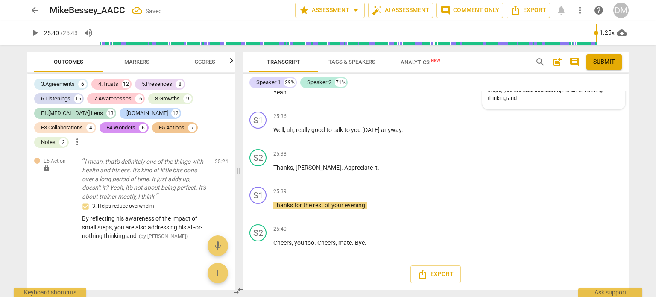
click at [572, 102] on div "By reflecting his awareness of the impact of small steps, you are also addressi…" at bounding box center [554, 90] width 132 height 24
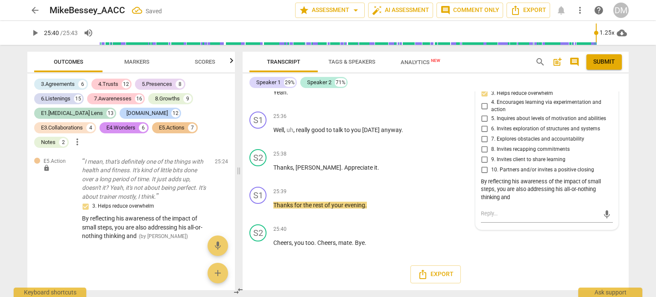
scroll to position [7834, 0]
click at [549, 202] on div "By reflecting his awareness of the impact of small steps, you are also addressi…" at bounding box center [547, 190] width 132 height 24
click at [605, 56] on span "more_vert" at bounding box center [608, 51] width 10 height 10
click at [388, 242] on div at bounding box center [328, 148] width 656 height 297
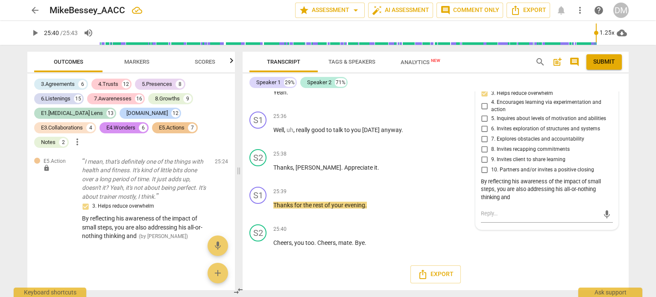
scroll to position [7834, 0]
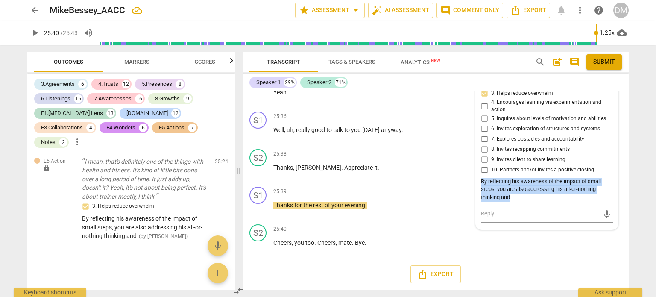
drag, startPoint x: 561, startPoint y: 231, endPoint x: 477, endPoint y: 211, distance: 87.0
click at [477, 211] on div "E5.Action Diane McLean 08:07 08-21-2025 more_vert lock Private Publish 1. Partn…" at bounding box center [547, 135] width 142 height 188
copy div "By reflecting his awareness of the impact of small steps, you are also addressi…"
click at [605, 56] on span "more_vert" at bounding box center [608, 51] width 10 height 10
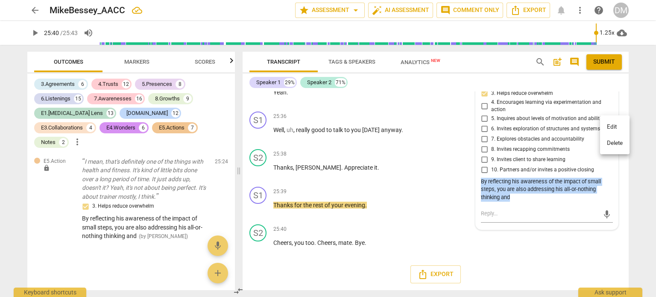
click at [608, 146] on li "Delete" at bounding box center [614, 143] width 29 height 16
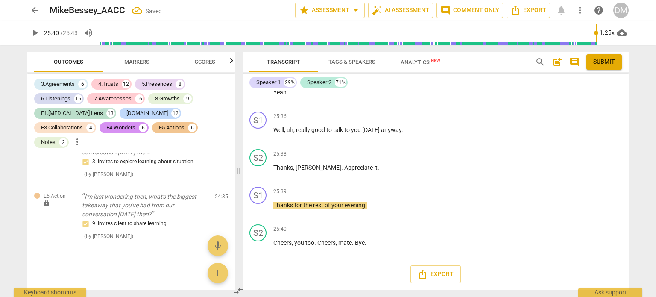
scroll to position [11525, 0]
drag, startPoint x: 272, startPoint y: 120, endPoint x: 401, endPoint y: 149, distance: 131.8
click at [401, 71] on div "S1 play_arrow pause 25:24 + Add competency keyboard_arrow_right I mean , that's…" at bounding box center [436, 46] width 386 height 47
click at [420, 36] on div "+" at bounding box center [420, 31] width 9 height 9
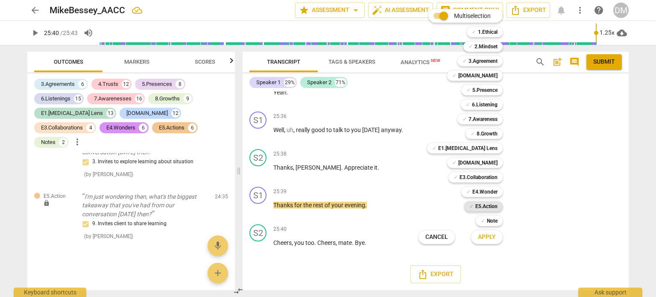
click at [503, 202] on div "✓ E5.Action" at bounding box center [483, 206] width 38 height 10
click at [496, 238] on span "Apply" at bounding box center [487, 237] width 18 height 9
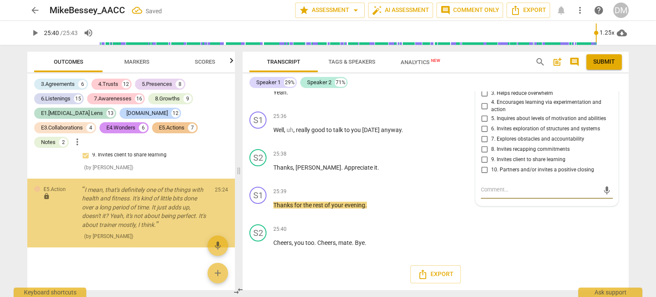
scroll to position [11610, 0]
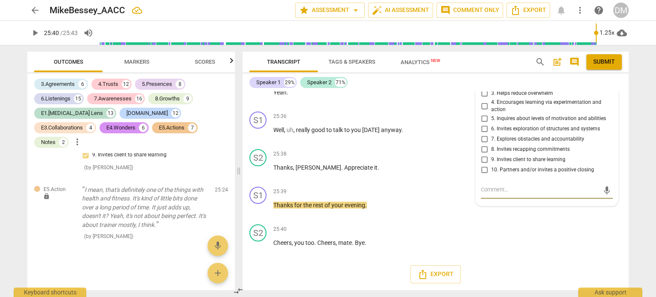
click at [483, 93] on input "3. Helps reduce overwhelm" at bounding box center [484, 93] width 14 height 10
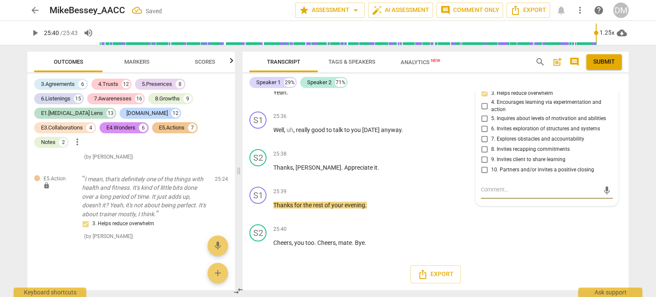
click at [496, 196] on textarea at bounding box center [540, 190] width 118 height 10
paste textarea "By reflecting his awareness of the impact of small steps, you are also addressi…"
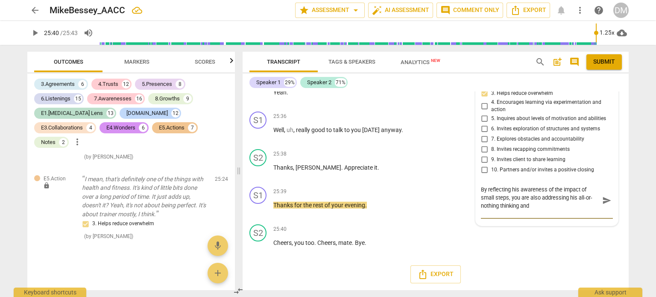
scroll to position [9, 0]
drag, startPoint x: 504, startPoint y: 246, endPoint x: 479, endPoint y: 214, distance: 40.4
click at [481, 214] on div "By reflecting his awareness of the impact of small steps, you are also addressi…" at bounding box center [547, 201] width 132 height 36
click at [496, 216] on textarea "By reflecting his awareness of the impact of small steps, you are also addressi…" at bounding box center [540, 200] width 118 height 30
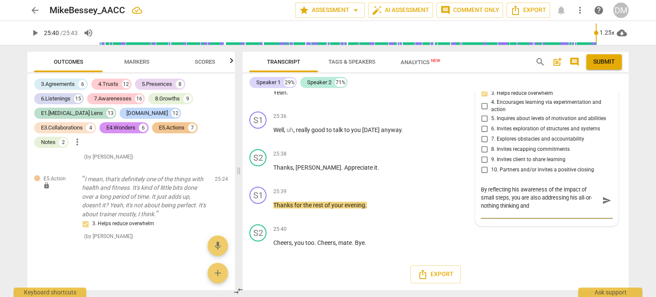
drag, startPoint x: 496, startPoint y: 243, endPoint x: 477, endPoint y: 208, distance: 39.4
click at [477, 208] on div "E5.Action Diane McLean 08:08 08-21-2025 more_vert lock Private Publish 1. Partn…" at bounding box center [547, 133] width 142 height 184
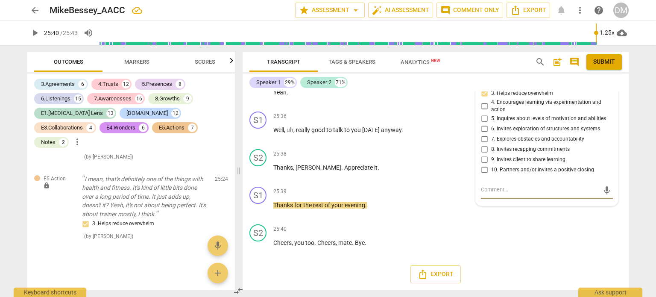
scroll to position [7834, 0]
click at [489, 196] on textarea at bounding box center [540, 190] width 118 height 10
paste textarea "By reflecting his awareness of the impact of small steps, you are also addressi…"
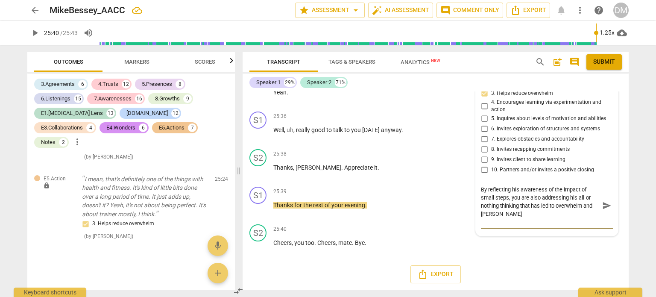
scroll to position [9, 0]
click at [523, 226] on textarea "By reflecting his awareness of the impact of small steps, you are also addressi…" at bounding box center [540, 205] width 118 height 41
click at [522, 226] on textarea "By reflecting his awareness of the impact of small steps, you are also addressi…" at bounding box center [540, 205] width 118 height 41
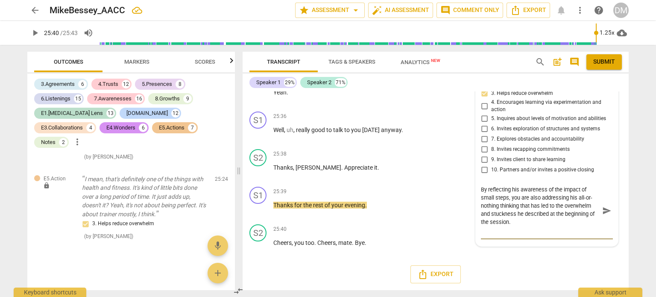
click at [604, 215] on span "send" at bounding box center [606, 210] width 9 height 9
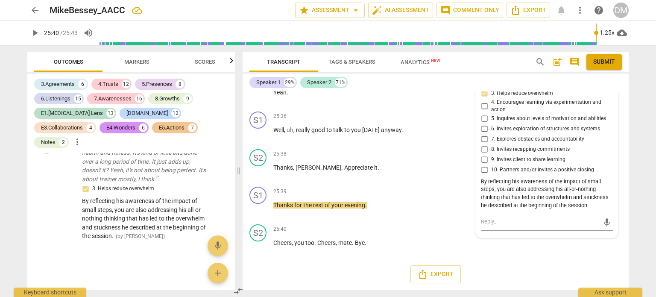
scroll to position [7723, 0]
drag, startPoint x: 381, startPoint y: 176, endPoint x: 273, endPoint y: 140, distance: 113.7
click at [273, 67] on p "I mean , that's definitely one of the things with health and fitness . It's kin…" at bounding box center [373, 54] width 200 height 26
click at [384, 36] on div "+" at bounding box center [384, 31] width 9 height 9
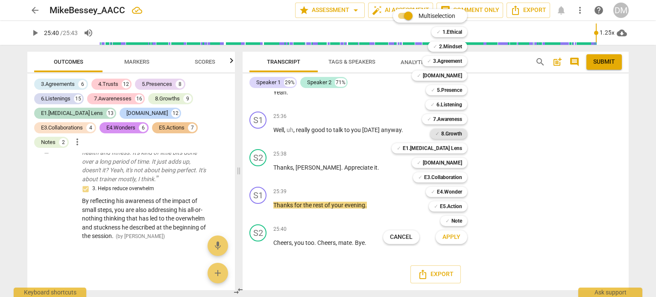
click at [462, 133] on b "8.Growth" at bounding box center [451, 134] width 21 height 10
click at [462, 192] on b "E4.Wonder" at bounding box center [449, 192] width 25 height 10
click at [460, 236] on span "Apply" at bounding box center [451, 237] width 18 height 9
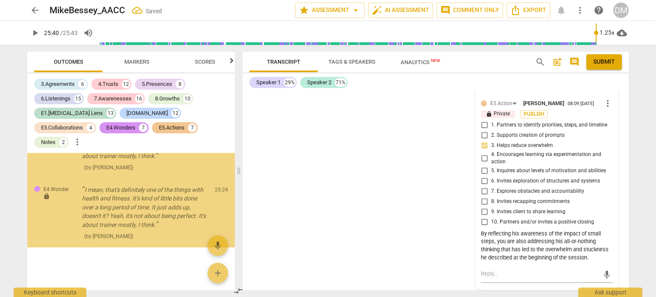
scroll to position [11894, 0]
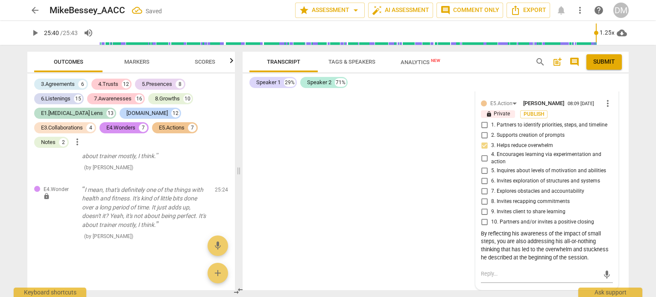
click at [485, 66] on input "7. Acknowledges and/or celebrates client progress" at bounding box center [484, 61] width 14 height 10
click at [360, 253] on div "S1 play_arrow pause 00:00 + Add competency keyboard_arrow_right Hi , [PERSON_NA…" at bounding box center [436, 190] width 386 height 199
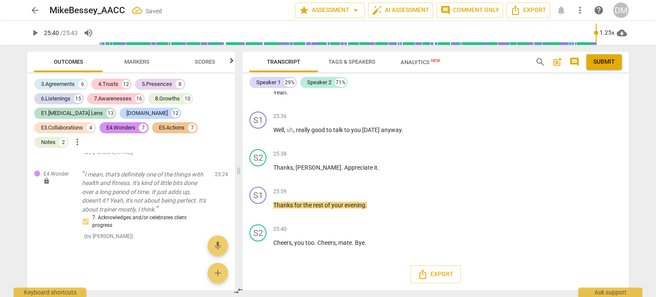
scroll to position [7554, 0]
drag, startPoint x: 360, startPoint y: 253, endPoint x: 497, endPoint y: 263, distance: 137.0
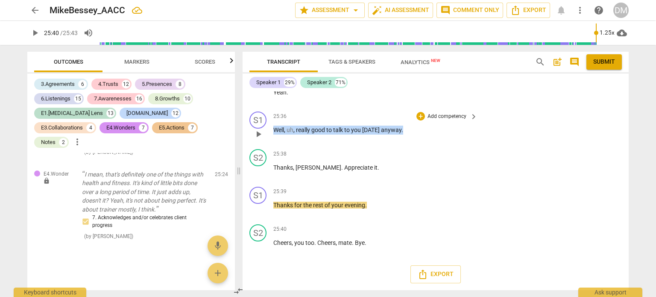
drag, startPoint x: 433, startPoint y: 200, endPoint x: 271, endPoint y: 195, distance: 161.9
click at [271, 146] on div "S1 play_arrow pause 25:36 + Add competency keyboard_arrow_right Well , uh , rea…" at bounding box center [436, 127] width 386 height 38
click at [420, 120] on div "+" at bounding box center [420, 116] width 9 height 9
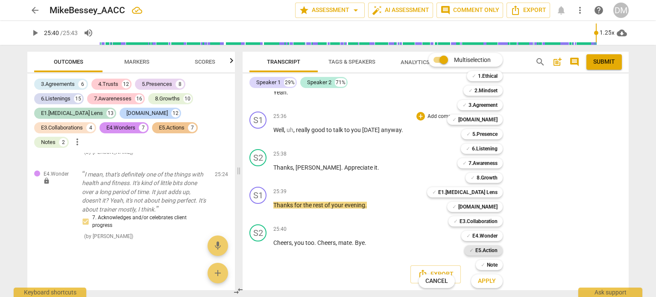
click at [498, 252] on b "E5.Action" at bounding box center [486, 250] width 22 height 10
click at [496, 282] on span "Apply" at bounding box center [487, 281] width 18 height 9
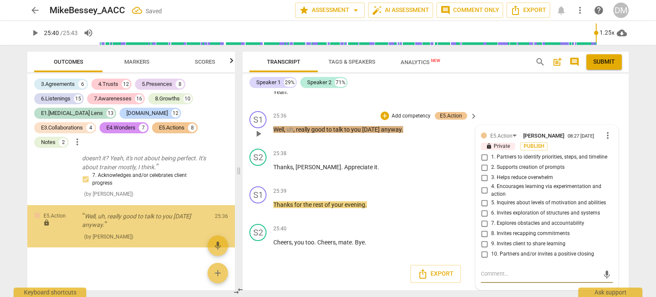
scroll to position [11991, 0]
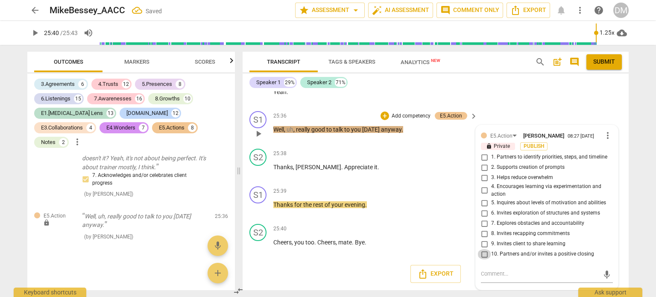
click at [481, 252] on input "10. Partners and/or invites a positive closing" at bounding box center [484, 254] width 14 height 10
click at [392, 272] on div "S1 play_arrow pause 00:00 + Add competency keyboard_arrow_right Hi , [PERSON_NA…" at bounding box center [436, 190] width 386 height 199
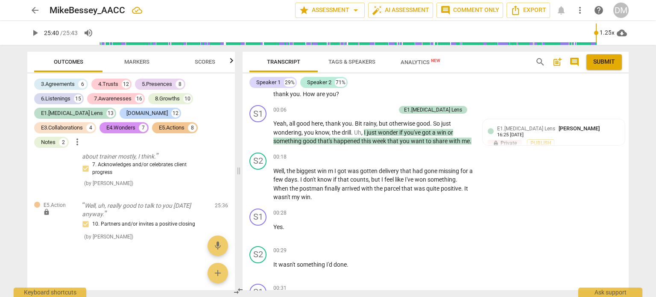
scroll to position [0, 0]
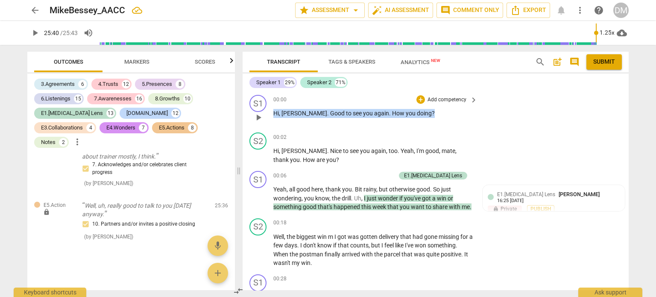
drag, startPoint x: 443, startPoint y: 110, endPoint x: 268, endPoint y: 107, distance: 175.1
click at [268, 107] on div "S1 play_arrow pause 00:00 + Add competency keyboard_arrow_right Hi , Gary . Goo…" at bounding box center [436, 110] width 386 height 38
click at [416, 99] on div "+" at bounding box center [420, 99] width 9 height 9
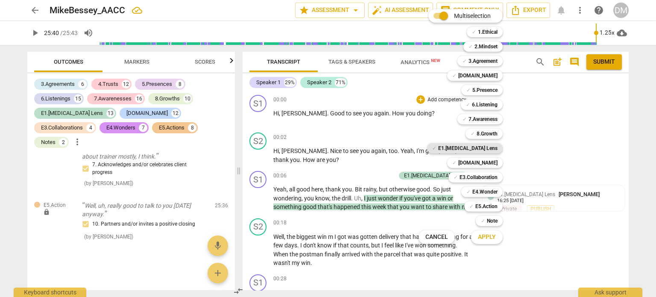
click at [503, 147] on div "✓ E1.ADHD Lens" at bounding box center [465, 148] width 76 height 10
click at [503, 235] on button "Apply" at bounding box center [487, 236] width 32 height 15
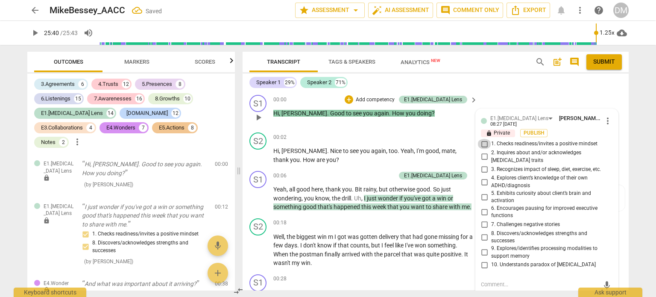
click at [484, 149] on input "1. Checks readiness/invites a positive mindset" at bounding box center [484, 144] width 14 height 10
click at [551, 90] on div "Speaker 1 29% Speaker 2 71% S1 play_arrow pause 00:00 + Add competency E1.ADHD …" at bounding box center [436, 181] width 386 height 217
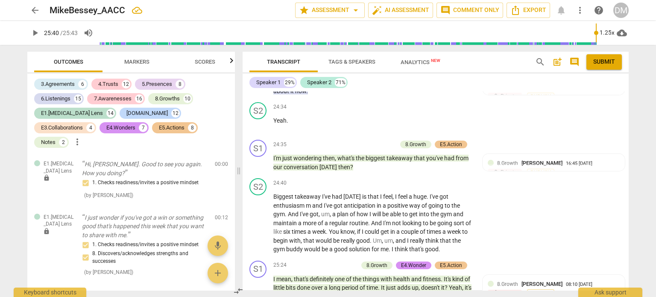
scroll to position [5955, 0]
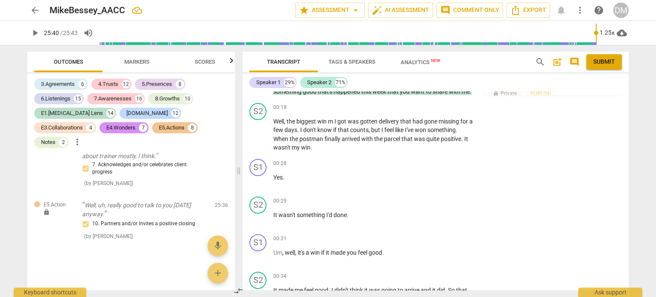
scroll to position [0, 0]
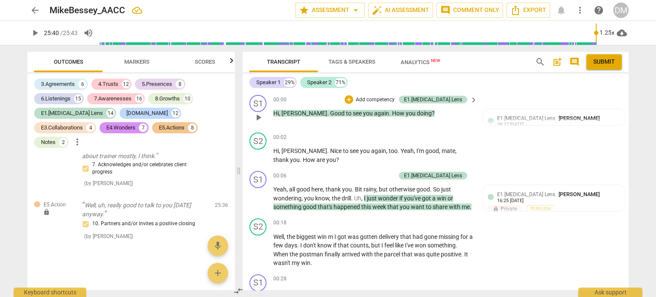
click at [600, 98] on div "S1 play_arrow pause 00:00 + Add competency E1.ADHD Lens keyboard_arrow_right Hi…" at bounding box center [436, 110] width 386 height 38
click at [533, 11] on span "Export" at bounding box center [528, 10] width 36 height 10
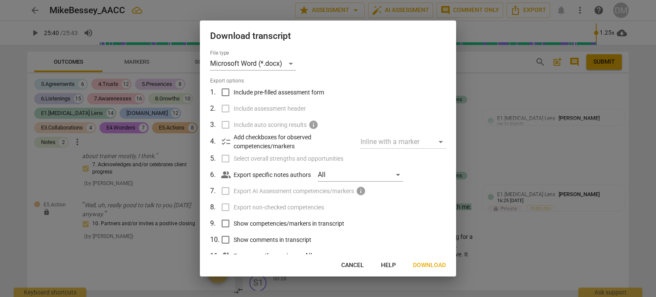
click at [228, 97] on input "Include pre-filled assessment form" at bounding box center [225, 92] width 16 height 16
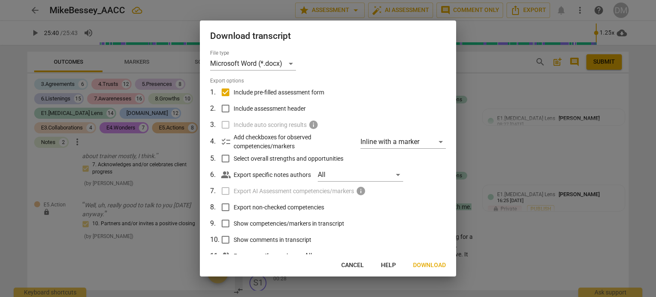
click at [427, 263] on span "Download" at bounding box center [429, 265] width 33 height 9
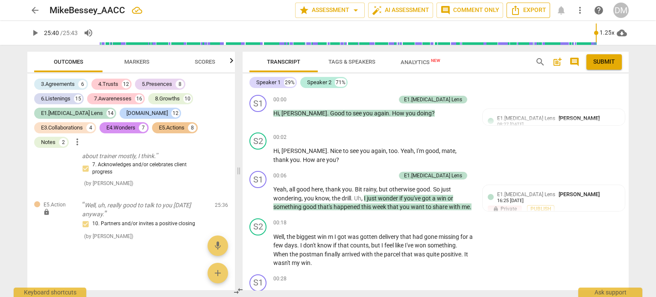
click at [532, 9] on span "Export" at bounding box center [528, 10] width 36 height 10
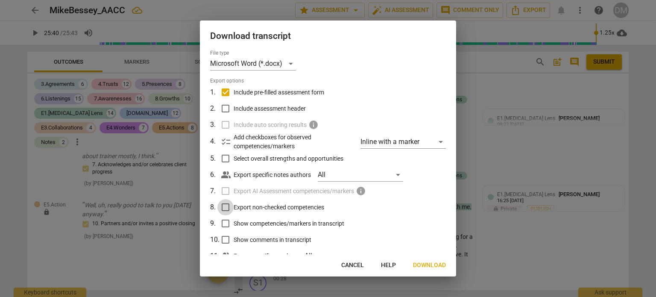
click at [226, 215] on input "Export non-checked competencies" at bounding box center [225, 207] width 16 height 16
click at [422, 267] on span "Download" at bounding box center [429, 265] width 33 height 9
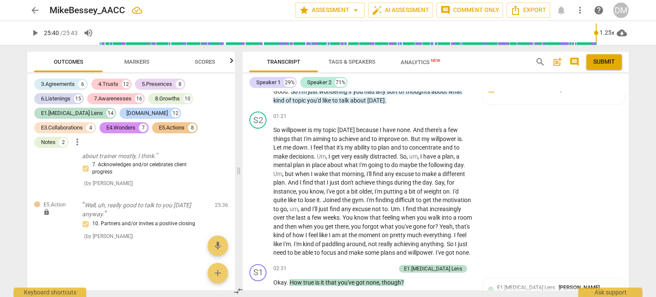
scroll to position [499, 0]
click at [488, 137] on div "E2.Safety Diane McLean 16:26 08-20-2025 lock Private Publish 7. Identifies and …" at bounding box center [554, 120] width 132 height 34
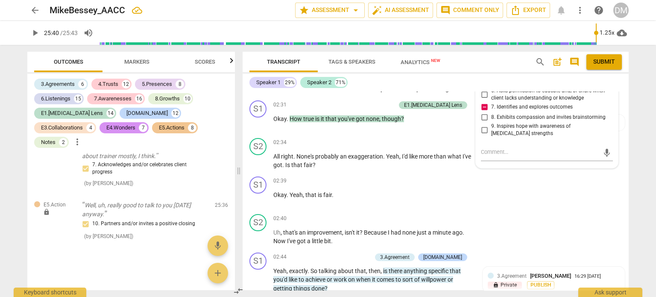
scroll to position [663, 0]
click at [484, 111] on input "7. Identifies and explores outcomes" at bounding box center [484, 106] width 14 height 10
click at [621, 96] on div "S2 play_arrow pause 01:21 + Add competency keyboard_arrow_right So willpower is…" at bounding box center [436, 20] width 386 height 152
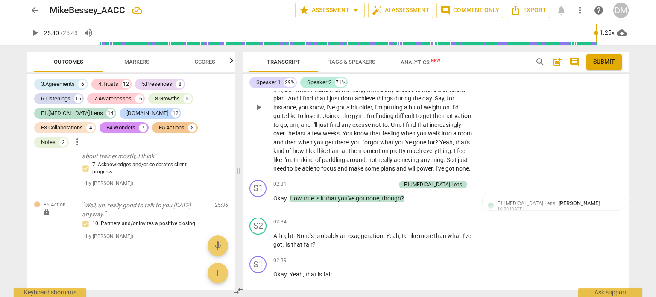
scroll to position [593, 0]
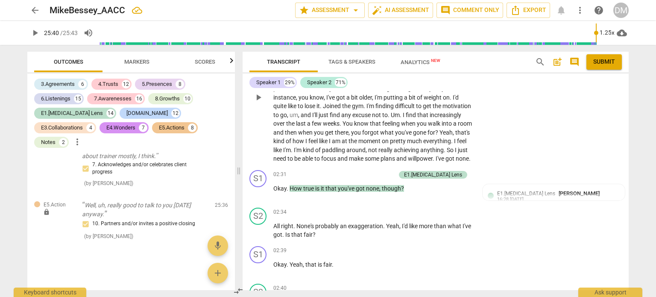
drag, startPoint x: 294, startPoint y: 126, endPoint x: 279, endPoint y: 127, distance: 15.5
click at [279, 27] on div "01:21 + Add competency keyboard_arrow_right" at bounding box center [375, 22] width 205 height 9
drag, startPoint x: 287, startPoint y: 172, endPoint x: 357, endPoint y: 163, distance: 71.0
click at [357, 163] on p "So willpower is my topic today because I have none . And there's a few things t…" at bounding box center [373, 98] width 200 height 132
click at [322, 163] on p "So willpower is my topic today because I have none . And there's a few things t…" at bounding box center [373, 98] width 200 height 132
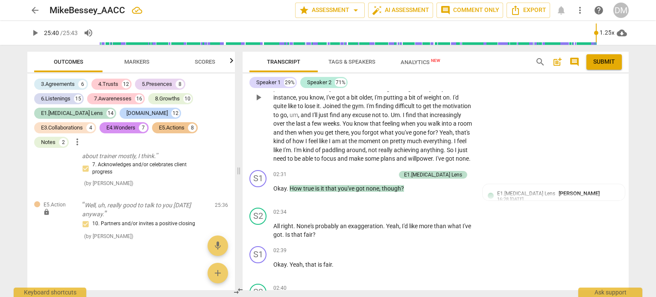
drag, startPoint x: 285, startPoint y: 172, endPoint x: 306, endPoint y: 182, distance: 23.5
click at [306, 163] on p "So willpower is my topic today because I have none . And there's a few things t…" at bounding box center [373, 98] width 200 height 132
copy p "ability to plan and to concentrate and to make decisions ."
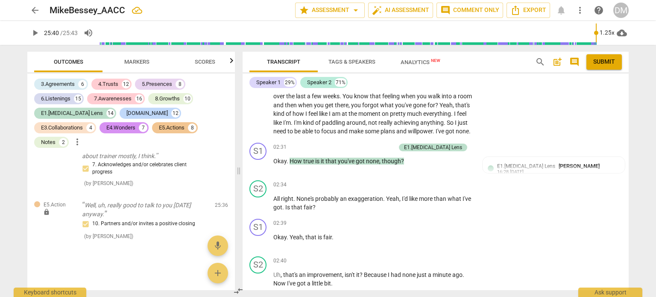
scroll to position [620, 0]
click at [454, 47] on span "day" at bounding box center [458, 43] width 9 height 7
drag, startPoint x: 341, startPoint y: 155, endPoint x: 404, endPoint y: 153, distance: 62.4
click at [404, 136] on p "So willpower is my topic today because I have none . And there's a few things t…" at bounding box center [373, 70] width 200 height 132
drag, startPoint x: 339, startPoint y: 156, endPoint x: 376, endPoint y: 156, distance: 37.6
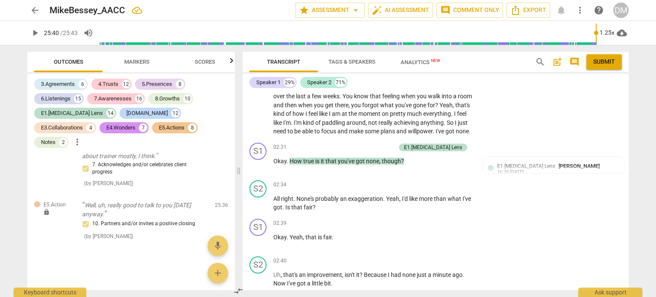
click at [376, 136] on p "So willpower is my topic today because I have none . And there's a few things t…" at bounding box center [373, 70] width 200 height 132
drag, startPoint x: 409, startPoint y: 154, endPoint x: 341, endPoint y: 158, distance: 68.0
click at [341, 136] on p "So willpower is my topic today because I have none . And there's a few things t…" at bounding box center [373, 70] width 200 height 132
copy p "very easily distracted"
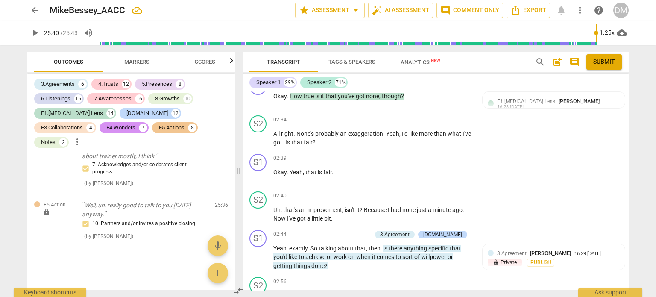
scroll to position [687, 0]
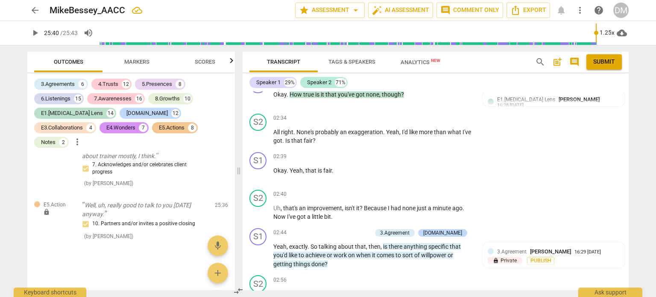
drag, startPoint x: 298, startPoint y: 165, endPoint x: 393, endPoint y: 161, distance: 95.3
click at [393, 69] on p "So willpower is my topic today because I have none . And there's a few things t…" at bounding box center [373, 4] width 200 height 132
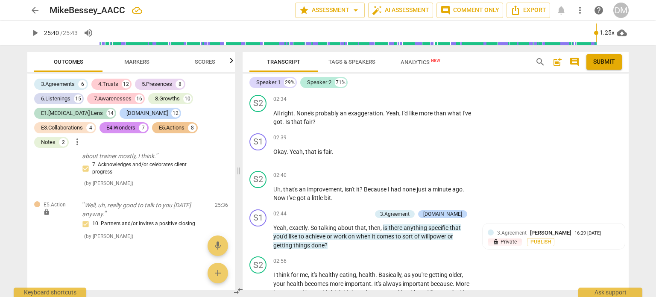
scroll to position [707, 0]
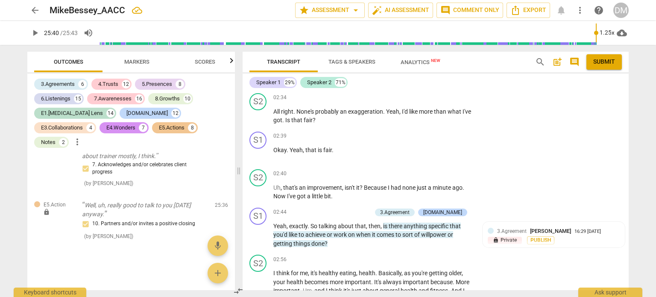
drag, startPoint x: 408, startPoint y: 177, endPoint x: 430, endPoint y: 178, distance: 21.8
drag, startPoint x: 439, startPoint y: 165, endPoint x: 301, endPoint y: 184, distance: 139.2
copy p "walk into a room and then when you get there , you forgot what you've gone for"
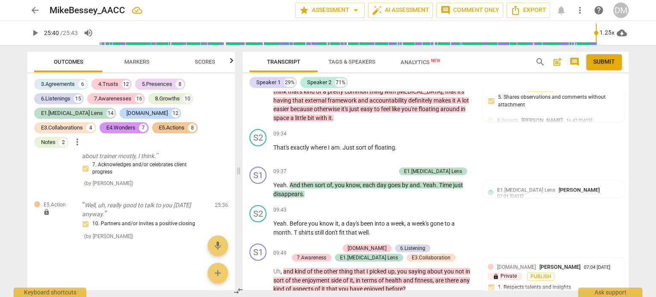
scroll to position [2140, 0]
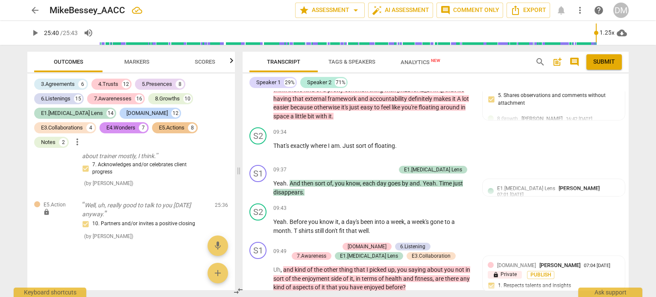
drag, startPoint x: 345, startPoint y: 109, endPoint x: 427, endPoint y: 105, distance: 82.5
copy p "fundamentally quite lazy"
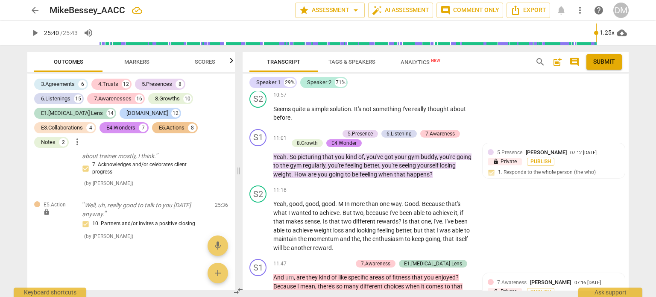
scroll to position [2596, 0]
drag, startPoint x: 414, startPoint y: 182, endPoint x: 320, endPoint y: 187, distance: 94.1
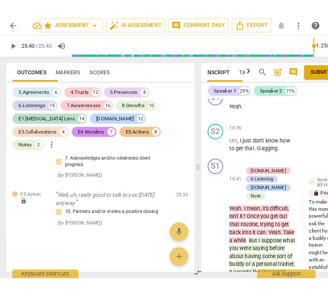
scroll to position [0, 19]
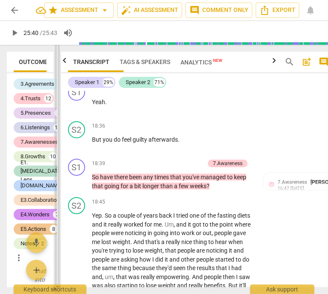
drag, startPoint x: 217, startPoint y: 170, endPoint x: 55, endPoint y: 169, distance: 161.9
click at [55, 169] on span at bounding box center [57, 169] width 5 height 249
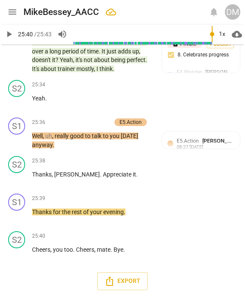
scroll to position [11138, 0]
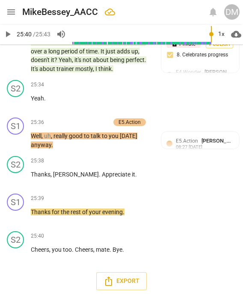
click at [182, 272] on div "Export" at bounding box center [121, 281] width 243 height 32
click at [102, 236] on div "+" at bounding box center [99, 235] width 9 height 9
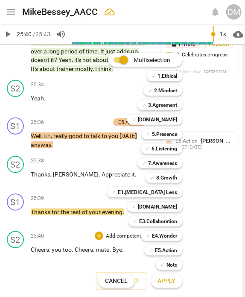
click at [118, 59] on input "Multiselection" at bounding box center [124, 60] width 20 height 20
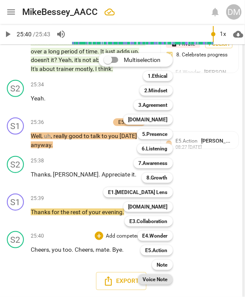
click at [168, 282] on b "Voice Note" at bounding box center [155, 279] width 25 height 10
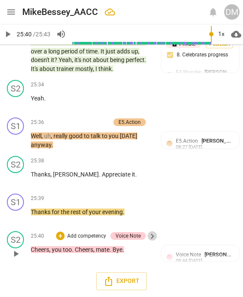
click at [152, 236] on span "keyboard_arrow_right" at bounding box center [152, 236] width 10 height 10
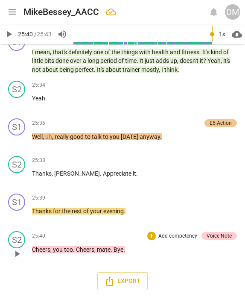
scroll to position [7637, 0]
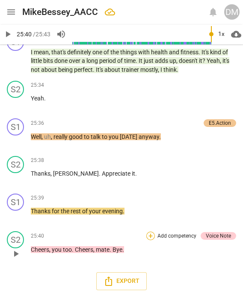
click at [152, 236] on div "+" at bounding box center [150, 235] width 9 height 9
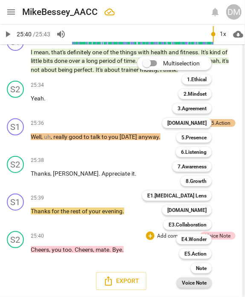
click at [207, 283] on b "Voice Note" at bounding box center [194, 283] width 25 height 10
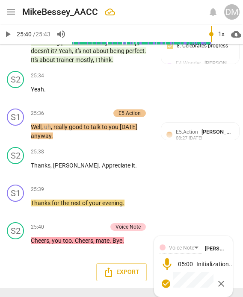
scroll to position [11149, 0]
click at [167, 283] on span "check_circle" at bounding box center [166, 283] width 10 height 10
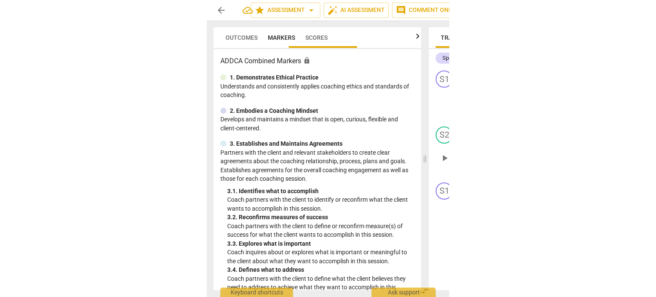
scroll to position [0, 0]
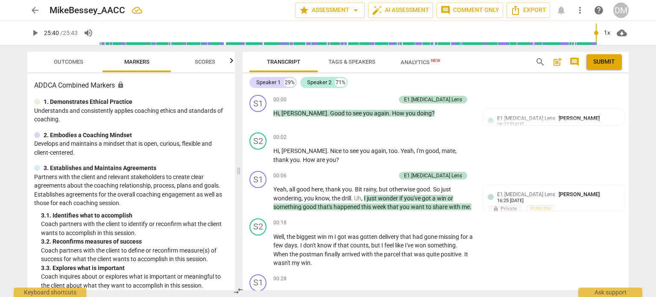
click at [553, 62] on span "post_add" at bounding box center [557, 62] width 10 height 10
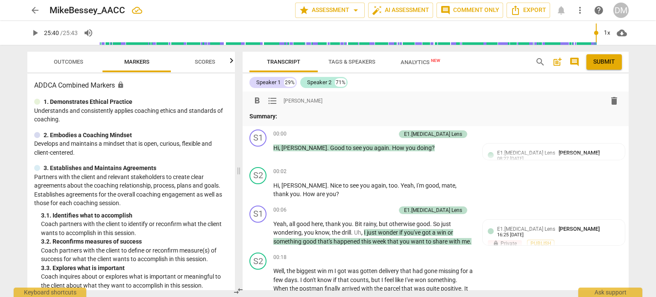
click at [298, 116] on p "Summary:" at bounding box center [435, 116] width 372 height 9
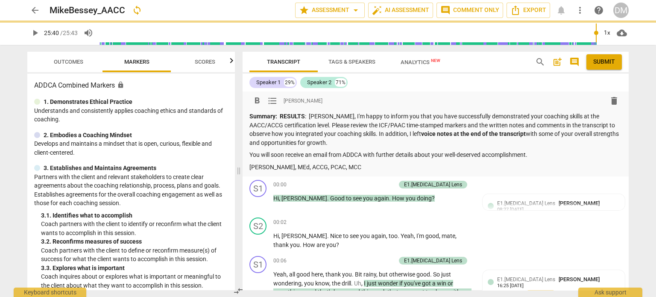
click at [342, 118] on p "Summary: RESULTS : Catrin, I'm happy to inform you that you have successfully d…" at bounding box center [435, 129] width 372 height 35
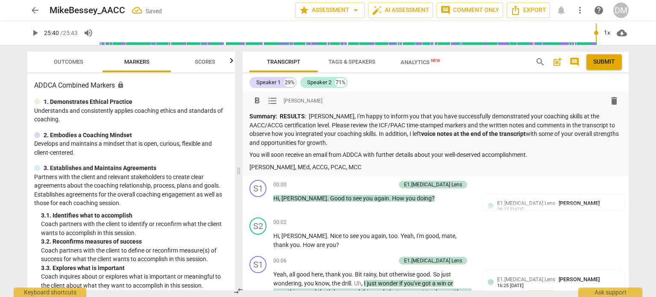
click at [335, 122] on p "Summary: RESULTS : Catri, I'm happy to inform you that you have successfully de…" at bounding box center [435, 129] width 372 height 35
click at [338, 120] on p "Summary: RESULTS : Catri, I'm happy to inform you that you have successfully de…" at bounding box center [435, 129] width 372 height 35
drag, startPoint x: 330, startPoint y: 129, endPoint x: 307, endPoint y: 131, distance: 23.1
click at [307, 131] on p "Summary: RESULTS : Mike, I'm happy to inform you that you have successfully dem…" at bounding box center [435, 129] width 372 height 35
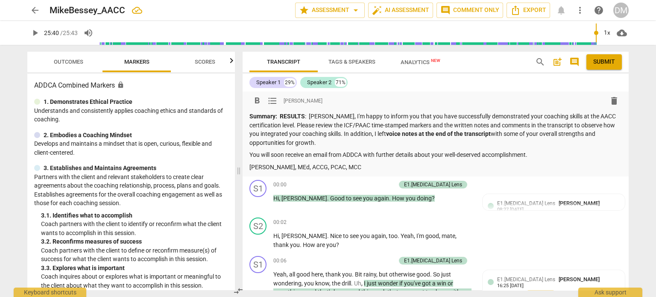
drag, startPoint x: 601, startPoint y: 60, endPoint x: 369, endPoint y: 40, distance: 232.8
click at [601, 60] on span "Submit" at bounding box center [604, 62] width 22 height 9
click at [34, 10] on span "arrow_back" at bounding box center [35, 10] width 10 height 10
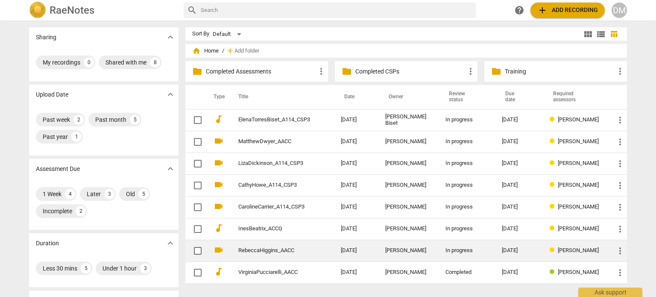
click at [310, 250] on link "RebeccaHiggins_AACC" at bounding box center [274, 250] width 72 height 6
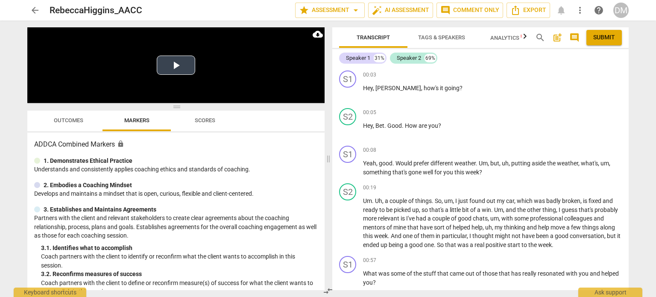
click at [66, 77] on video at bounding box center [175, 65] width 297 height 76
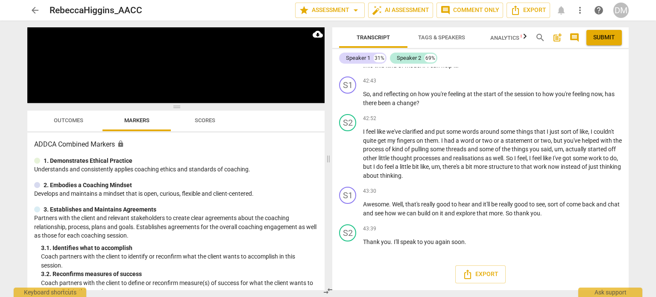
scroll to position [4806, 0]
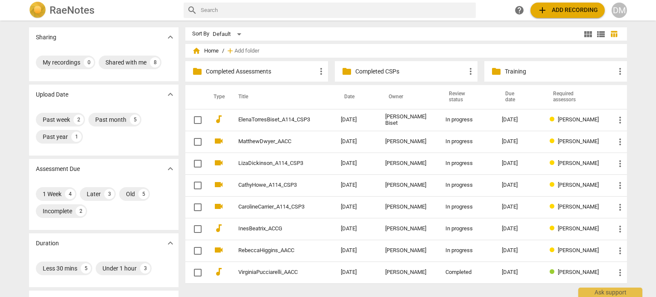
click at [626, 7] on span "DM" at bounding box center [619, 10] width 15 height 15
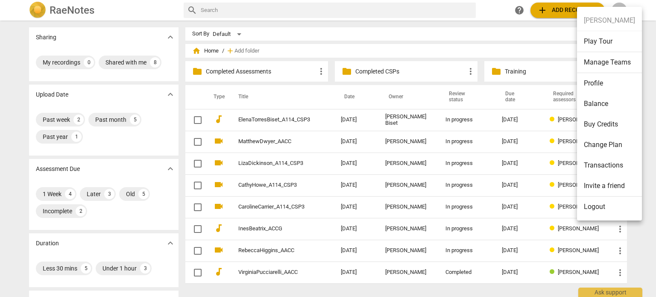
click at [600, 206] on li "Logout" at bounding box center [609, 206] width 65 height 20
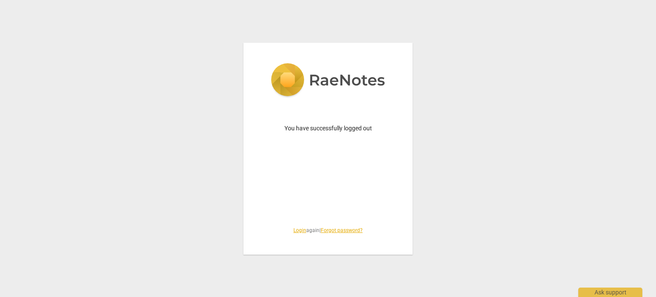
click at [293, 229] on link "Login" at bounding box center [299, 230] width 13 height 6
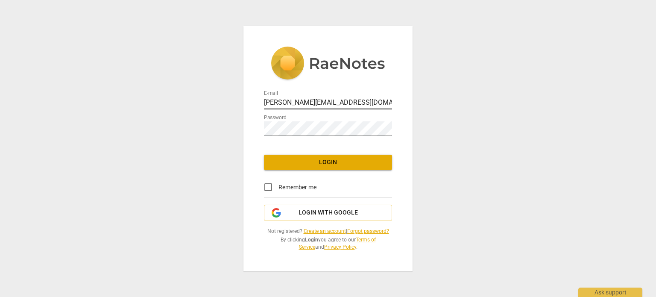
click at [334, 99] on input "[PERSON_NAME][EMAIL_ADDRESS][DOMAIN_NAME]" at bounding box center [328, 103] width 128 height 12
type input "[EMAIL_ADDRESS][DOMAIN_NAME]"
click at [334, 158] on span "Login" at bounding box center [328, 162] width 114 height 9
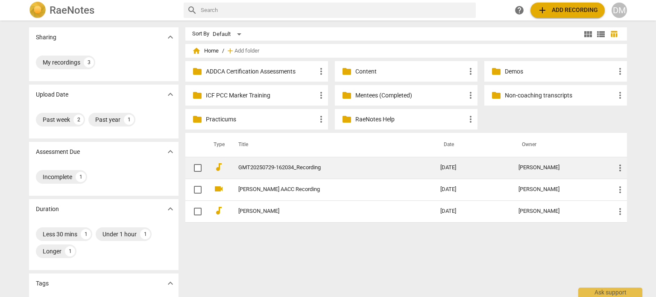
click at [289, 167] on link "GMT20250729-162034_Recording" at bounding box center [323, 167] width 171 height 6
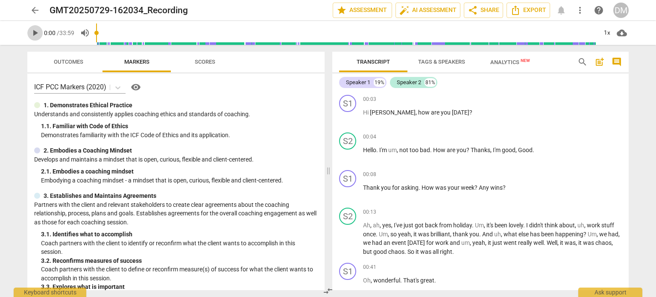
click at [36, 32] on span "play_arrow" at bounding box center [35, 33] width 10 height 10
click at [34, 32] on span "pause" at bounding box center [35, 33] width 10 height 10
type input "4"
click at [208, 9] on span "edit" at bounding box center [202, 10] width 10 height 10
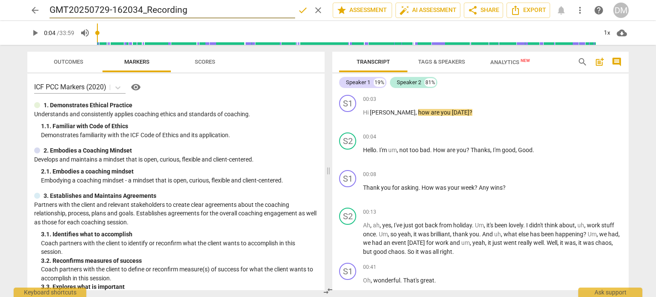
drag, startPoint x: 239, startPoint y: 12, endPoint x: 49, endPoint y: 10, distance: 189.6
click at [49, 10] on div "arrow_back GMT20250729-162034_Recording done clear star Assessment auto_fix_hig…" at bounding box center [327, 10] width 601 height 16
type input "Virginia coaching Kerry"
click at [298, 10] on span "done" at bounding box center [303, 10] width 10 height 10
